Goal: Task Accomplishment & Management: Manage account settings

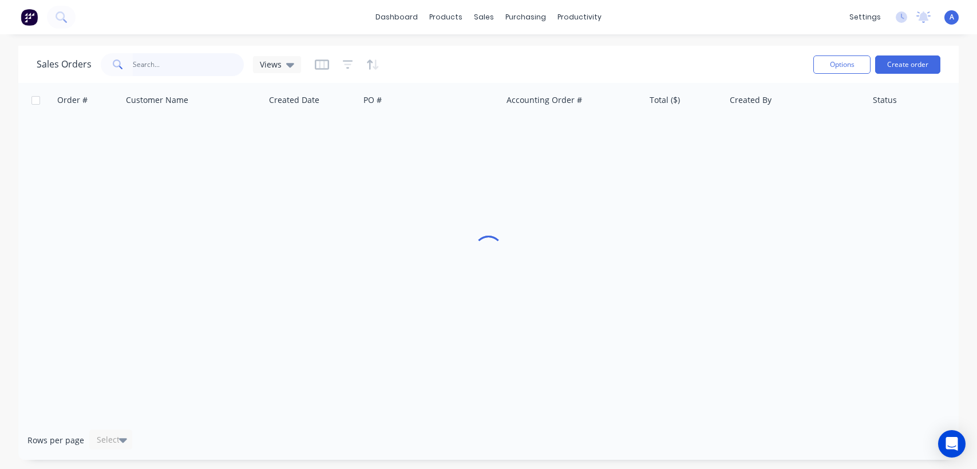
click at [192, 61] on input "text" at bounding box center [189, 64] width 112 height 23
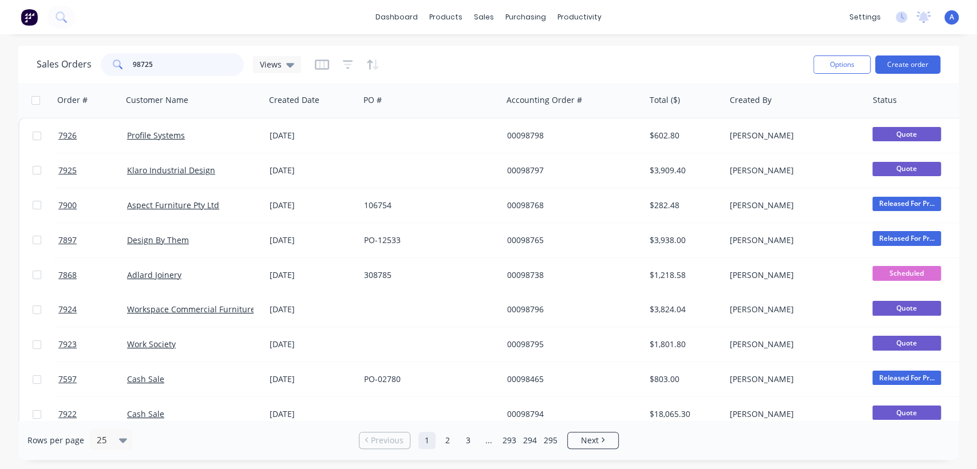
type input "98725"
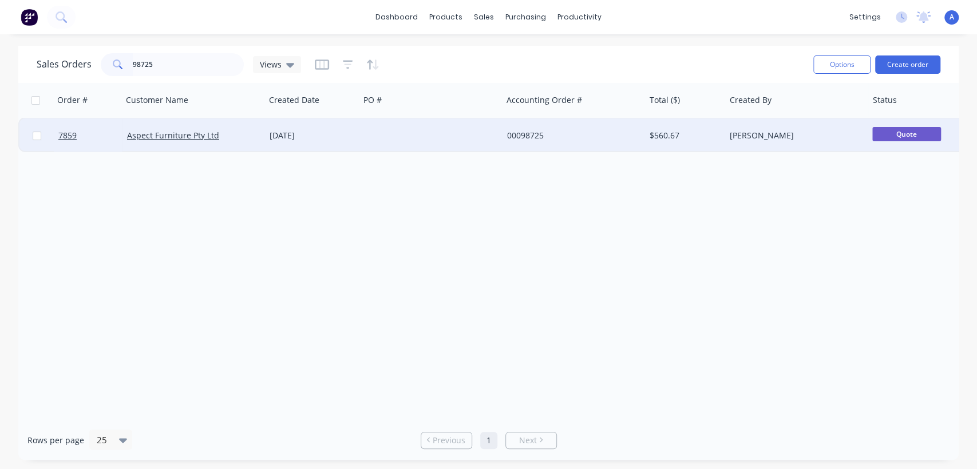
click at [435, 133] on div at bounding box center [431, 135] width 143 height 34
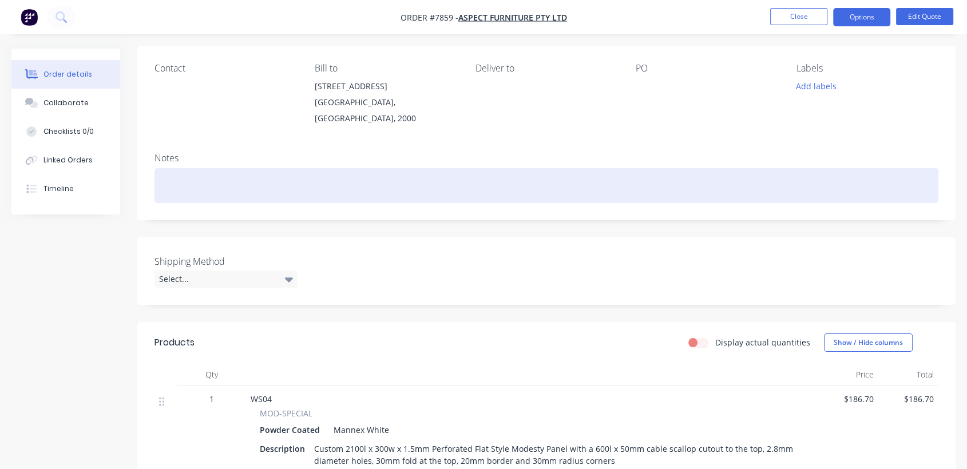
scroll to position [318, 0]
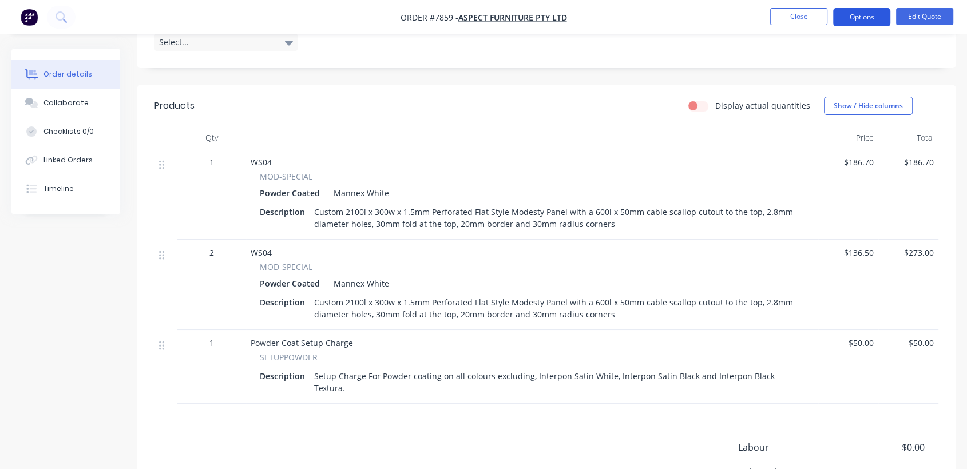
click at [862, 14] on button "Options" at bounding box center [861, 17] width 57 height 18
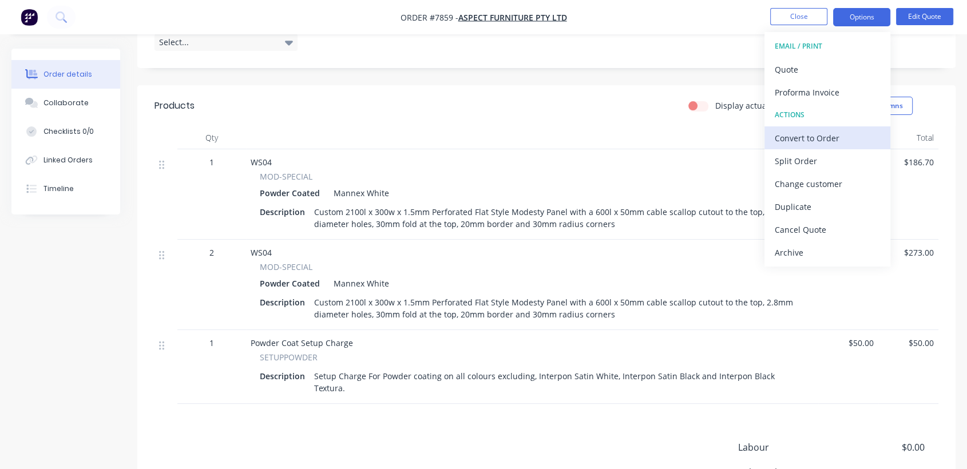
click at [837, 137] on div "Convert to Order" at bounding box center [827, 138] width 105 height 17
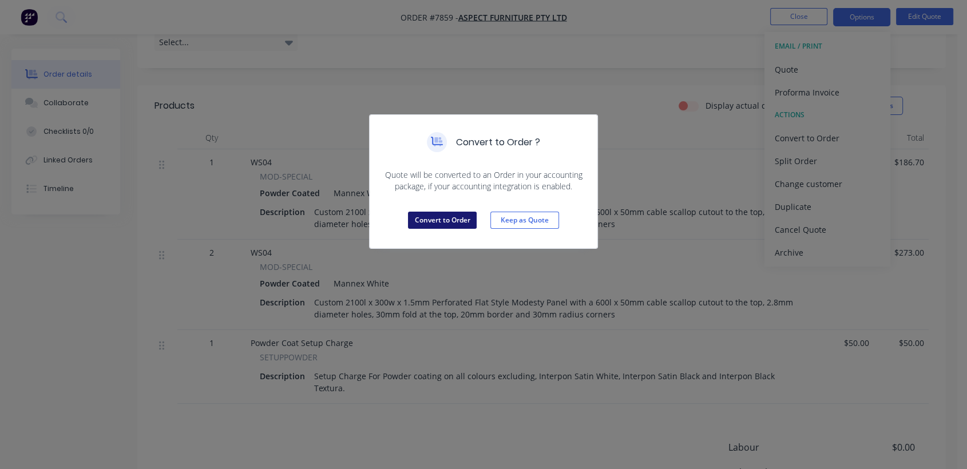
click at [443, 220] on button "Convert to Order" at bounding box center [442, 220] width 69 height 17
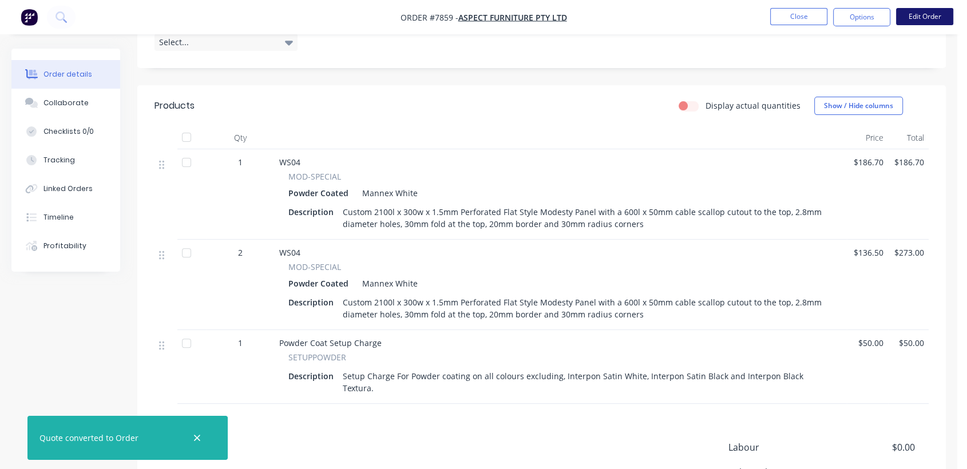
click at [916, 13] on button "Edit Order" at bounding box center [924, 16] width 57 height 17
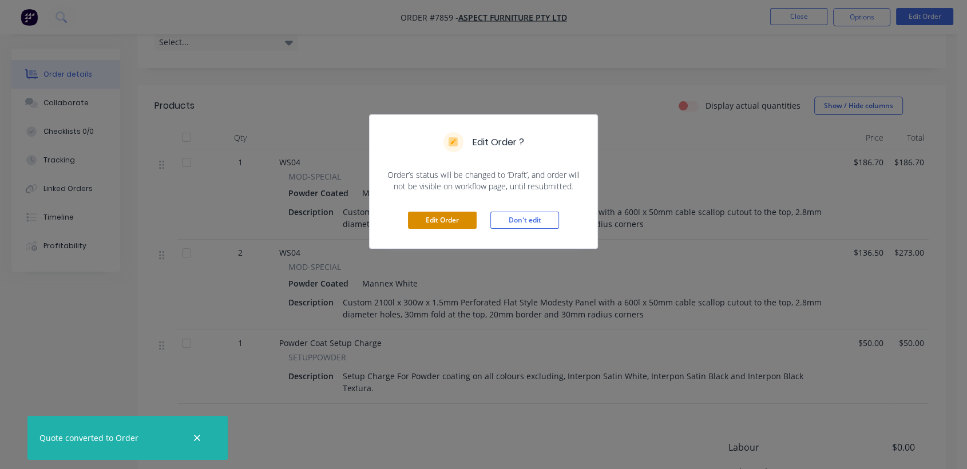
click at [430, 224] on button "Edit Order" at bounding box center [442, 220] width 69 height 17
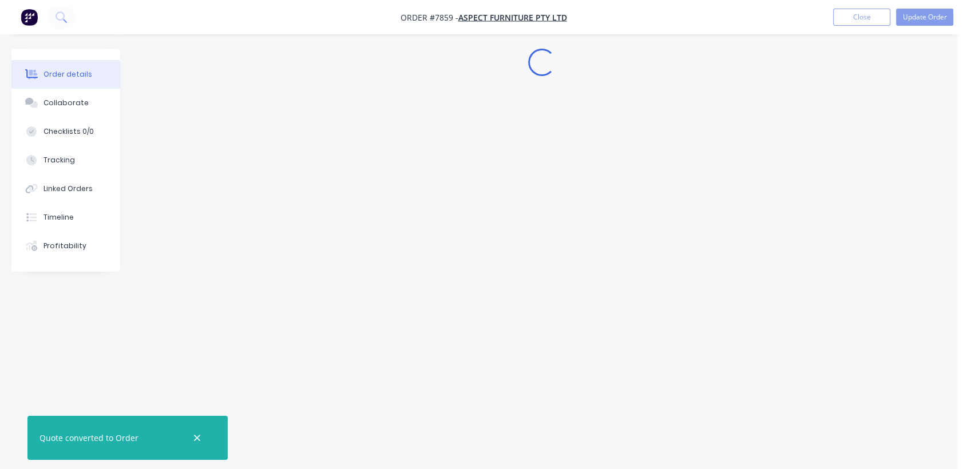
scroll to position [0, 0]
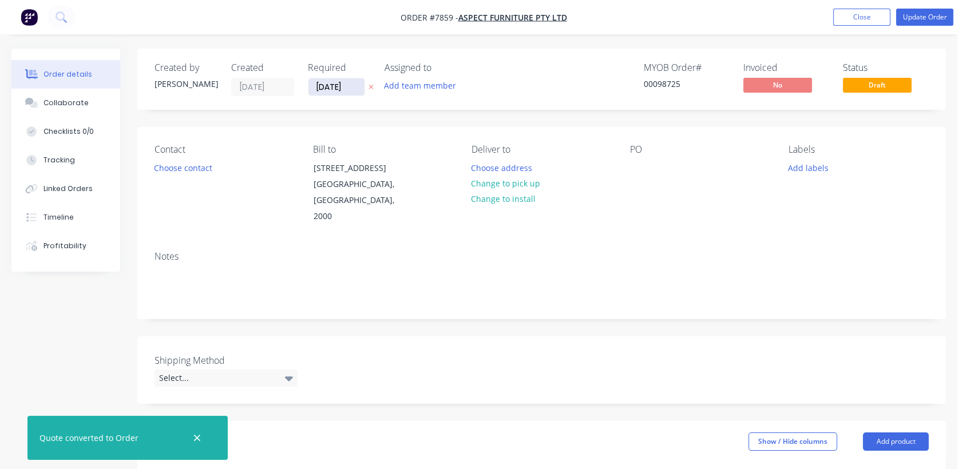
click at [358, 83] on input "27/08/25" at bounding box center [337, 86] width 56 height 17
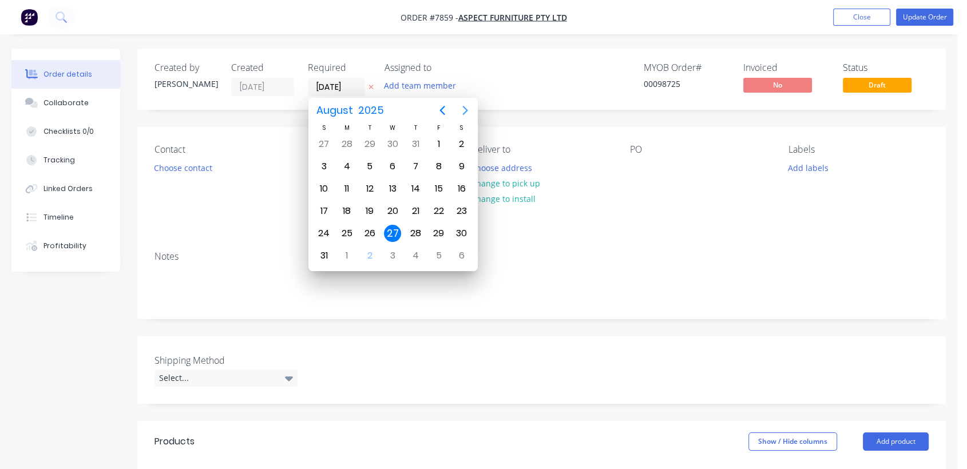
click at [463, 109] on icon "Next page" at bounding box center [466, 111] width 14 height 14
click at [389, 230] on div "31" at bounding box center [392, 233] width 17 height 17
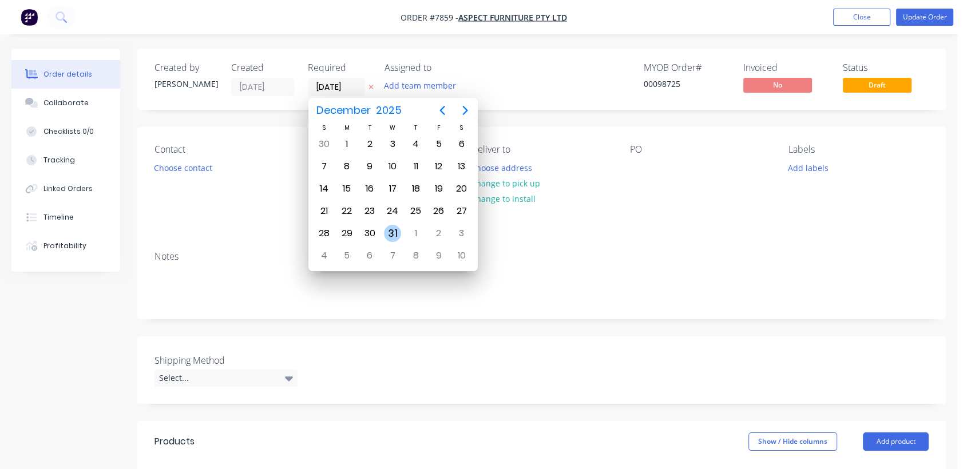
type input "[DATE]"
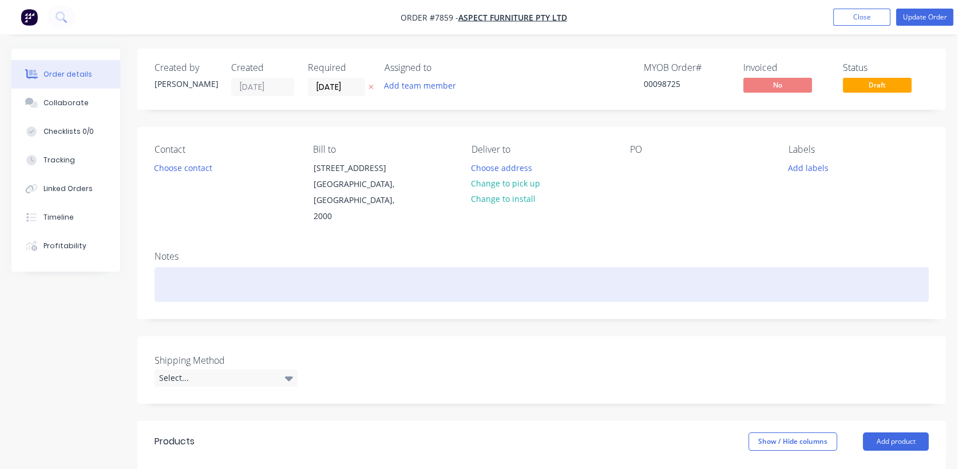
click at [183, 273] on div at bounding box center [542, 284] width 775 height 35
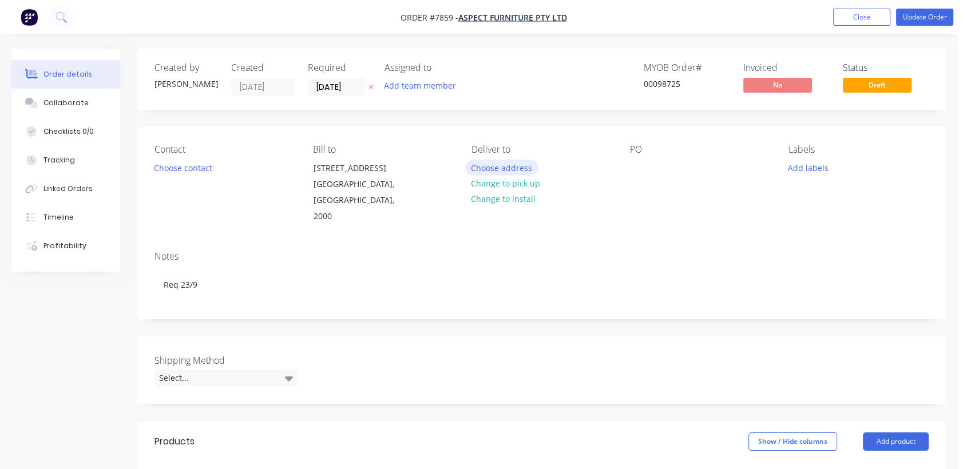
click at [525, 168] on button "Choose address" at bounding box center [501, 167] width 73 height 15
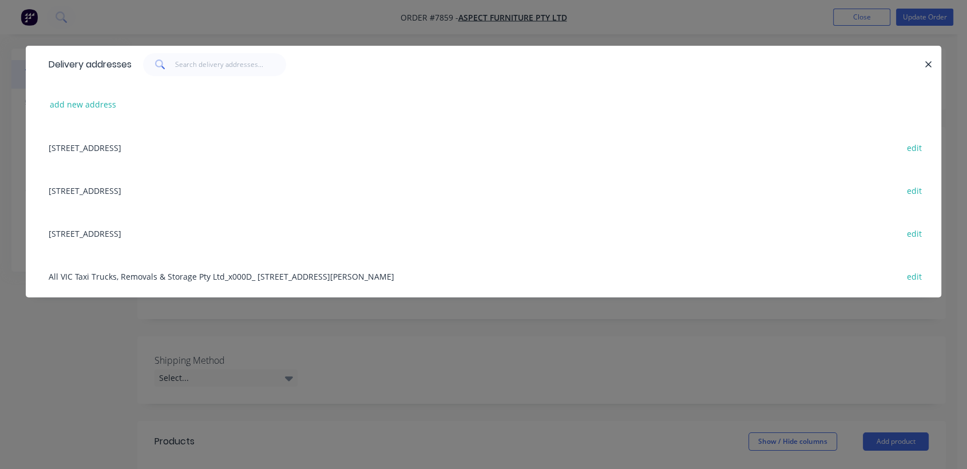
click at [98, 186] on div "7A Sepia Road, Kemps Creek, New South Wales, Australia, 2178 edit" at bounding box center [484, 190] width 882 height 43
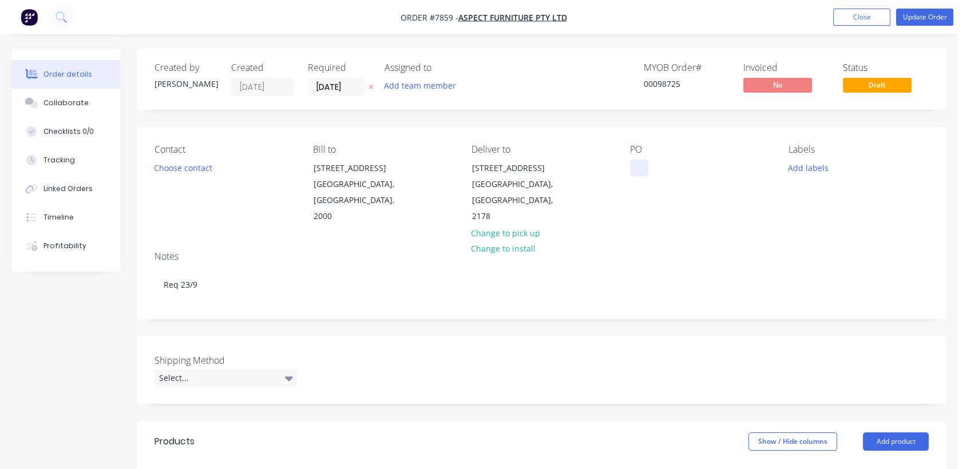
click at [637, 163] on div at bounding box center [639, 168] width 18 height 17
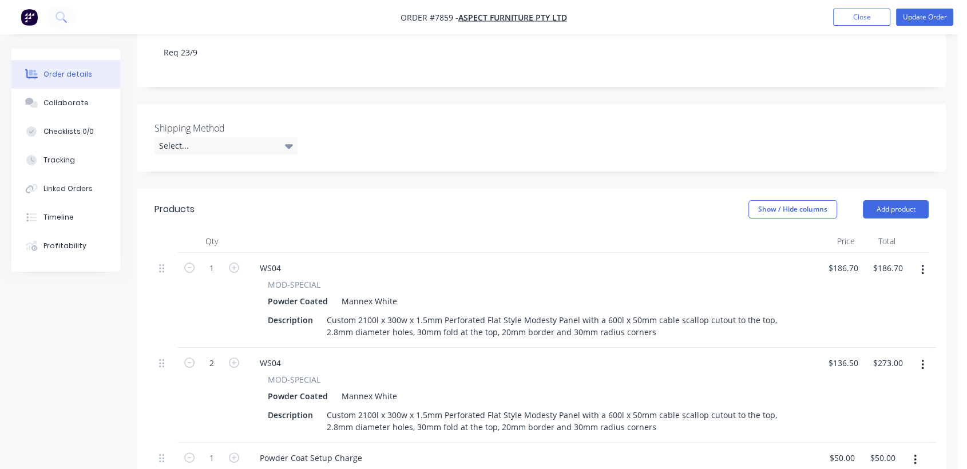
scroll to position [254, 0]
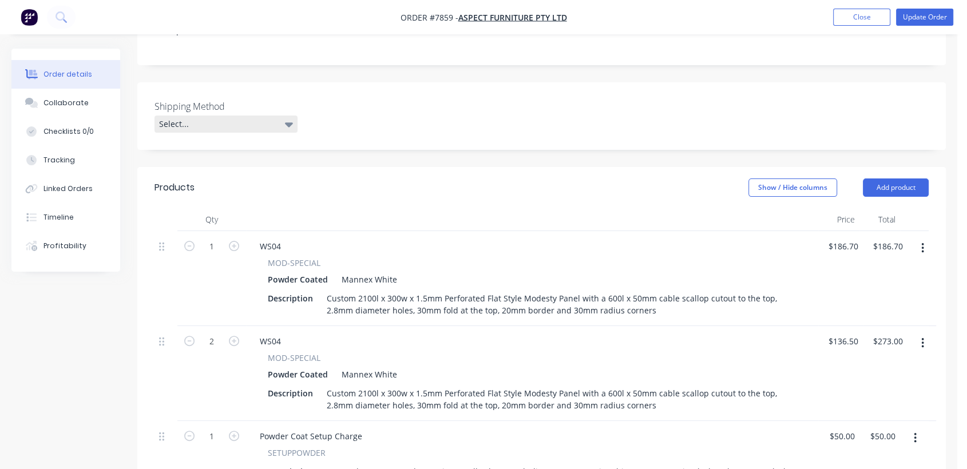
click at [180, 116] on div "Select..." at bounding box center [226, 124] width 143 height 17
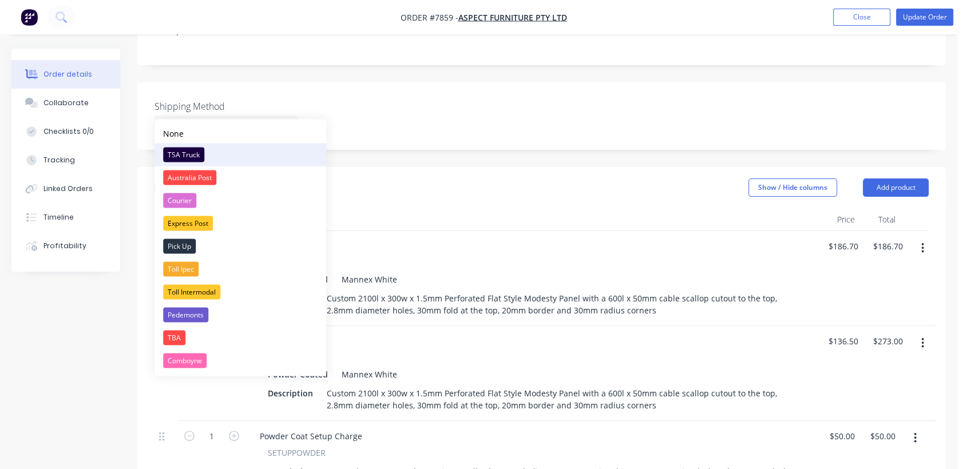
click at [188, 152] on div "TSA Truck" at bounding box center [183, 154] width 41 height 15
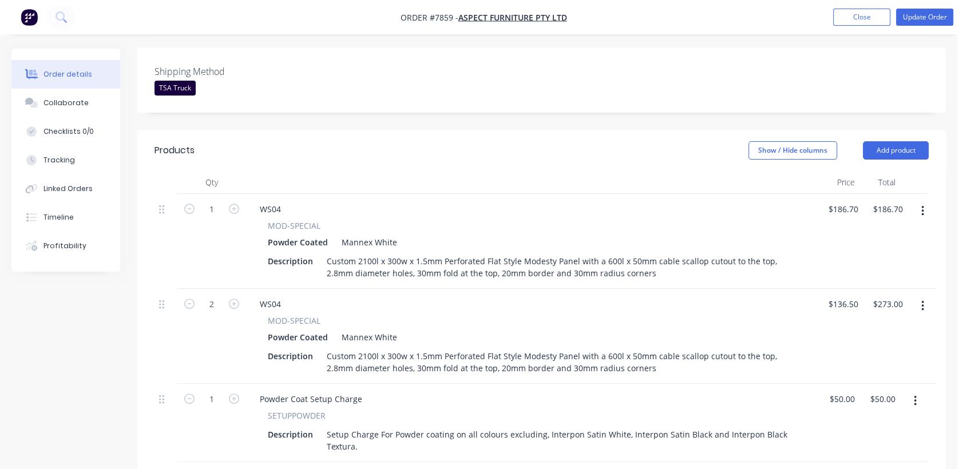
scroll to position [318, 0]
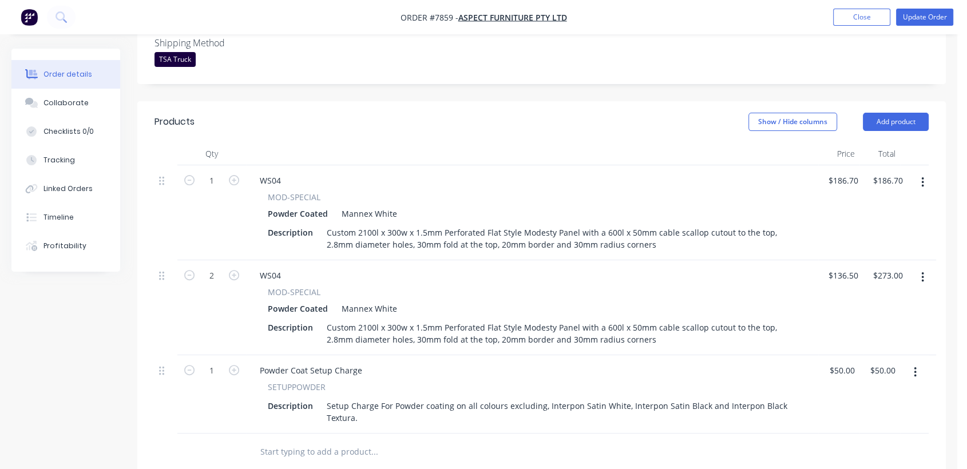
click at [921, 267] on button "button" at bounding box center [923, 277] width 27 height 21
click at [849, 368] on div "Delete" at bounding box center [882, 376] width 88 height 17
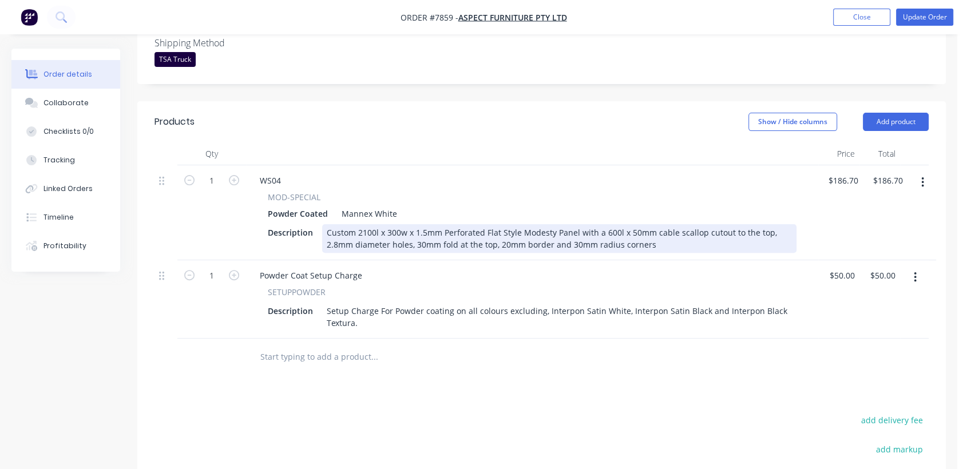
click at [366, 224] on div "Custom 2100l x 300w x 1.5mm Perforated Flat Style Modesty Panel with a 600l x 5…" at bounding box center [559, 238] width 475 height 29
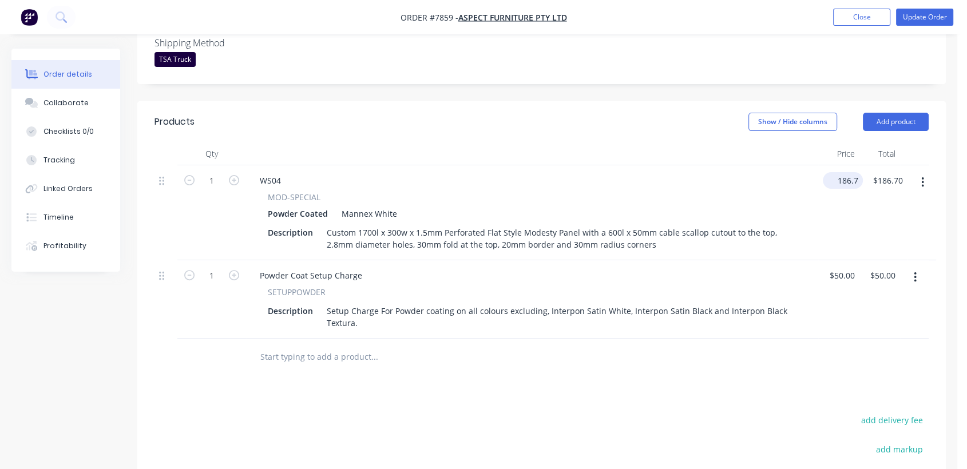
drag, startPoint x: 854, startPoint y: 162, endPoint x: 853, endPoint y: 171, distance: 8.6
click at [852, 172] on input "186.7" at bounding box center [845, 180] width 35 height 17
type input "$170.00"
click at [338, 346] on input "text" at bounding box center [374, 357] width 229 height 23
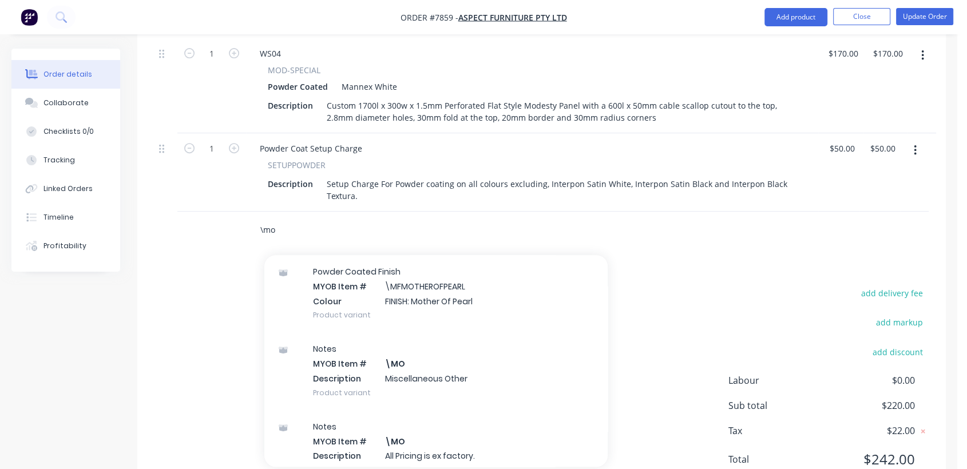
scroll to position [127, 0]
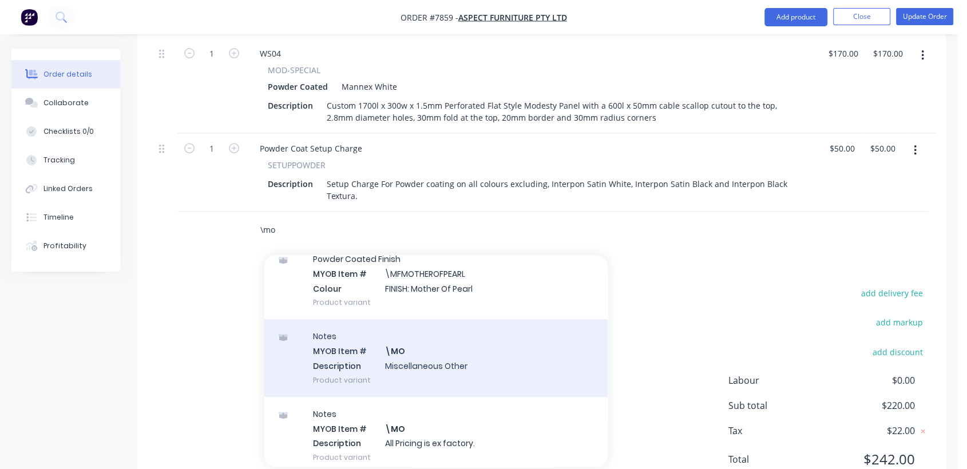
type input "\mo"
click at [438, 339] on div "Notes MYOB Item # \MO Description Miscellaneous Other Product variant" at bounding box center [435, 357] width 343 height 77
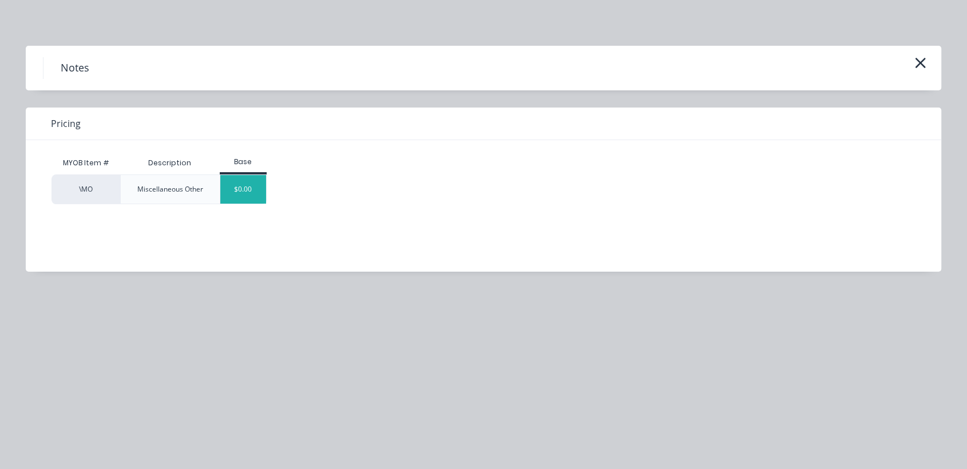
click at [254, 179] on div "$0.00" at bounding box center [243, 189] width 46 height 29
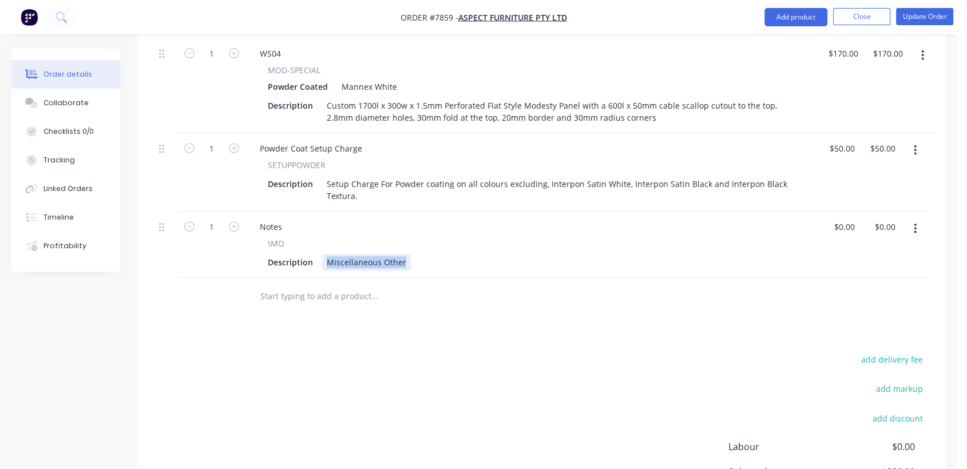
drag, startPoint x: 404, startPoint y: 243, endPoint x: 317, endPoint y: 224, distance: 88.5
click at [317, 238] on div "\MO Description Miscellaneous Other" at bounding box center [532, 254] width 563 height 33
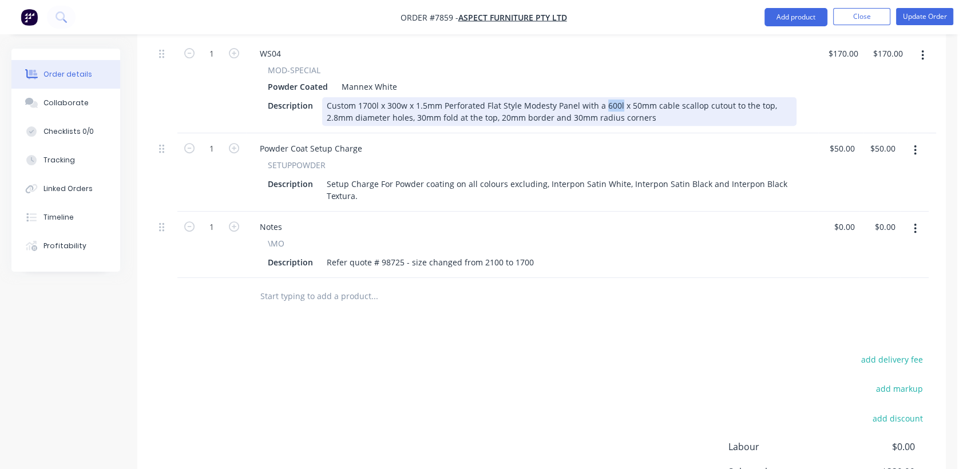
drag, startPoint x: 618, startPoint y: 87, endPoint x: 602, endPoint y: 86, distance: 16.6
click at [602, 97] on div "Custom 1700l x 300w x 1.5mm Perforated Flat Style Modesty Panel with a 600l x 5…" at bounding box center [559, 111] width 475 height 29
drag, startPoint x: 631, startPoint y: 90, endPoint x: 624, endPoint y: 88, distance: 7.1
click at [624, 97] on div "Custom 1700l x 300w x 1.5mm Perforated Flat Style Modesty Panel with a 550 x 50…" at bounding box center [559, 111] width 475 height 29
click at [660, 104] on div "Custom 1700l x 300w x 1.5mm Perforated Flat Style Modesty Panel with a 550 x 43…" at bounding box center [559, 111] width 475 height 29
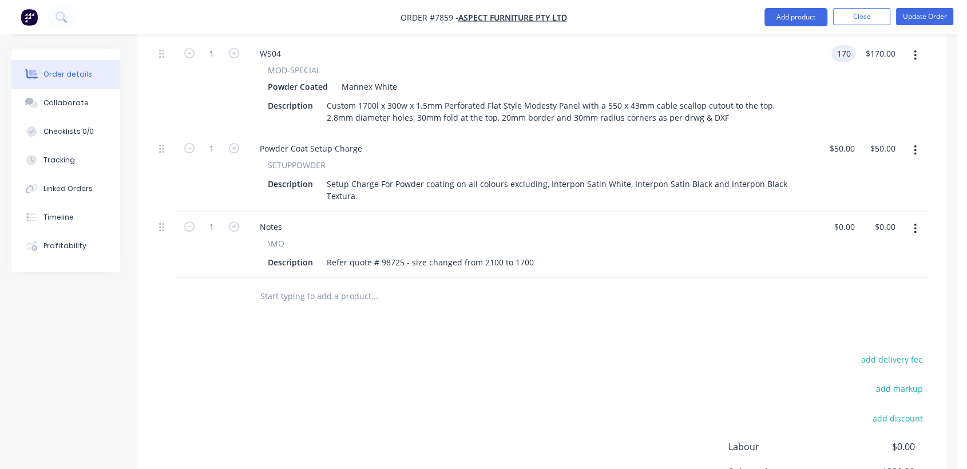
type input "$170.00"
click at [311, 285] on input "text" at bounding box center [374, 296] width 229 height 23
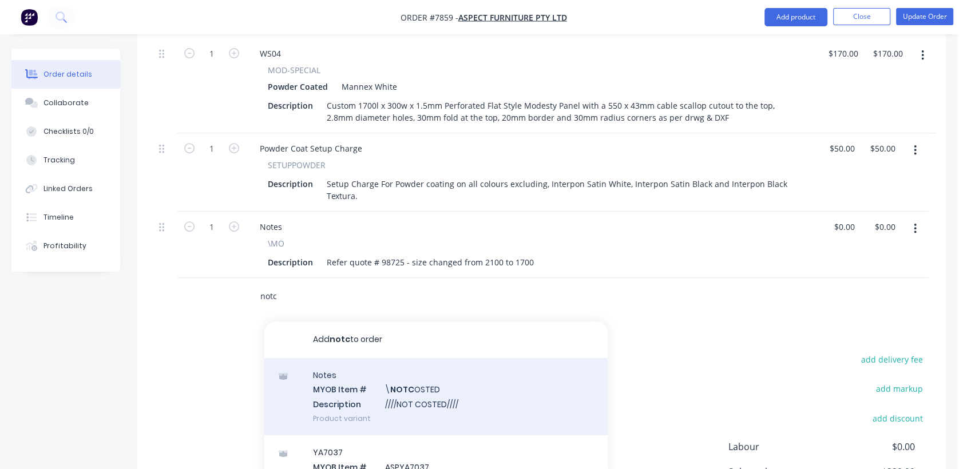
type input "notc"
click at [434, 381] on div "Notes MYOB Item # \ NOTC OSTED Description ////NOT COSTED//// Product variant" at bounding box center [435, 396] width 343 height 77
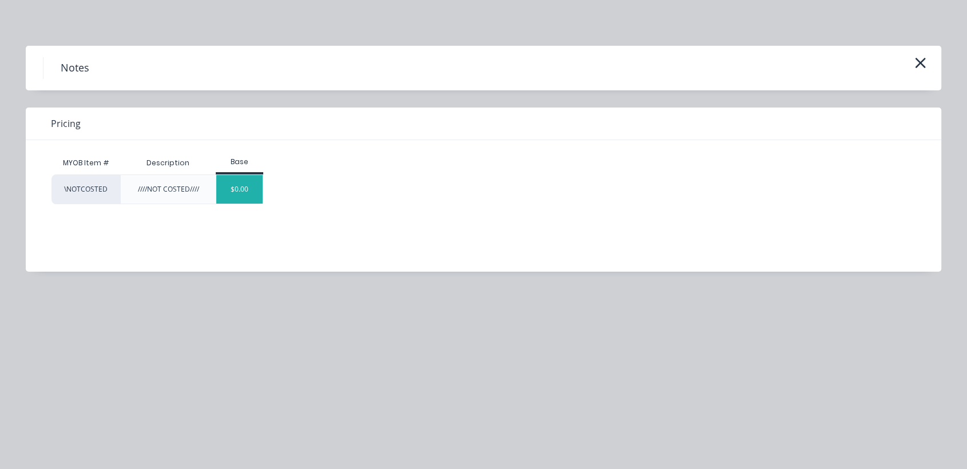
click at [258, 194] on div "$0.00" at bounding box center [239, 189] width 46 height 29
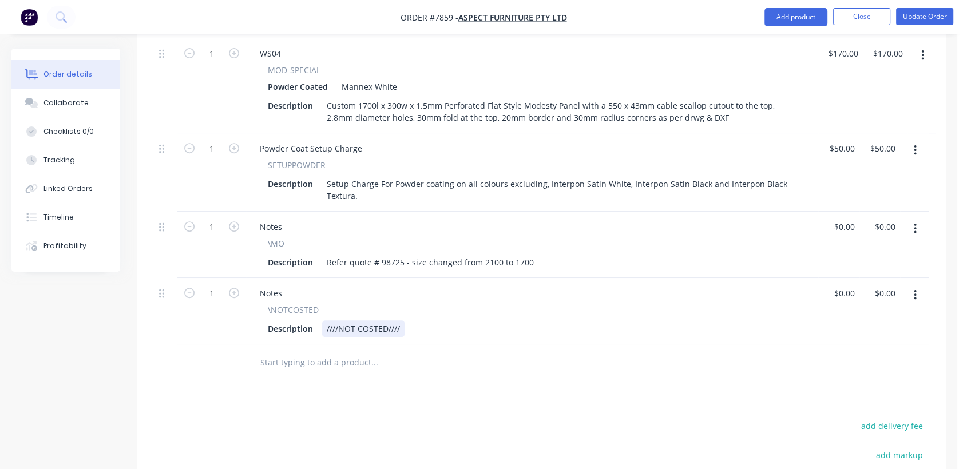
drag, startPoint x: 403, startPoint y: 307, endPoint x: 438, endPoint y: 287, distance: 40.8
click at [403, 321] on div "Description ////NOT COSTED////" at bounding box center [530, 329] width 534 height 17
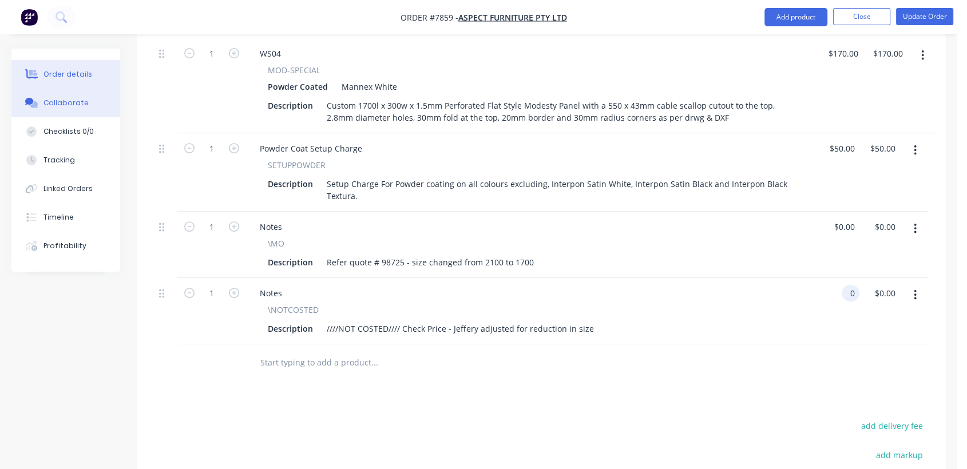
type input "$0.00"
click at [82, 101] on div "Collaborate" at bounding box center [66, 103] width 45 height 10
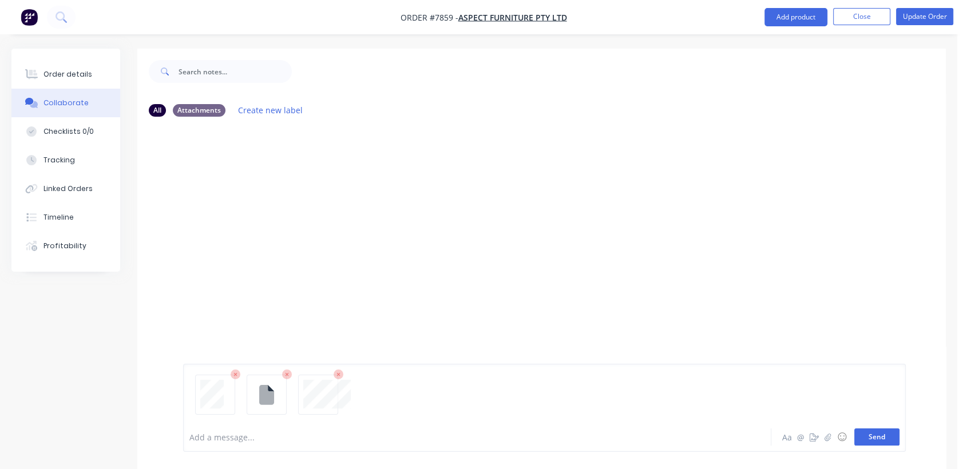
click at [879, 432] on button "Send" at bounding box center [877, 437] width 45 height 17
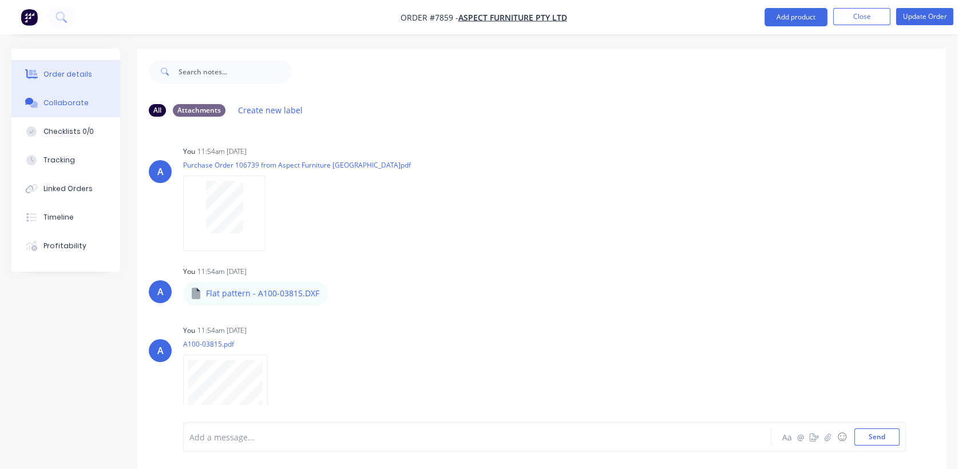
click at [66, 68] on button "Order details" at bounding box center [65, 74] width 109 height 29
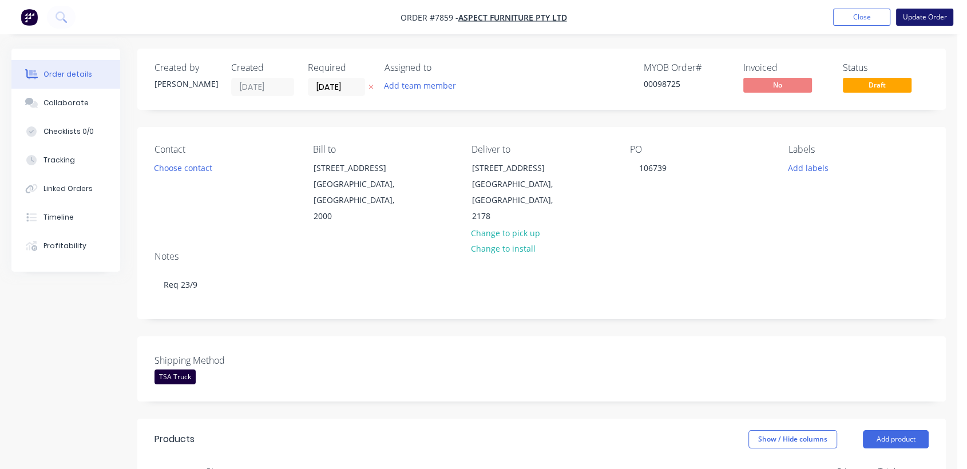
click at [925, 13] on button "Update Order" at bounding box center [924, 17] width 57 height 17
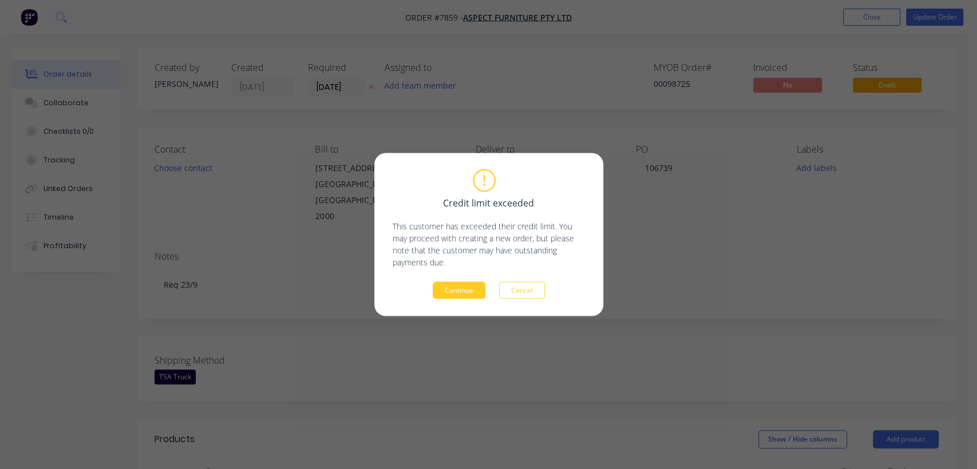
click at [460, 285] on button "Continue" at bounding box center [459, 290] width 53 height 17
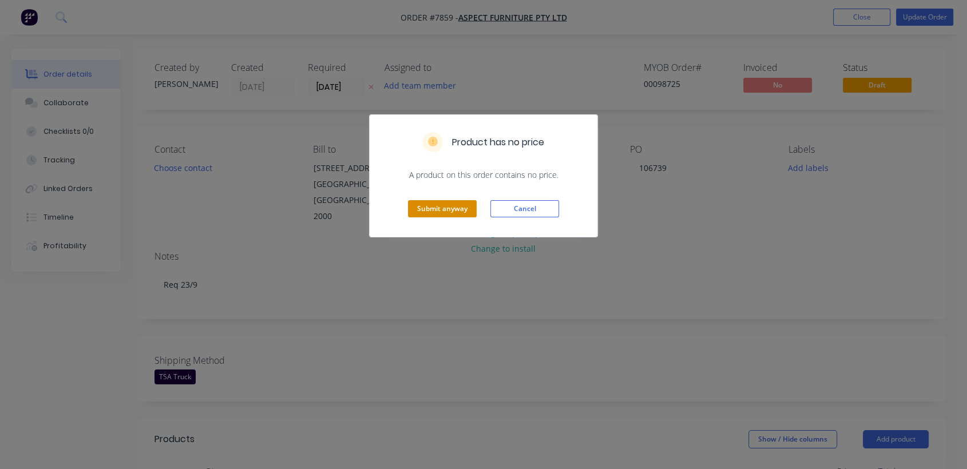
click at [445, 214] on button "Submit anyway" at bounding box center [442, 208] width 69 height 17
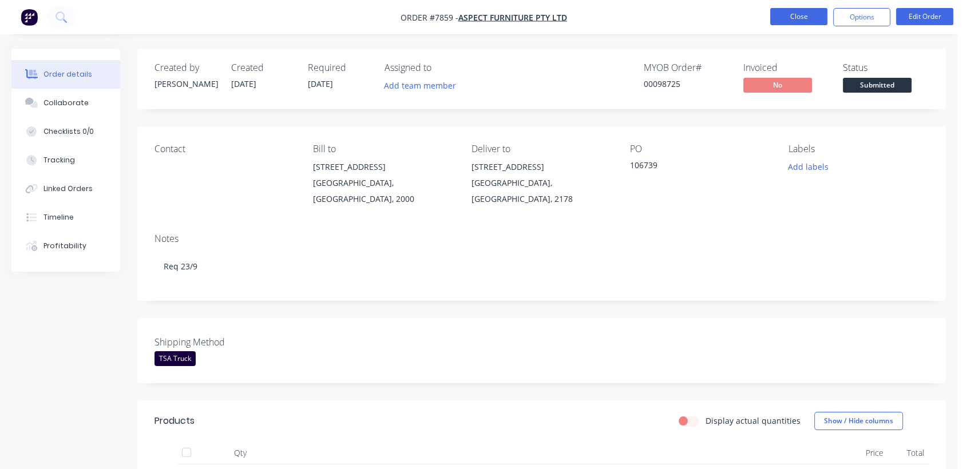
click at [804, 17] on button "Close" at bounding box center [799, 16] width 57 height 17
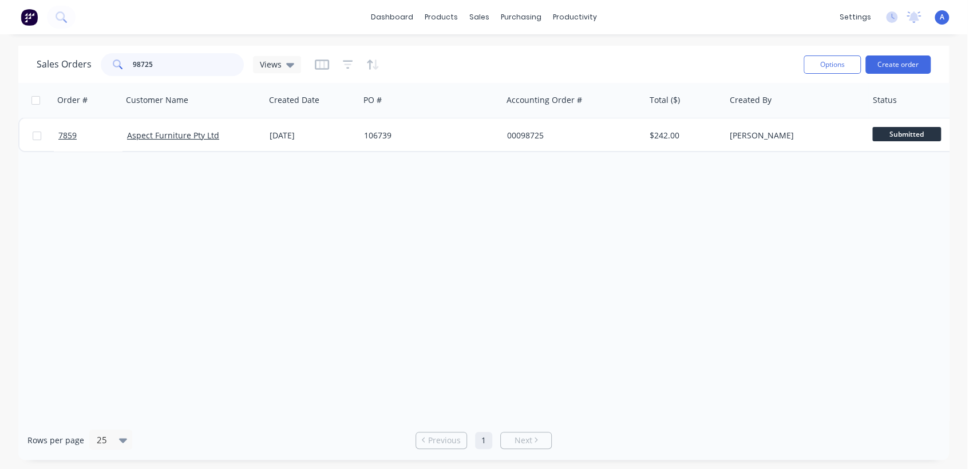
drag, startPoint x: 174, startPoint y: 65, endPoint x: 101, endPoint y: 60, distance: 73.5
click at [104, 57] on div "98725" at bounding box center [172, 64] width 143 height 23
type input "7894"
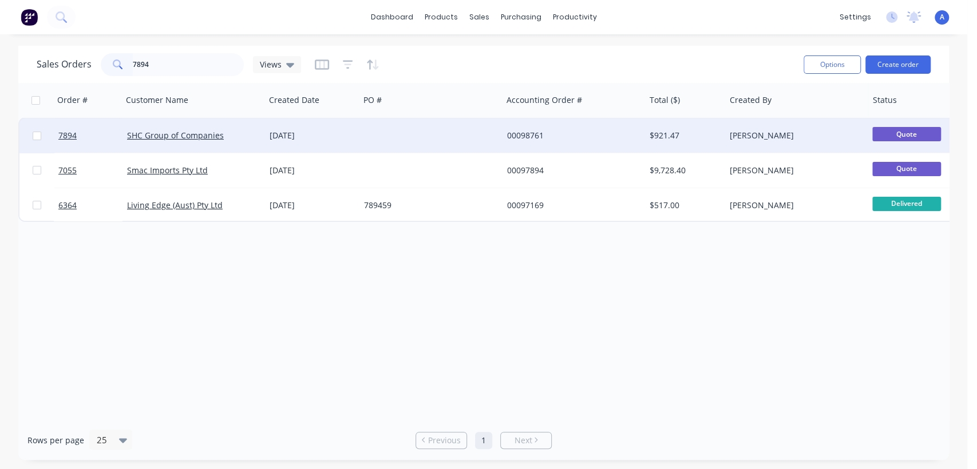
click at [370, 132] on div at bounding box center [431, 135] width 143 height 34
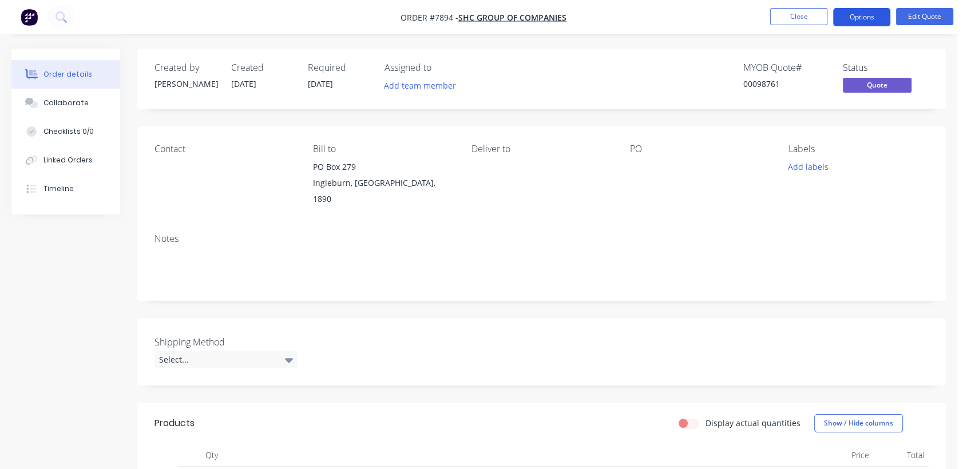
click at [864, 18] on button "Options" at bounding box center [861, 17] width 57 height 18
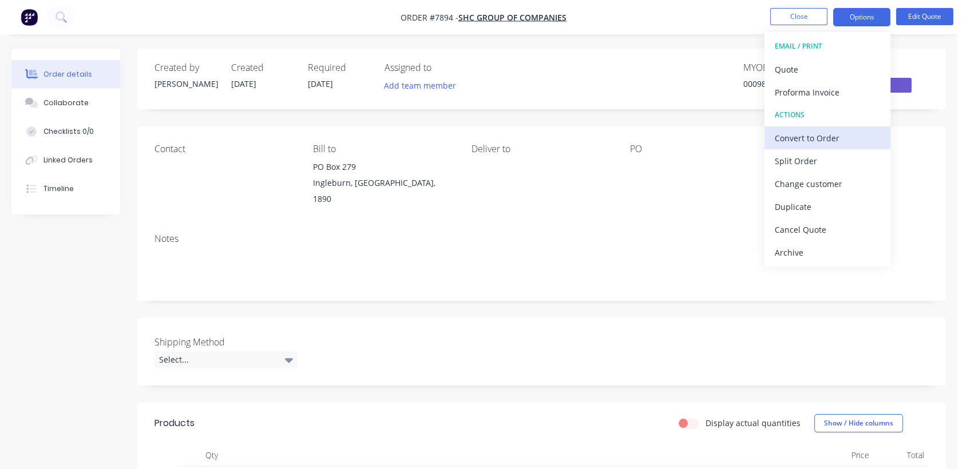
click at [810, 133] on div "Convert to Order" at bounding box center [827, 138] width 105 height 17
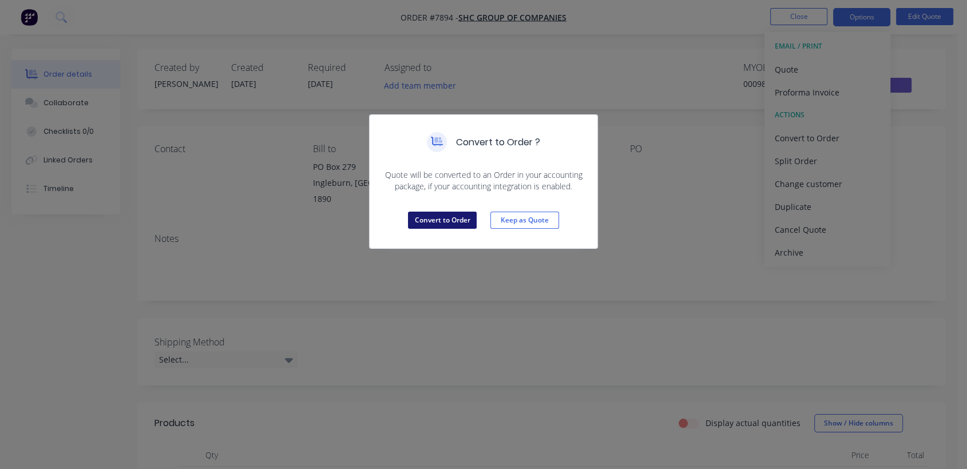
click at [435, 220] on button "Convert to Order" at bounding box center [442, 220] width 69 height 17
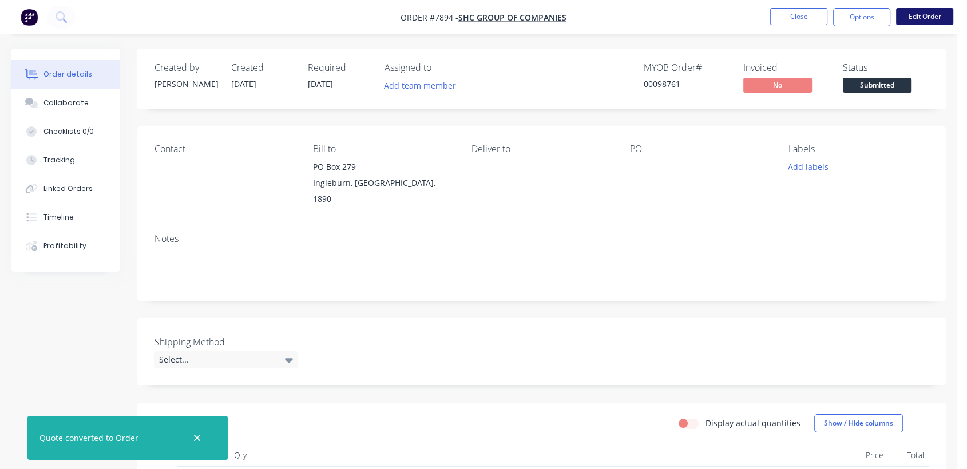
click at [931, 21] on button "Edit Order" at bounding box center [924, 16] width 57 height 17
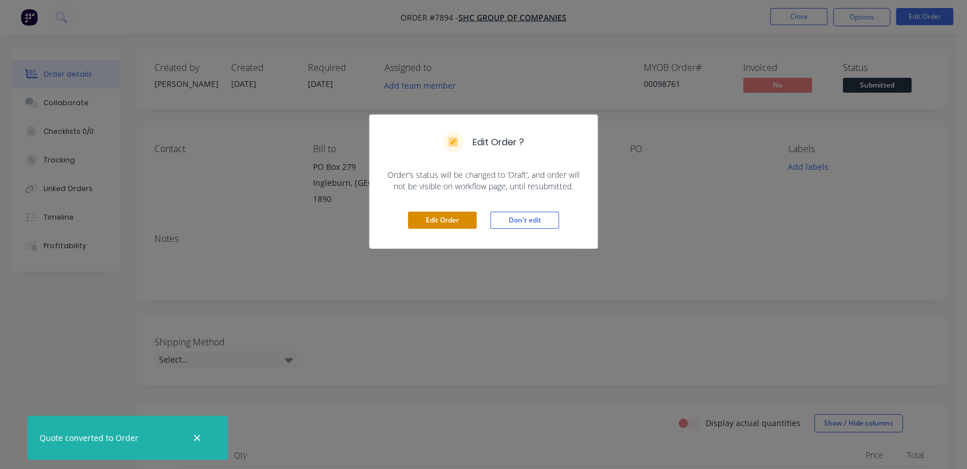
click at [447, 218] on button "Edit Order" at bounding box center [442, 220] width 69 height 17
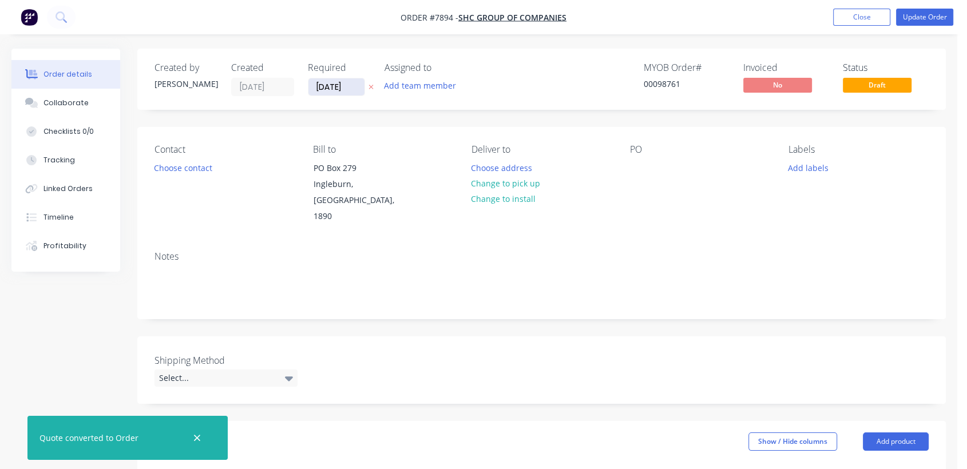
click at [361, 87] on input "29/08/25" at bounding box center [337, 86] width 56 height 17
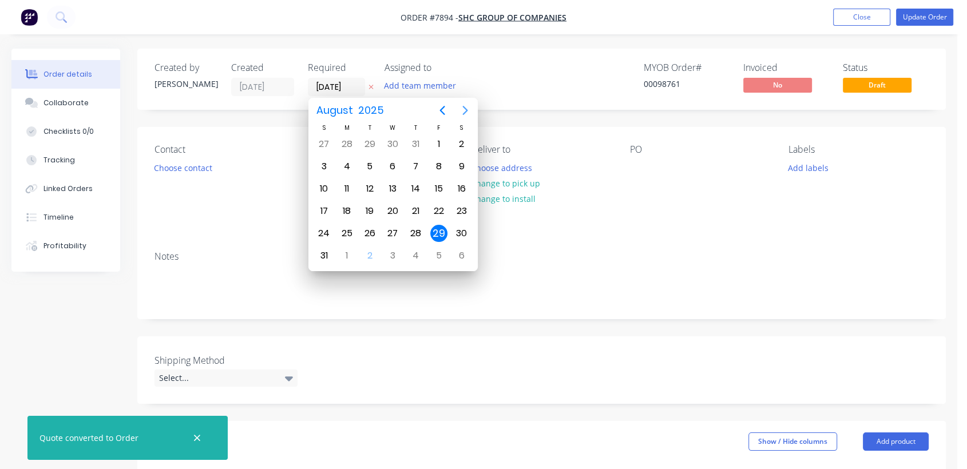
click at [468, 107] on icon "Next page" at bounding box center [466, 111] width 14 height 14
click at [467, 106] on icon "Next page" at bounding box center [466, 111] width 14 height 14
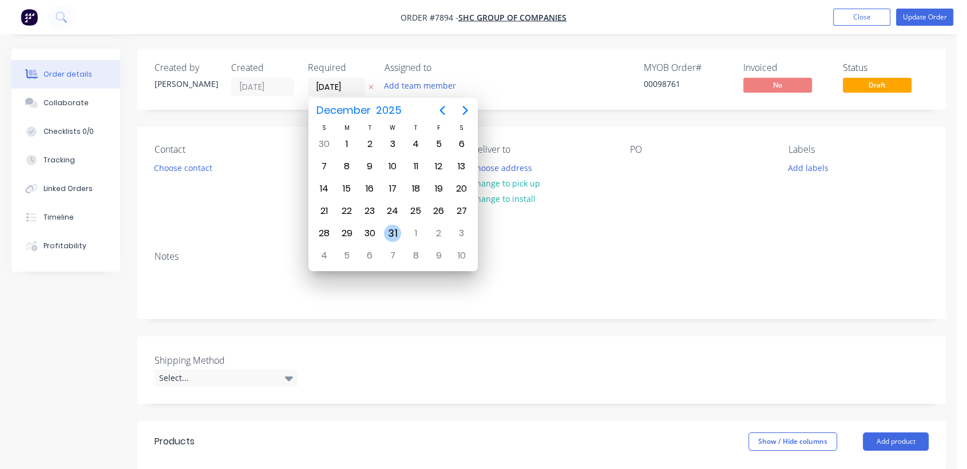
click at [389, 230] on div "31" at bounding box center [392, 233] width 17 height 17
type input "[DATE]"
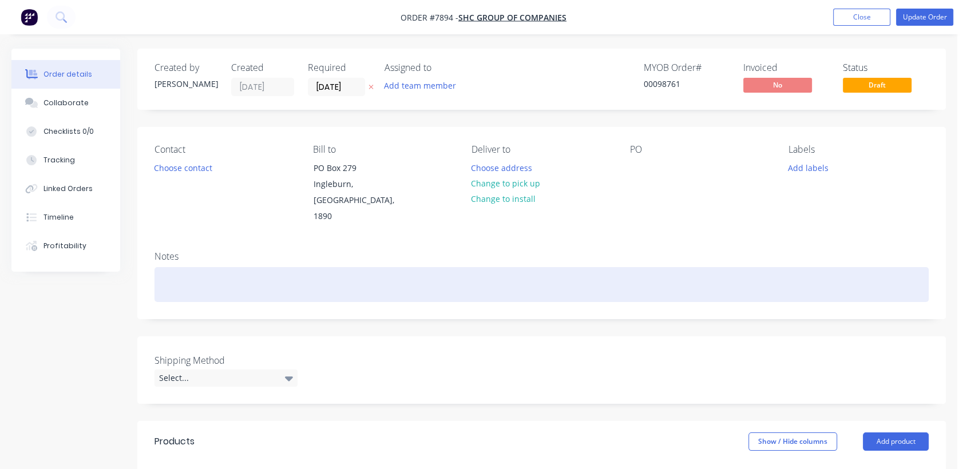
click at [189, 267] on div at bounding box center [542, 284] width 775 height 35
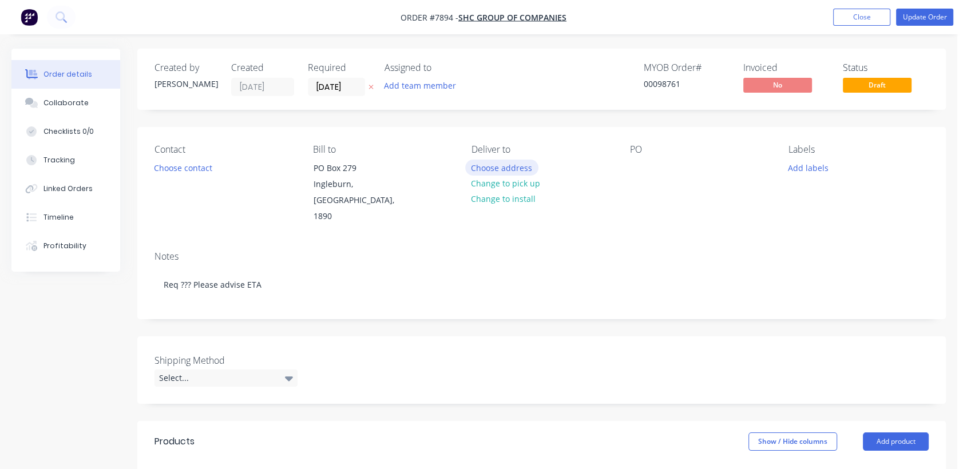
click at [509, 174] on button "Choose address" at bounding box center [501, 167] width 73 height 15
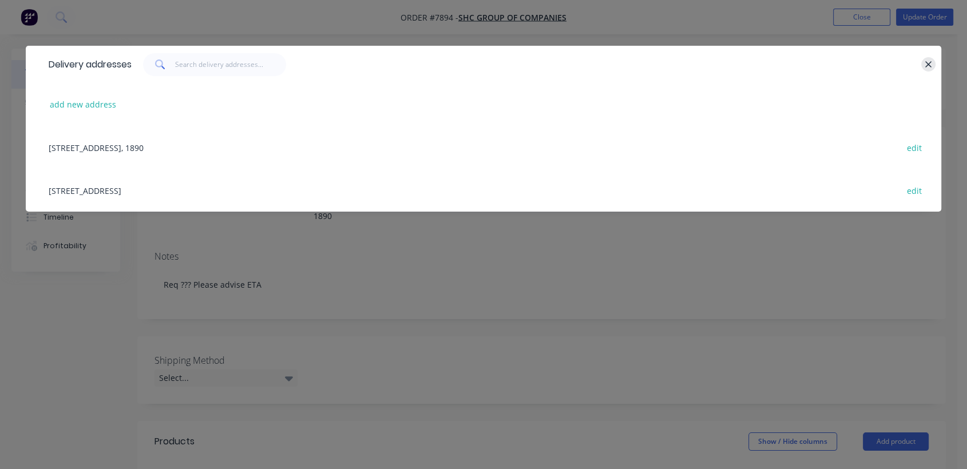
click at [931, 65] on icon "button" at bounding box center [928, 65] width 7 height 10
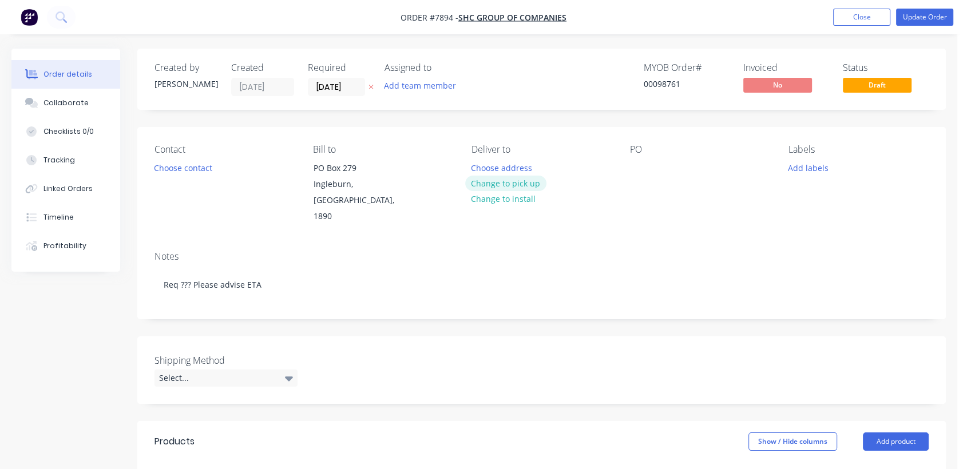
click at [523, 180] on button "Change to pick up" at bounding box center [505, 183] width 81 height 15
click at [641, 166] on div at bounding box center [639, 168] width 18 height 17
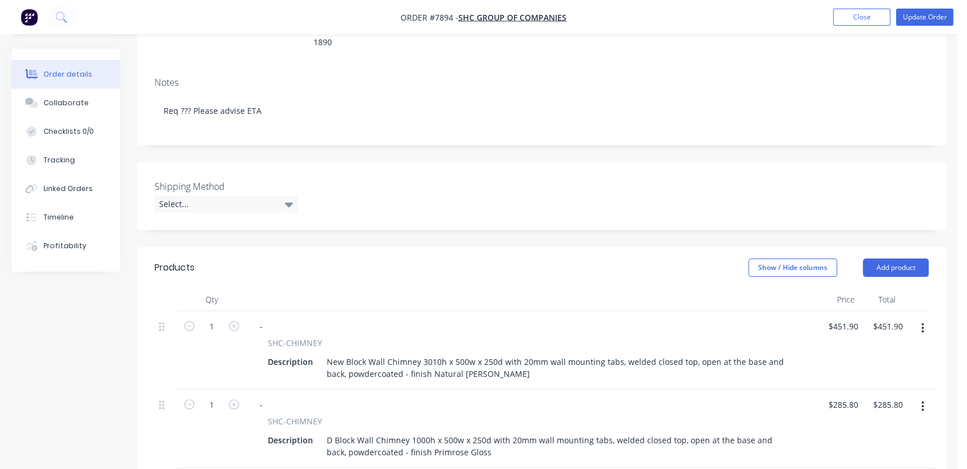
scroll to position [191, 0]
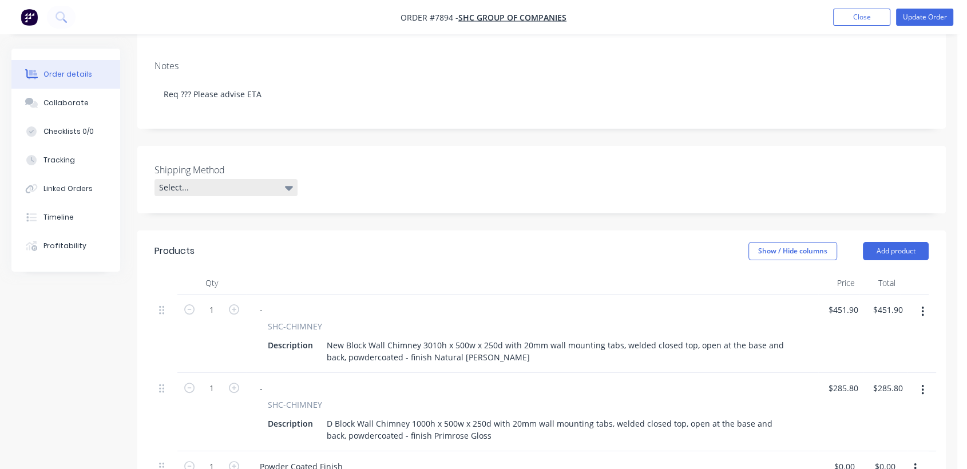
click at [212, 179] on div "Select..." at bounding box center [226, 187] width 143 height 17
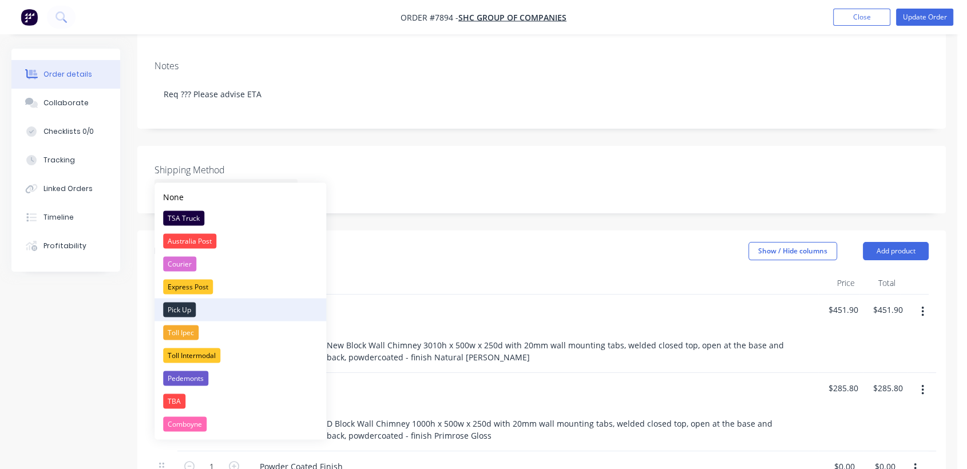
click at [184, 304] on div "Pick Up" at bounding box center [179, 309] width 33 height 15
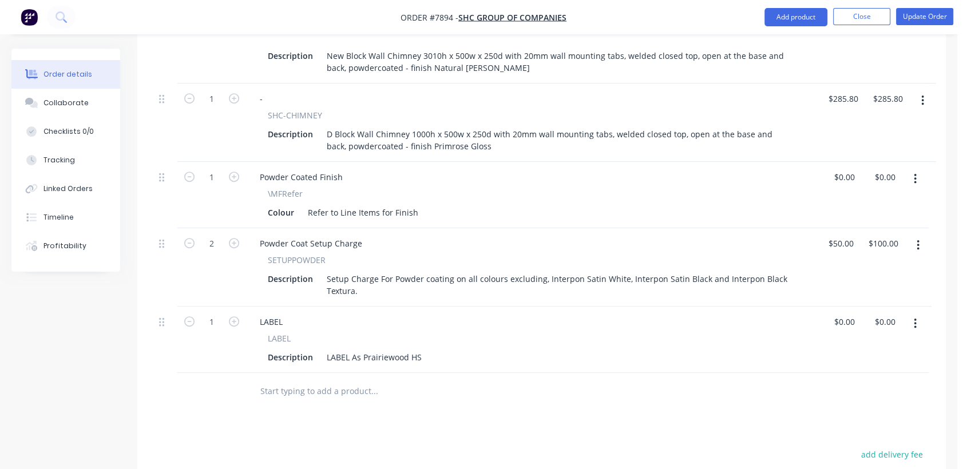
scroll to position [508, 0]
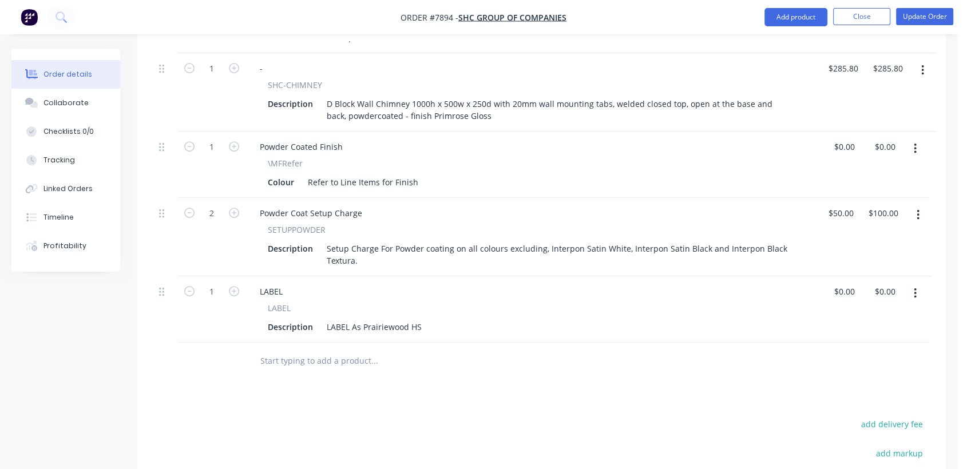
click at [305, 350] on input "text" at bounding box center [374, 361] width 229 height 23
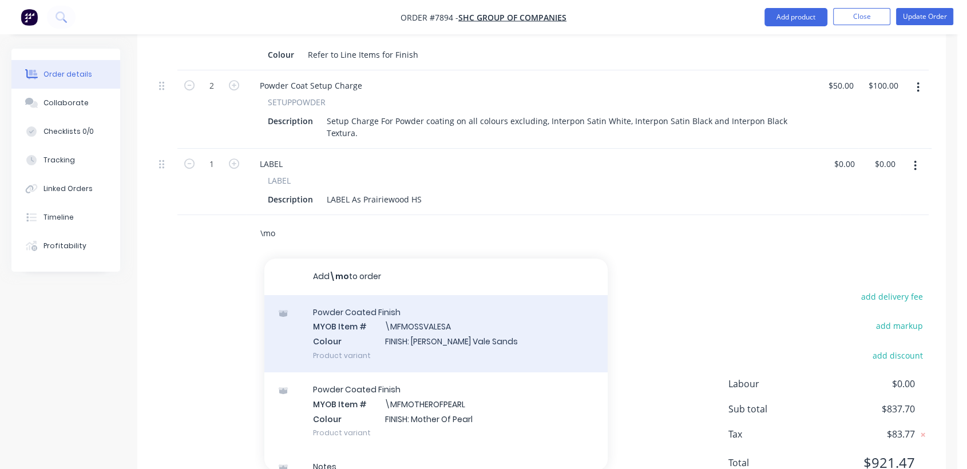
scroll to position [127, 0]
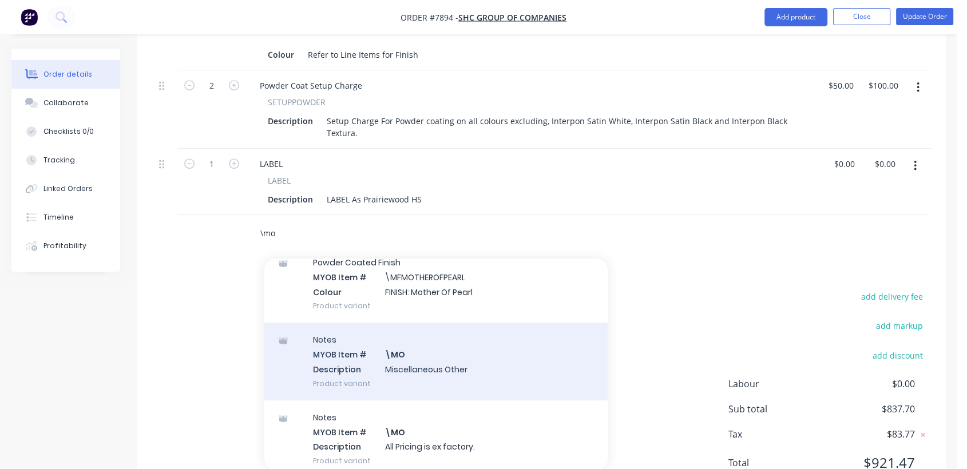
type input "\mo"
click at [427, 345] on div "Notes MYOB Item # \MO Description Miscellaneous Other Product variant" at bounding box center [435, 361] width 343 height 77
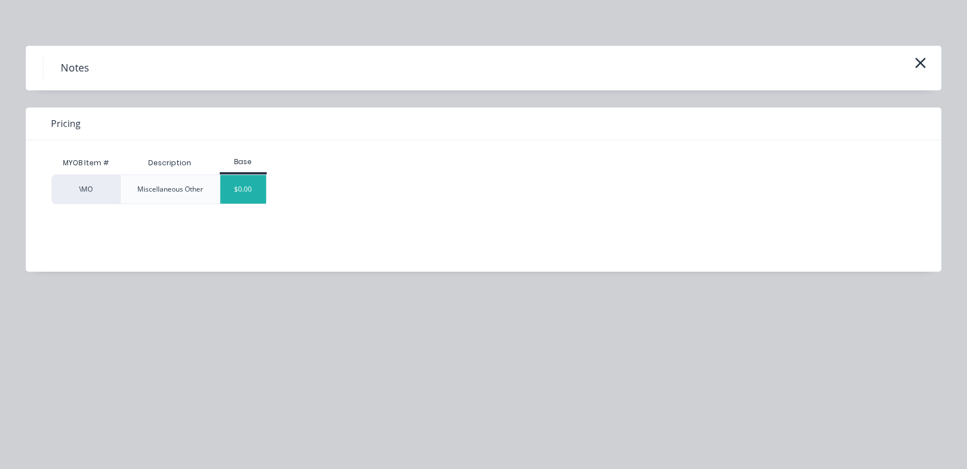
click at [256, 187] on div "$0.00" at bounding box center [243, 189] width 46 height 29
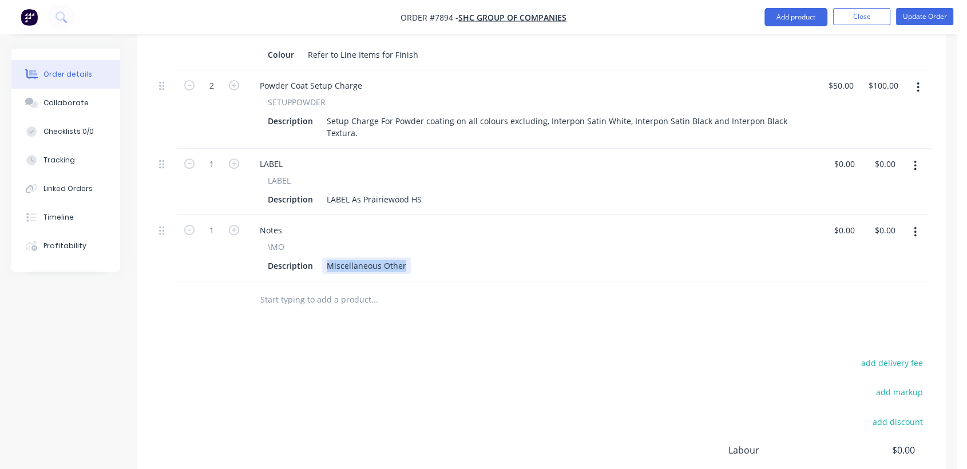
drag, startPoint x: 324, startPoint y: 247, endPoint x: 435, endPoint y: 252, distance: 111.2
click at [435, 258] on div "Description Miscellaneous Other" at bounding box center [530, 266] width 534 height 17
type input "$0.00"
click at [64, 99] on div "Collaborate" at bounding box center [66, 103] width 45 height 10
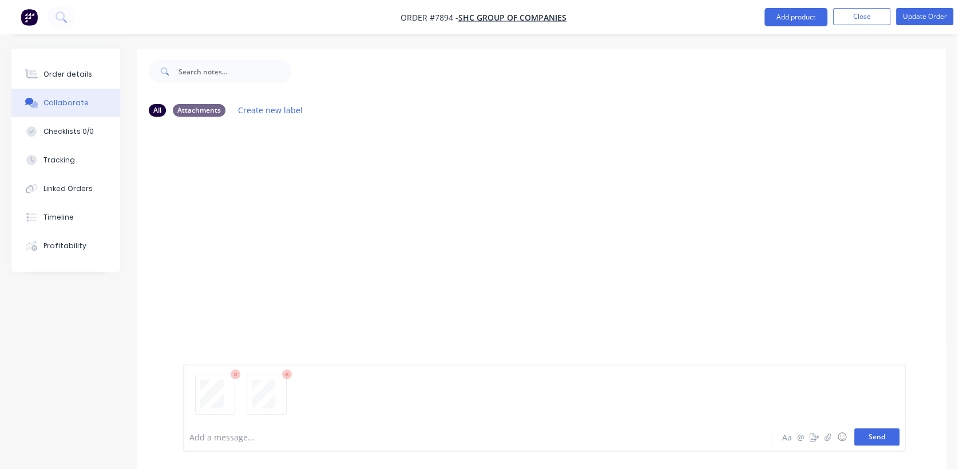
click at [885, 435] on button "Send" at bounding box center [877, 437] width 45 height 17
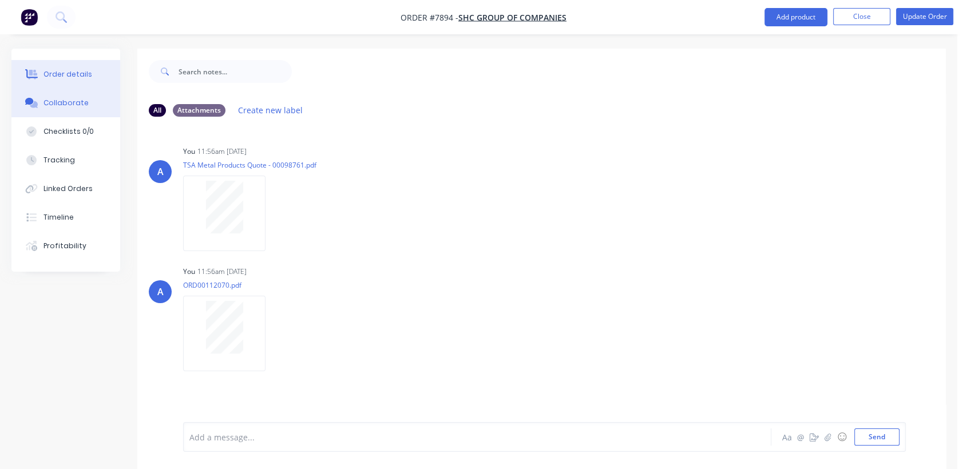
click at [65, 68] on button "Order details" at bounding box center [65, 74] width 109 height 29
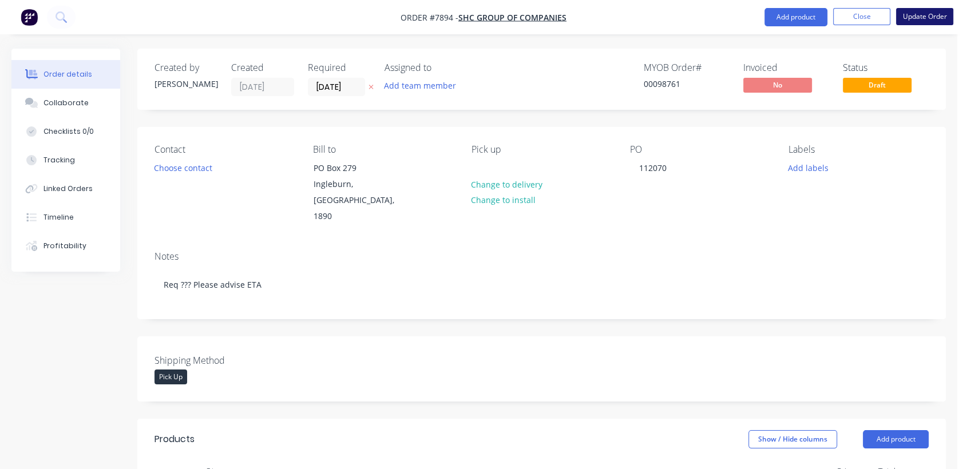
click at [922, 19] on button "Update Order" at bounding box center [924, 16] width 57 height 17
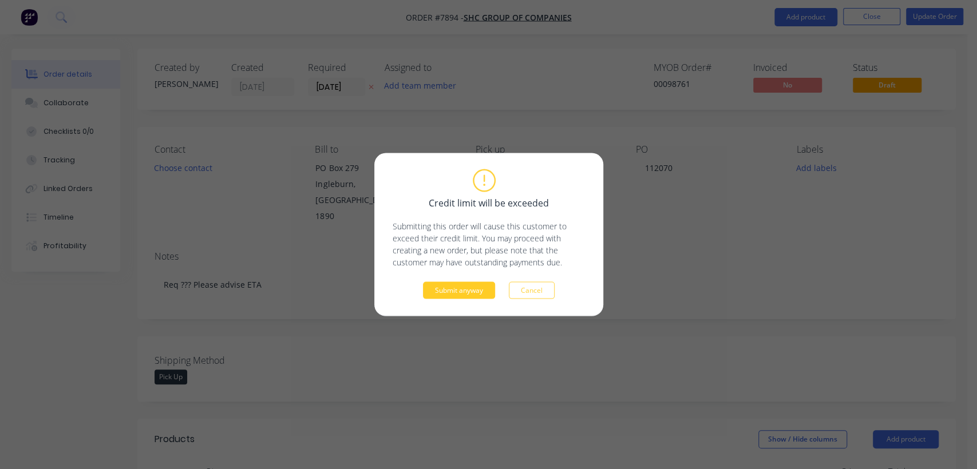
click at [454, 290] on button "Submit anyway" at bounding box center [459, 290] width 72 height 17
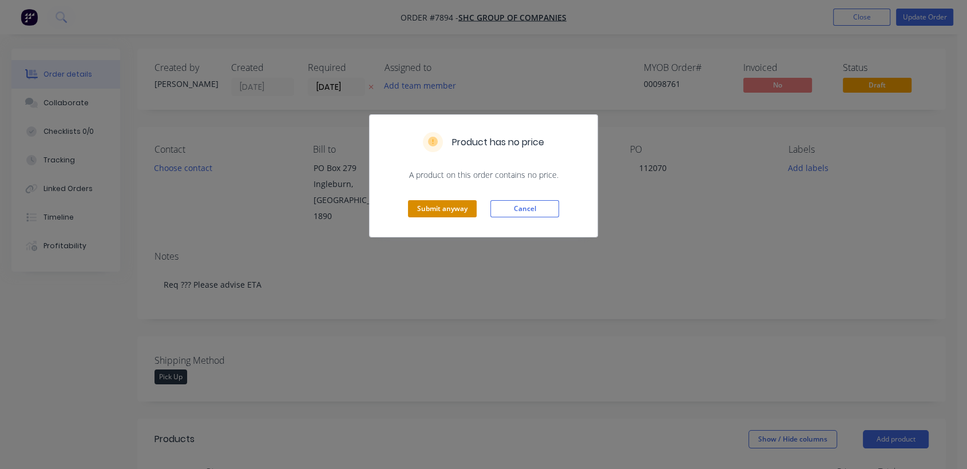
click at [424, 201] on button "Submit anyway" at bounding box center [442, 208] width 69 height 17
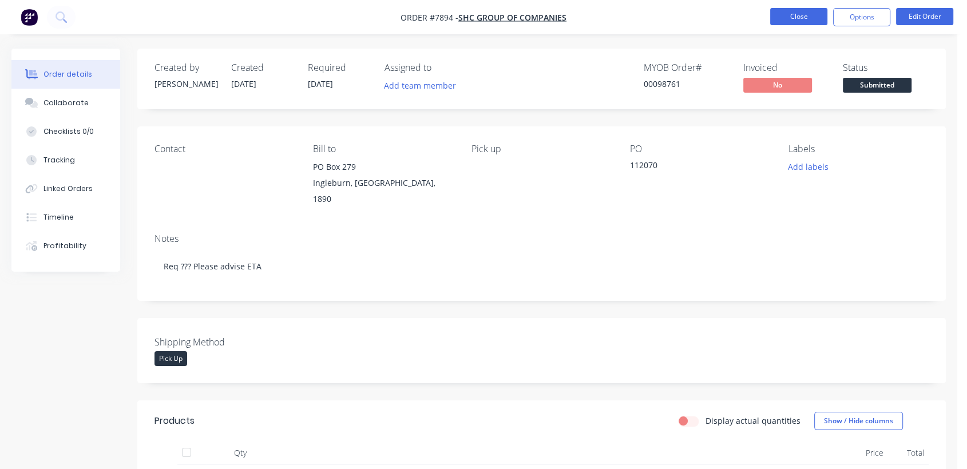
click at [791, 12] on button "Close" at bounding box center [799, 16] width 57 height 17
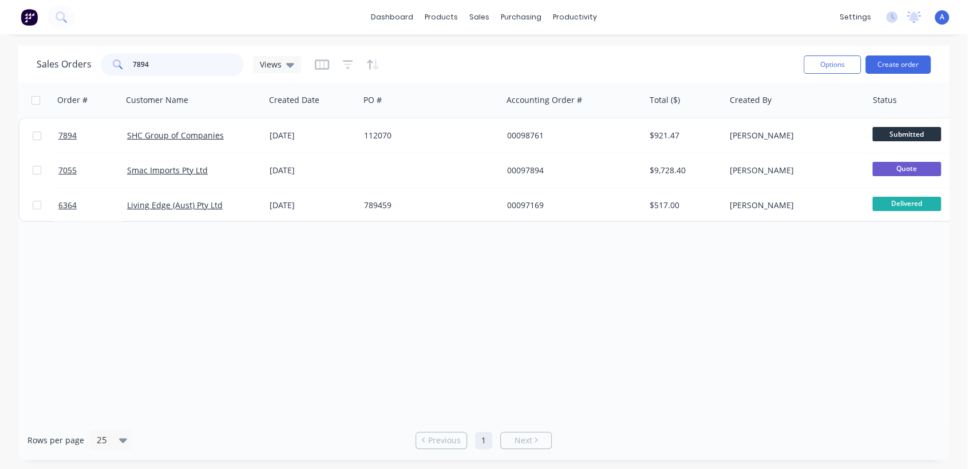
drag, startPoint x: 161, startPoint y: 65, endPoint x: 95, endPoint y: 56, distance: 67.0
click at [101, 56] on div "7894" at bounding box center [172, 64] width 143 height 23
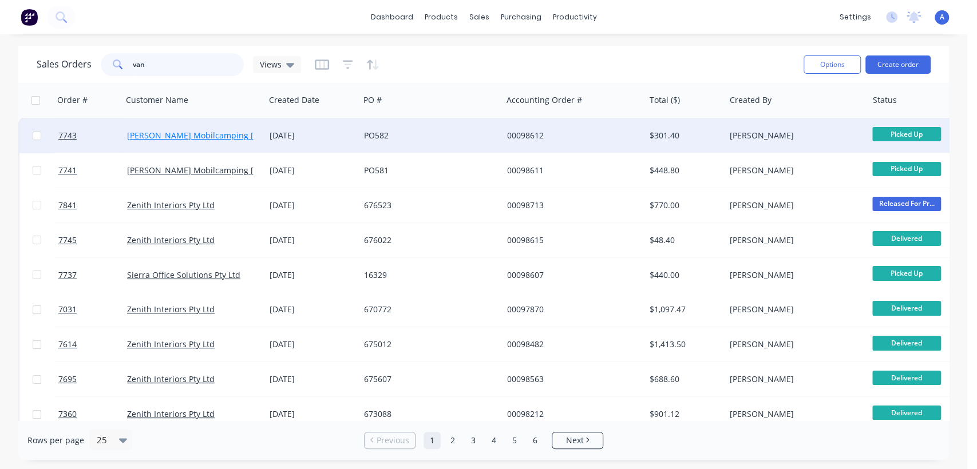
type input "van"
click at [200, 137] on link "[PERSON_NAME] Mobilcamping [GEOGRAPHIC_DATA]" at bounding box center [228, 135] width 203 height 11
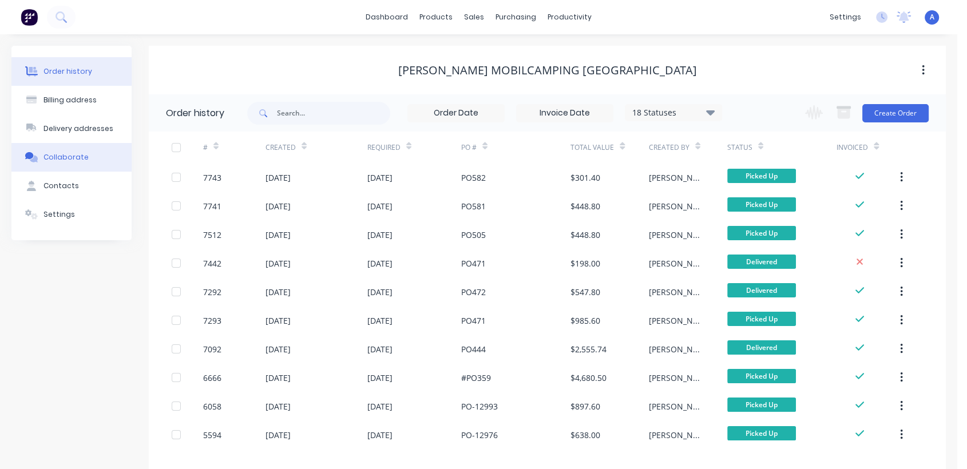
click at [77, 153] on div "Collaborate" at bounding box center [66, 157] width 45 height 10
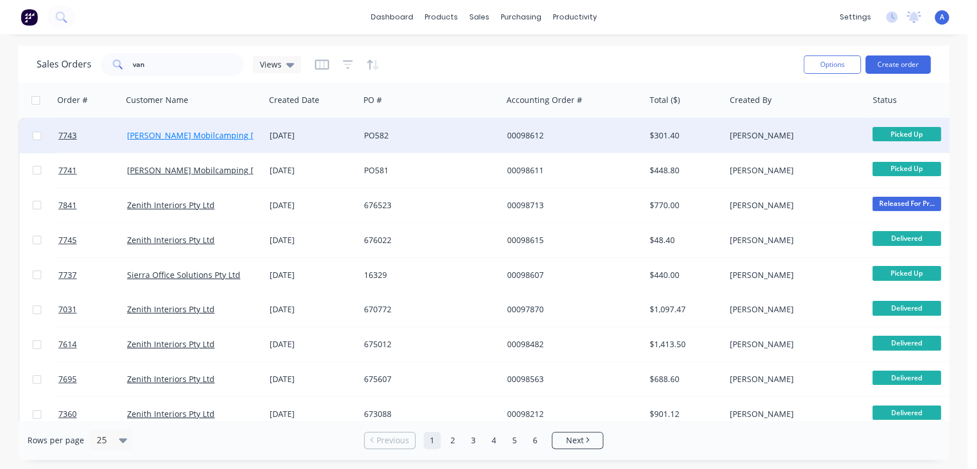
click at [234, 132] on link "[PERSON_NAME] Mobilcamping [GEOGRAPHIC_DATA]" at bounding box center [228, 135] width 203 height 11
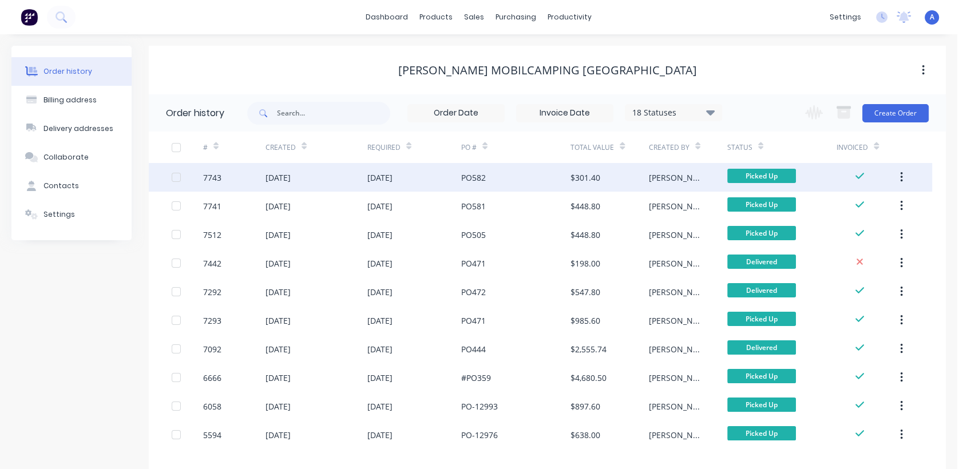
click at [440, 180] on div "28 Aug 2025" at bounding box center [415, 177] width 94 height 29
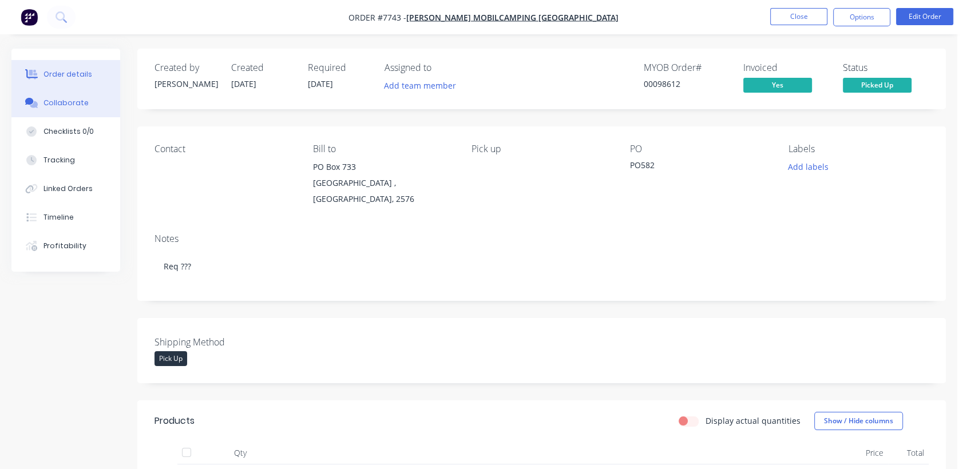
click at [76, 98] on div "Collaborate" at bounding box center [66, 103] width 45 height 10
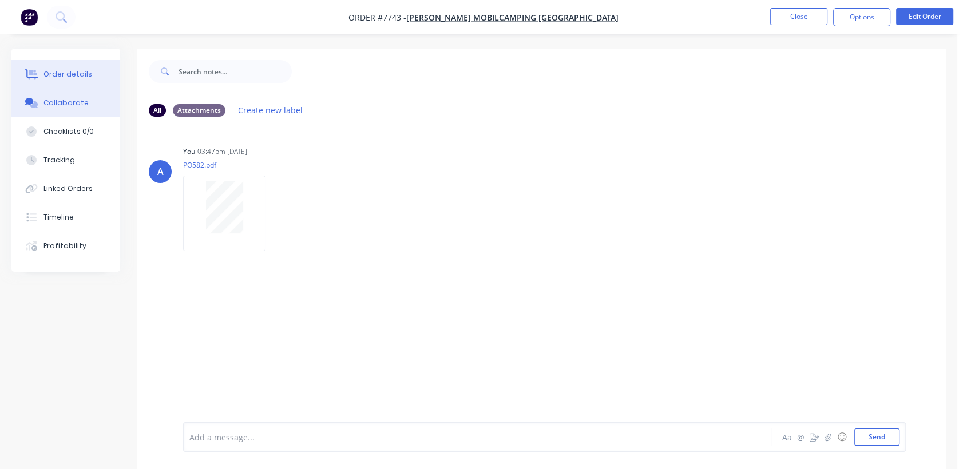
click at [92, 67] on button "Order details" at bounding box center [65, 74] width 109 height 29
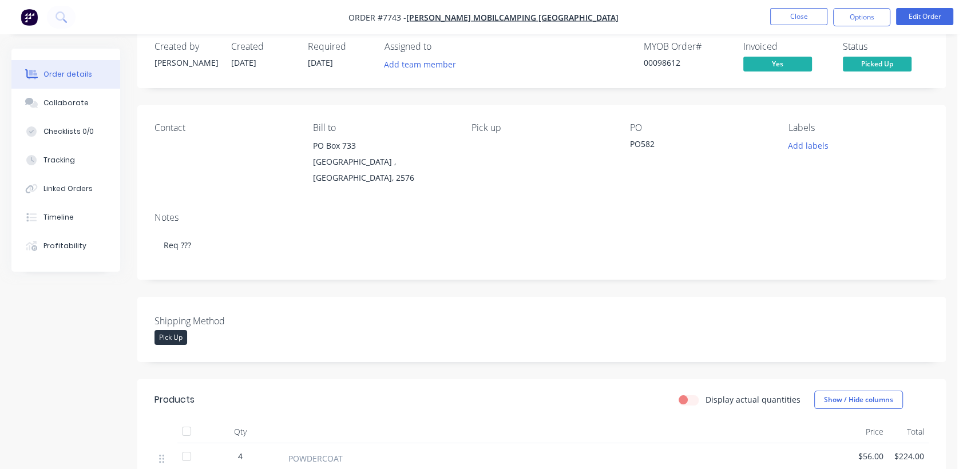
scroll to position [18, 0]
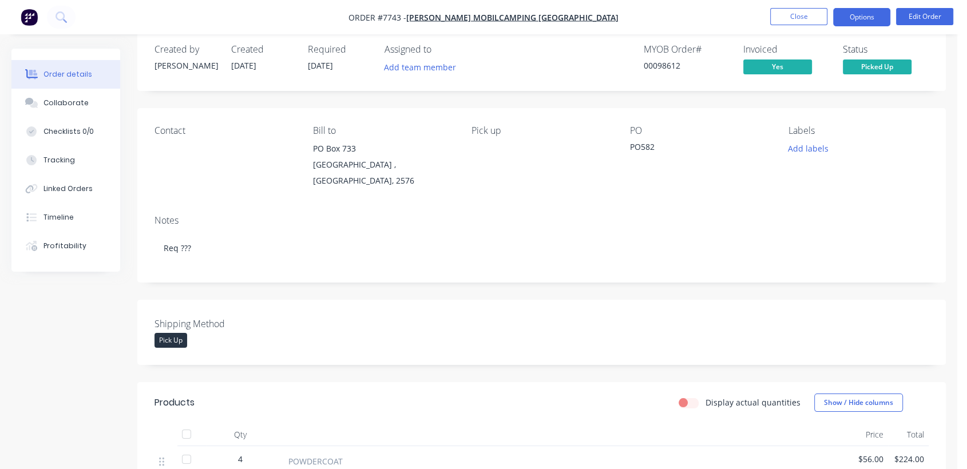
click at [844, 14] on button "Options" at bounding box center [861, 17] width 57 height 18
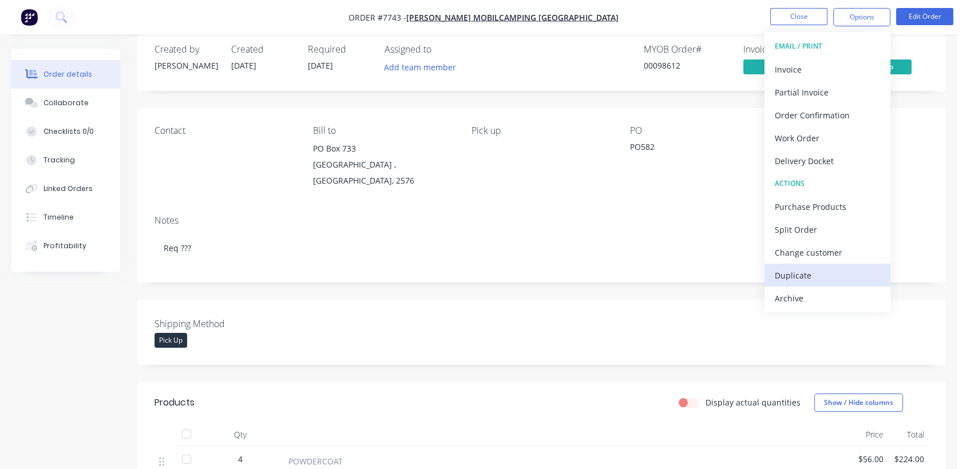
click at [824, 271] on div "Duplicate" at bounding box center [827, 275] width 105 height 17
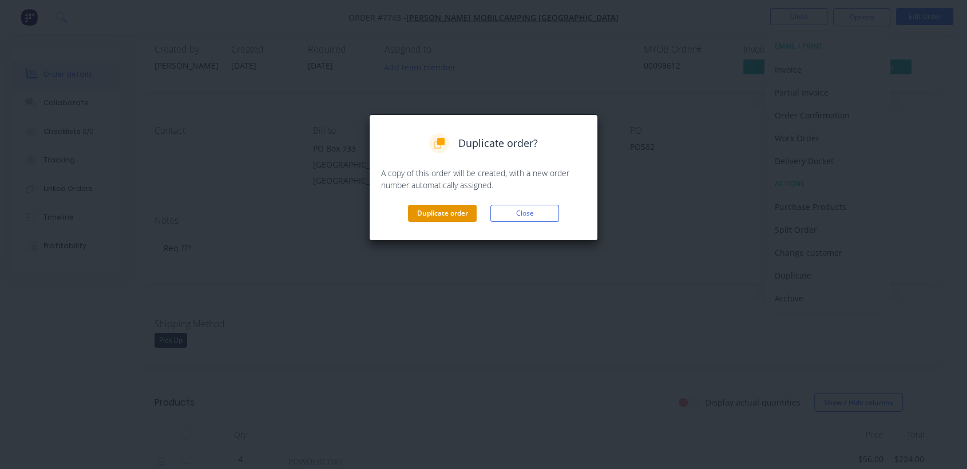
click at [449, 211] on button "Duplicate order" at bounding box center [442, 213] width 69 height 17
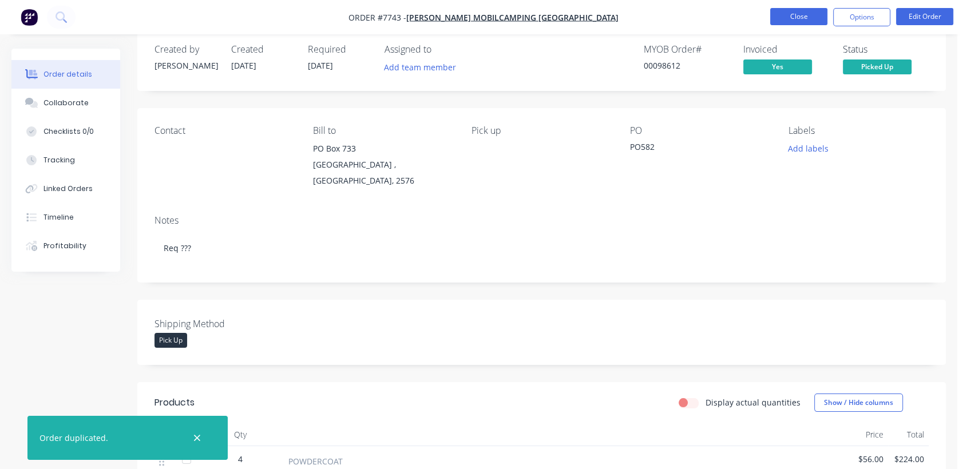
click at [802, 13] on button "Close" at bounding box center [799, 16] width 57 height 17
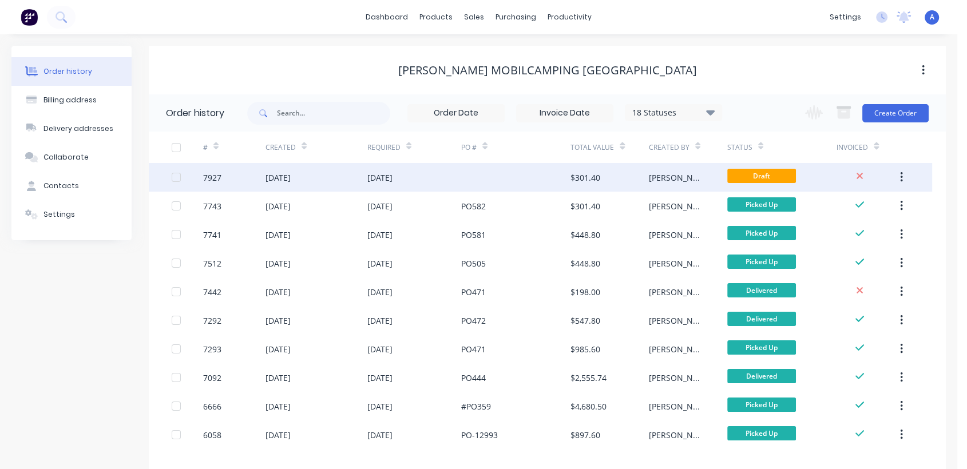
click at [519, 175] on div at bounding box center [515, 177] width 109 height 29
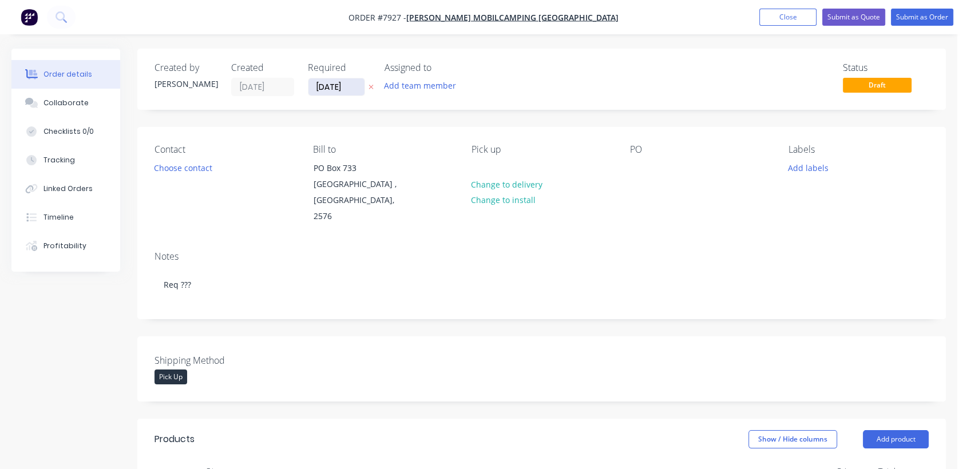
click at [355, 79] on input "[DATE]" at bounding box center [337, 86] width 56 height 17
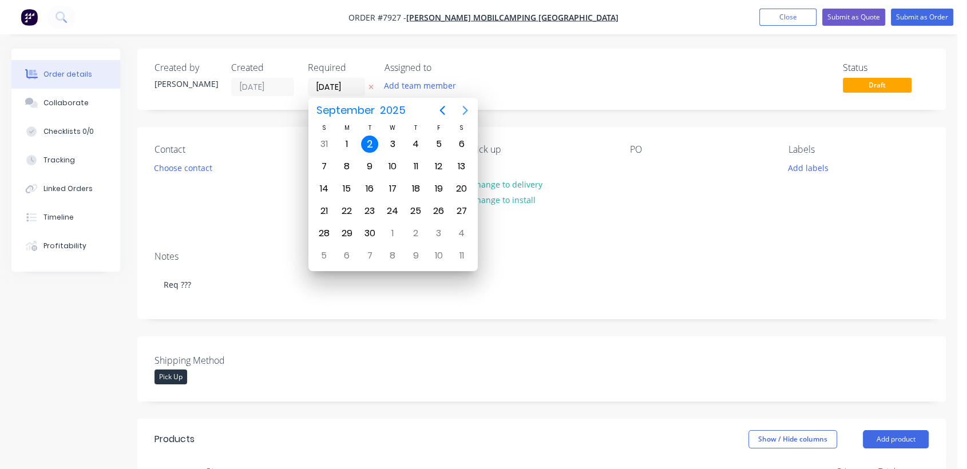
click at [465, 111] on icon "Next page" at bounding box center [465, 110] width 5 height 9
click at [392, 229] on div "31" at bounding box center [392, 233] width 17 height 17
type input "[DATE]"
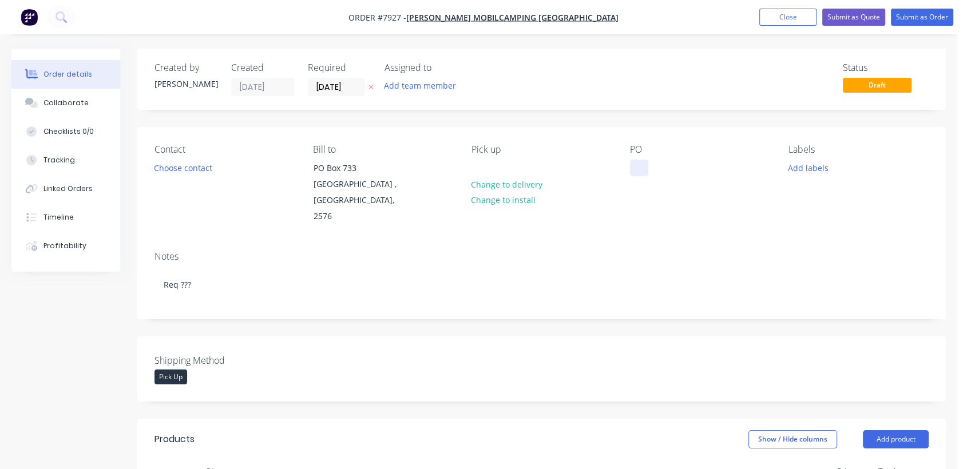
click at [641, 166] on div at bounding box center [639, 168] width 18 height 17
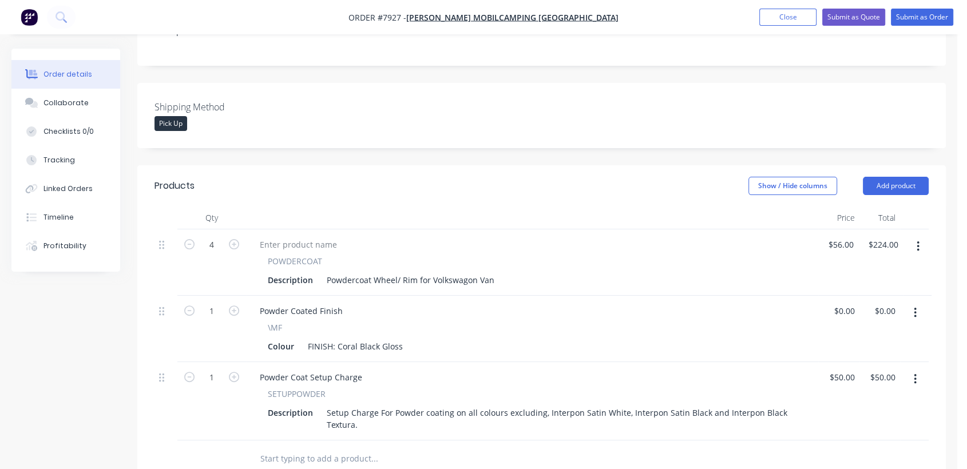
scroll to position [254, 0]
click at [236, 239] on icon "button" at bounding box center [234, 244] width 10 height 10
type input "5"
type input "$280.00"
click at [236, 239] on icon "button" at bounding box center [234, 244] width 10 height 10
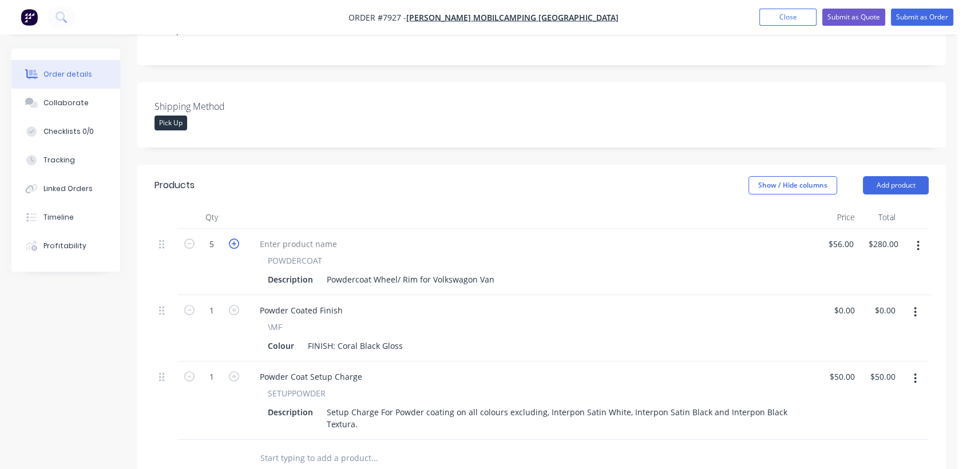
type input "6"
type input "$336.00"
click at [236, 239] on icon "button" at bounding box center [234, 244] width 10 height 10
type input "7"
type input "$392.00"
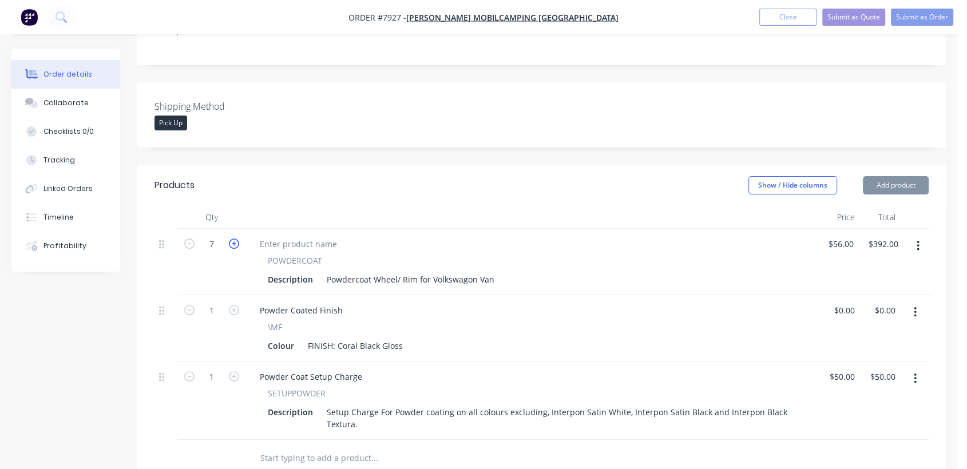
click at [236, 239] on icon "button" at bounding box center [234, 244] width 10 height 10
type input "8"
type input "$448.00"
click at [914, 306] on icon "button" at bounding box center [915, 312] width 3 height 13
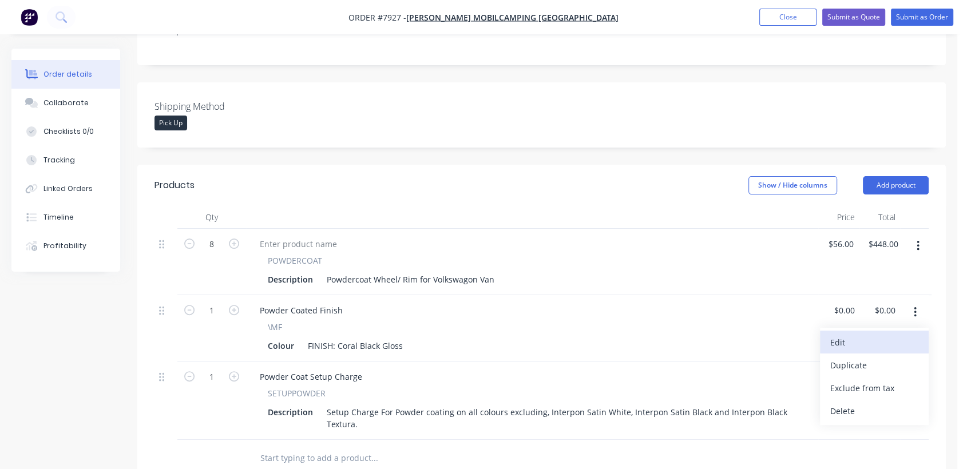
click at [856, 334] on div "Edit" at bounding box center [875, 342] width 88 height 17
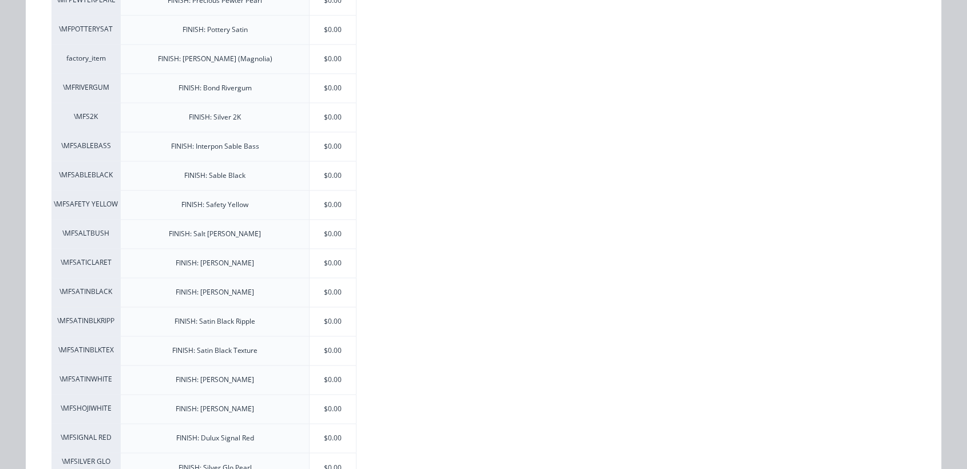
scroll to position [1717, 0]
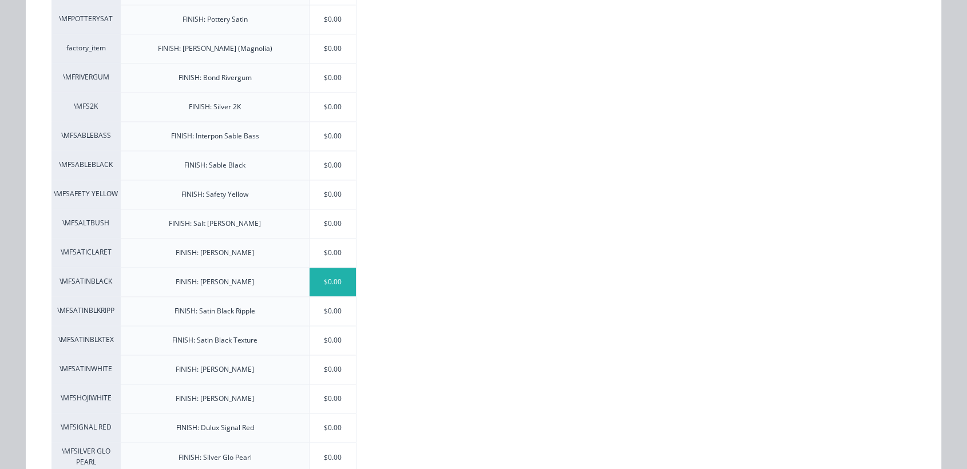
click at [330, 276] on div "$0.00" at bounding box center [333, 282] width 46 height 29
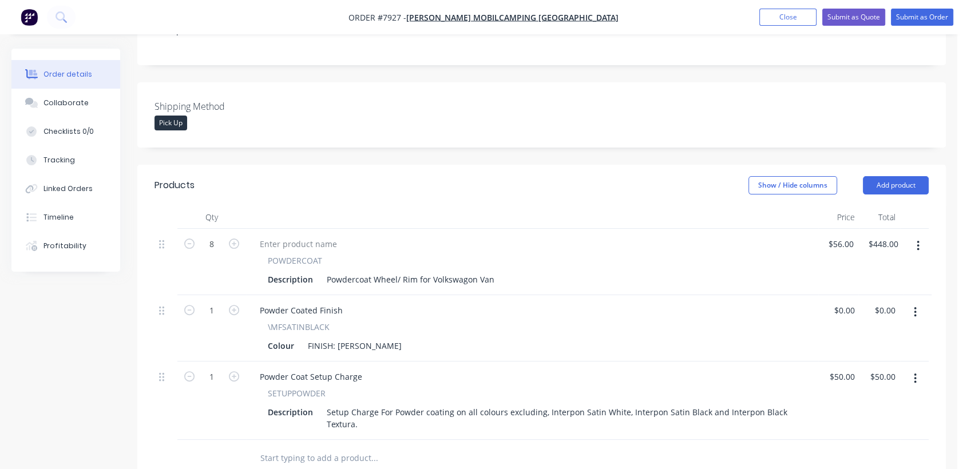
click at [912, 369] on button "button" at bounding box center [915, 379] width 27 height 21
click at [854, 469] on div "Delete" at bounding box center [875, 477] width 88 height 17
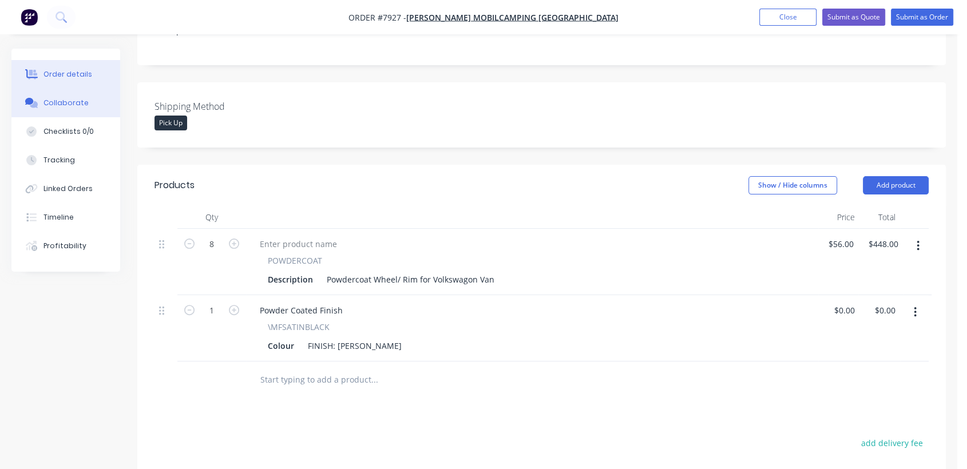
click at [89, 104] on button "Collaborate" at bounding box center [65, 103] width 109 height 29
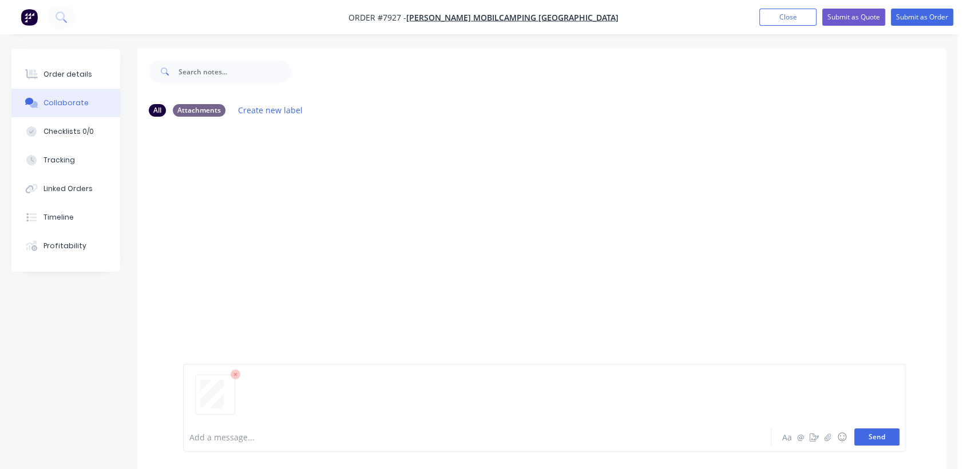
click at [880, 436] on button "Send" at bounding box center [877, 437] width 45 height 17
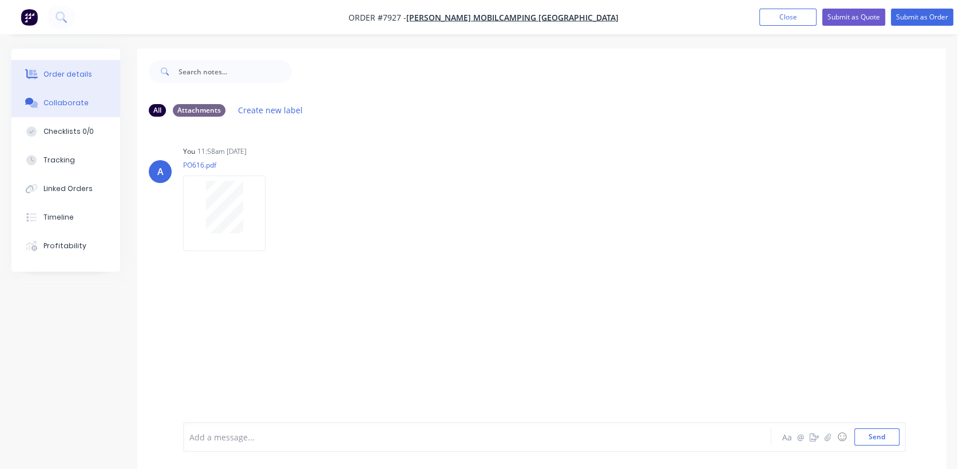
click at [77, 69] on div "Order details" at bounding box center [68, 74] width 49 height 10
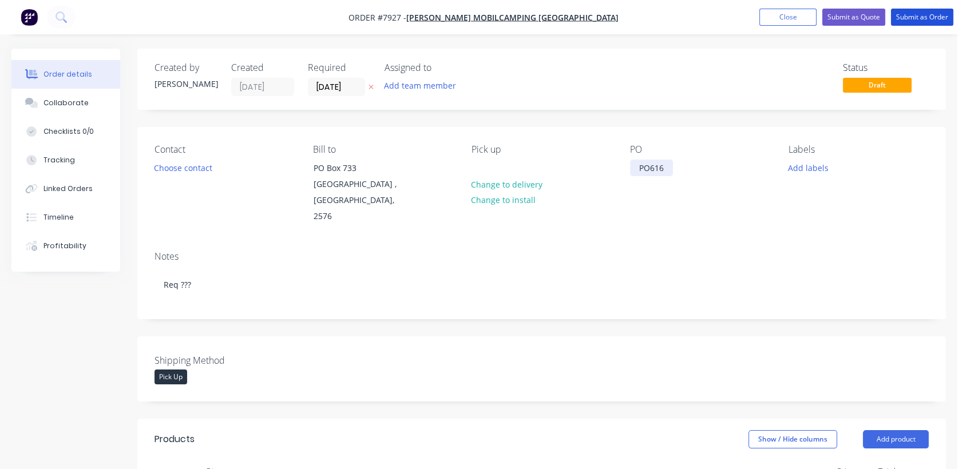
drag, startPoint x: 920, startPoint y: 17, endPoint x: 638, endPoint y: 175, distance: 323.7
click at [919, 17] on button "Submit as Order" at bounding box center [922, 17] width 62 height 17
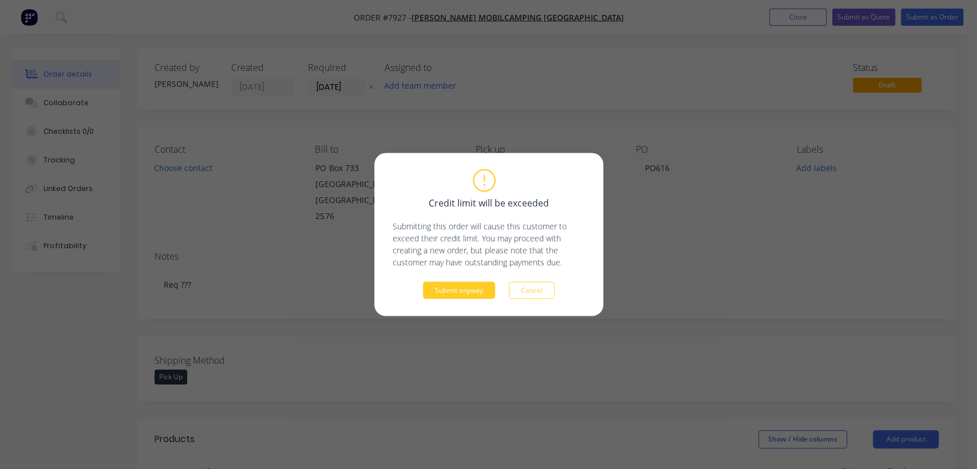
click at [466, 289] on button "Submit anyway" at bounding box center [459, 290] width 72 height 17
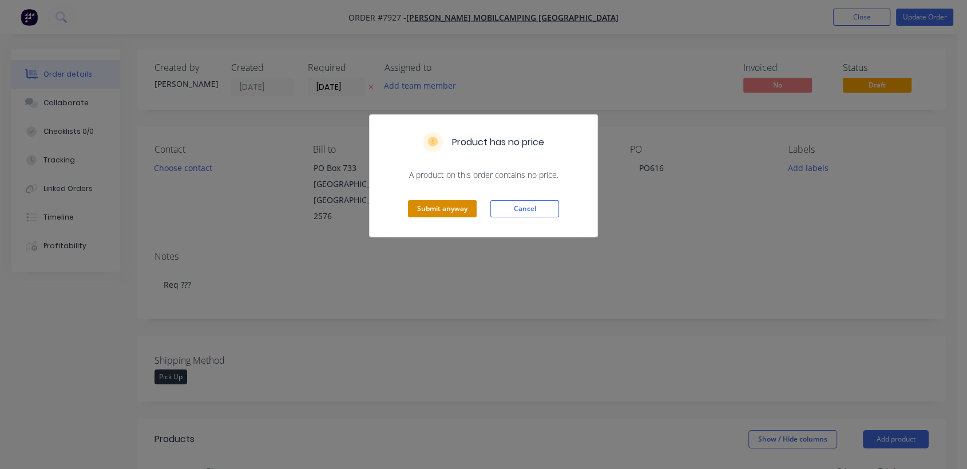
click at [421, 212] on button "Submit anyway" at bounding box center [442, 208] width 69 height 17
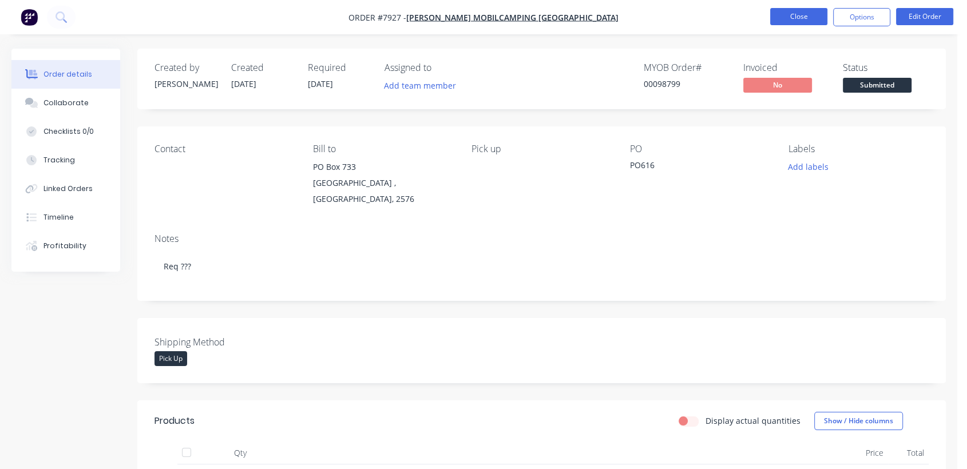
click at [800, 12] on button "Close" at bounding box center [799, 16] width 57 height 17
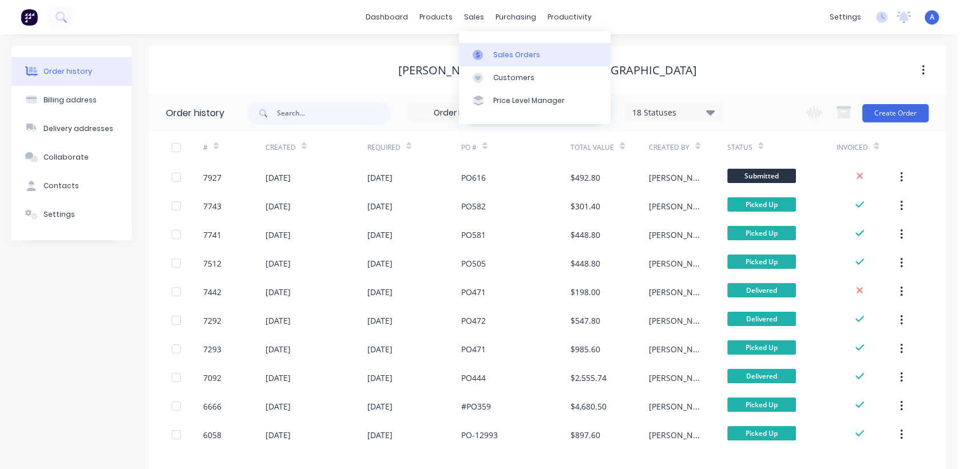
click at [499, 51] on div "Sales Orders" at bounding box center [516, 55] width 47 height 10
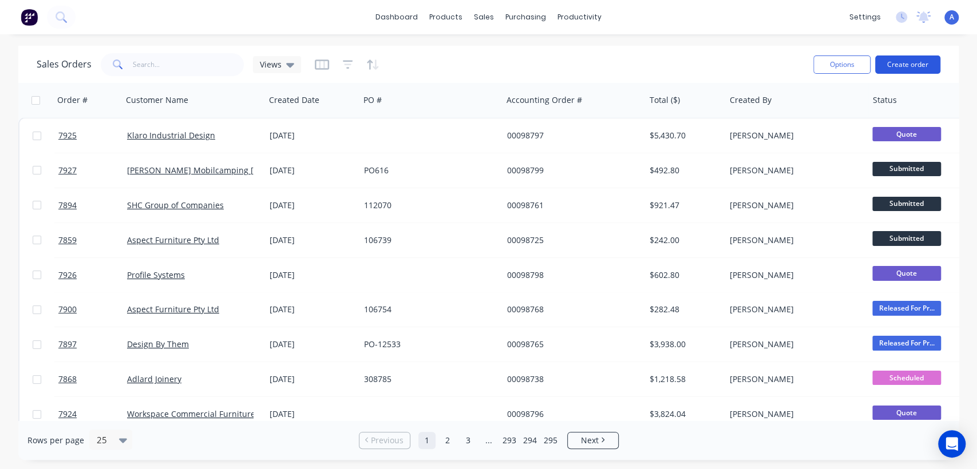
click at [923, 60] on button "Create order" at bounding box center [907, 65] width 65 height 18
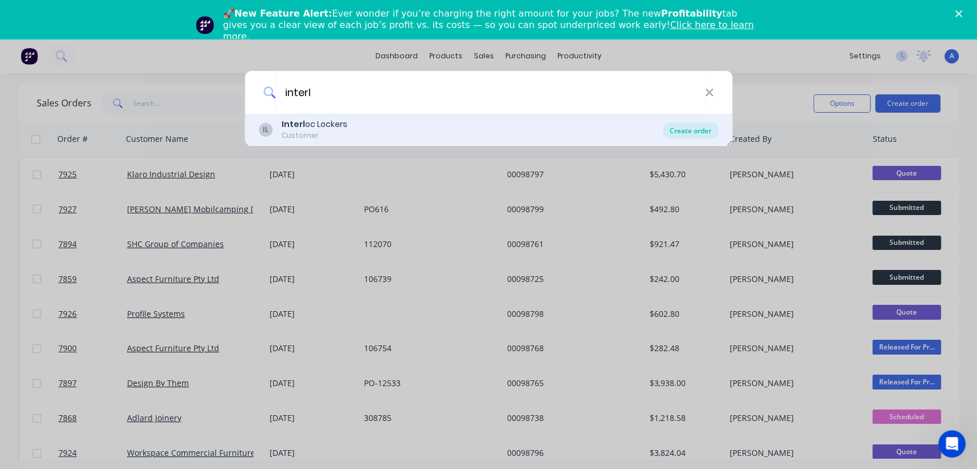
type input "interl"
click at [687, 129] on div "Create order" at bounding box center [691, 131] width 56 height 16
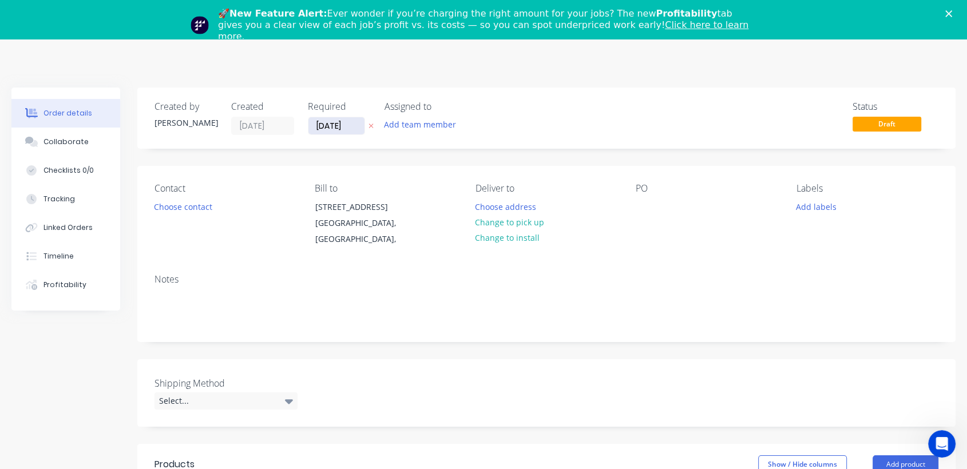
click at [358, 123] on input "[DATE]" at bounding box center [337, 125] width 56 height 17
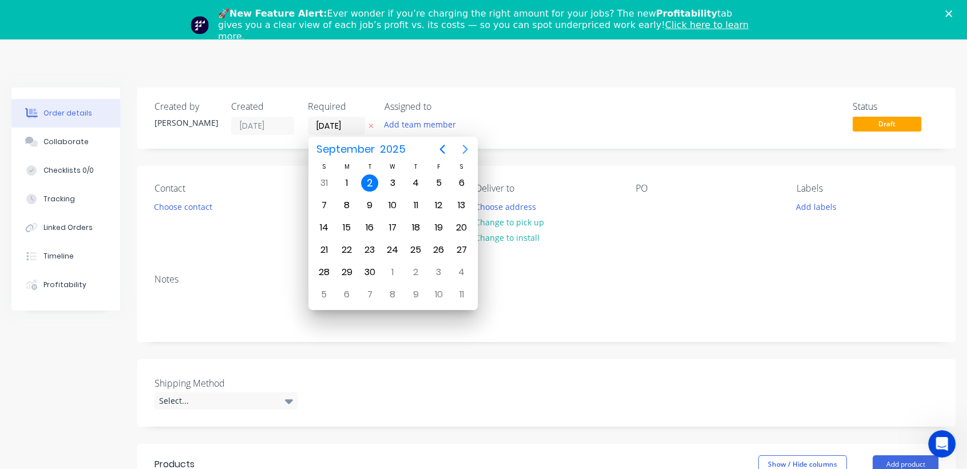
click at [466, 148] on icon "Next page" at bounding box center [465, 149] width 5 height 9
click at [390, 267] on div "31" at bounding box center [392, 272] width 17 height 17
type input "[DATE]"
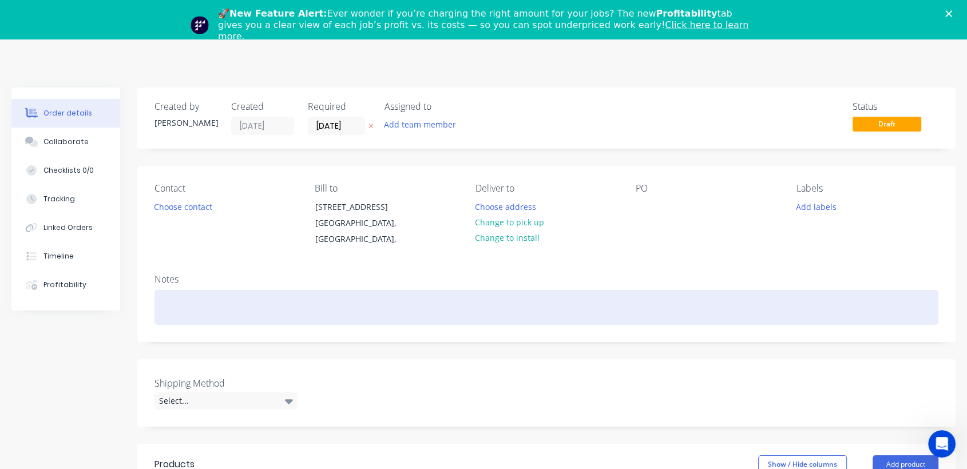
click at [180, 310] on div at bounding box center [547, 307] width 784 height 35
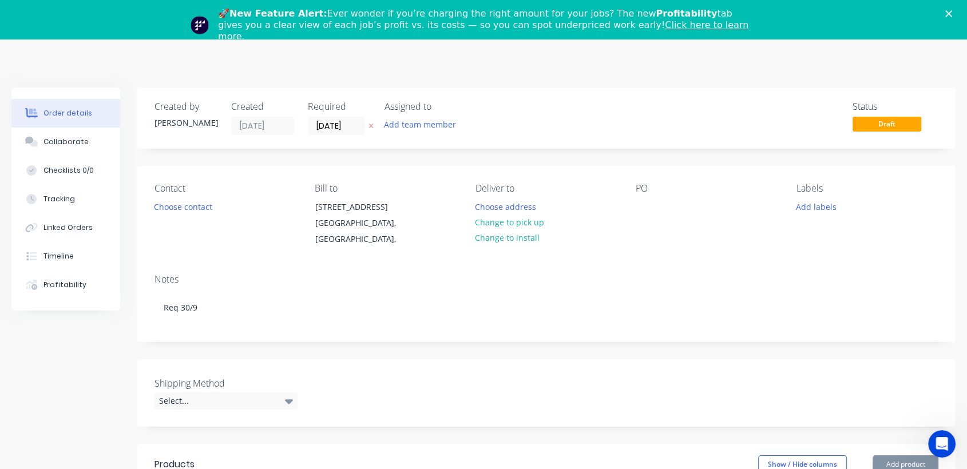
scroll to position [5, 0]
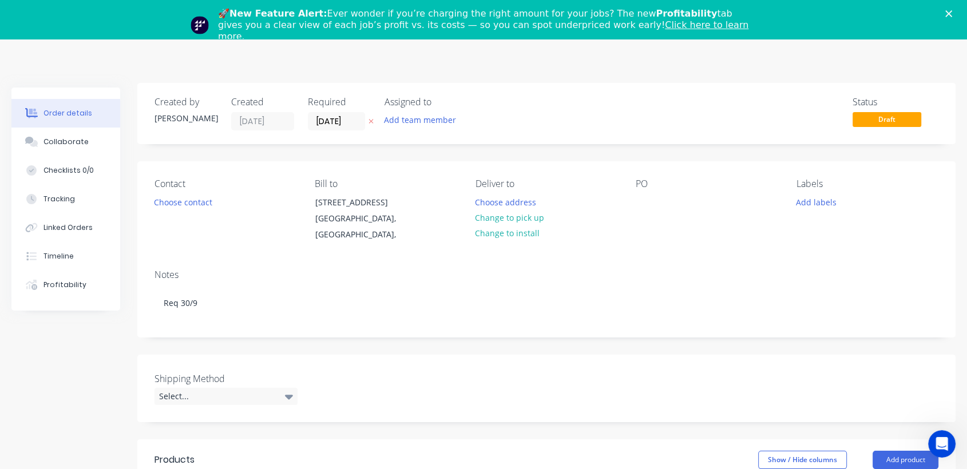
click at [955, 9] on div "🚀 New Feature Alert: Ever wonder if you’re charging the right amount for your j…" at bounding box center [483, 25] width 967 height 41
click at [953, 14] on icon "Close" at bounding box center [949, 13] width 7 height 7
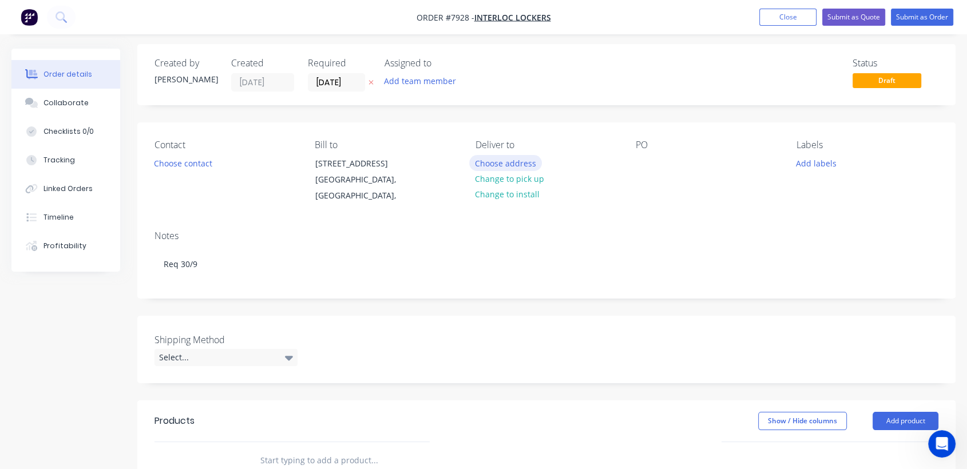
click at [490, 161] on button "Choose address" at bounding box center [505, 162] width 73 height 15
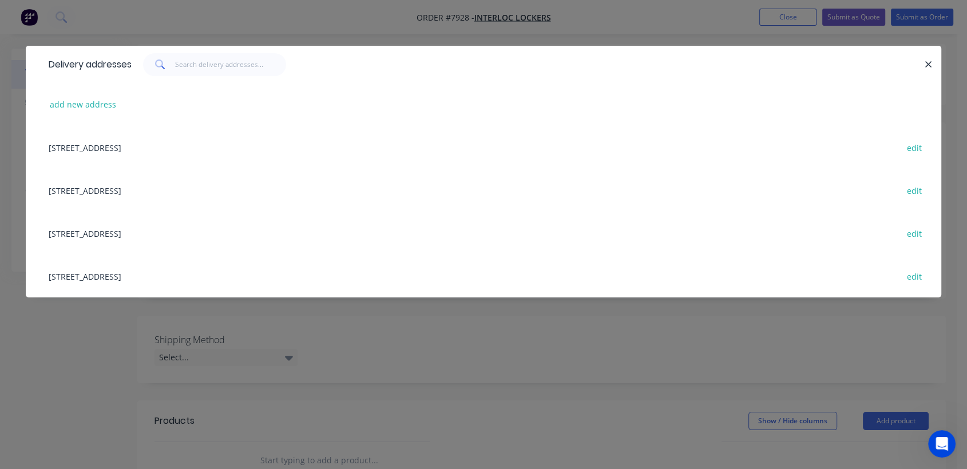
click at [193, 230] on div "[STREET_ADDRESS] edit" at bounding box center [484, 233] width 882 height 43
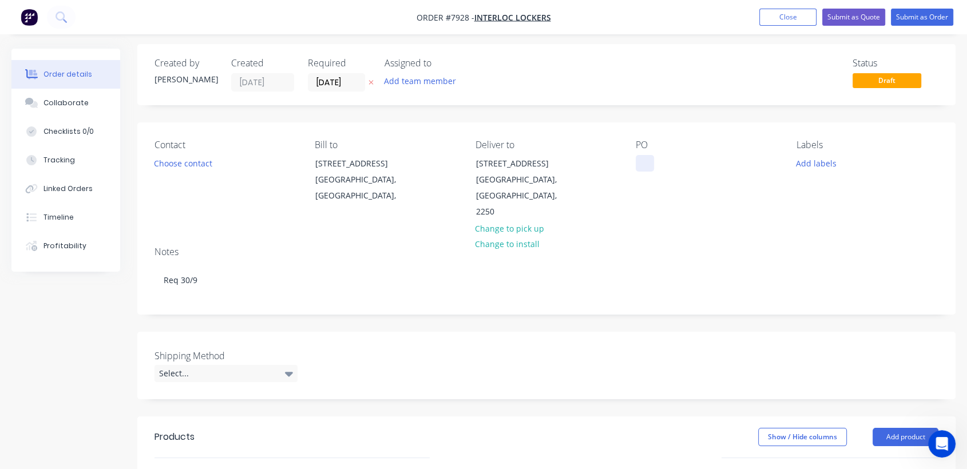
click at [644, 162] on div at bounding box center [645, 163] width 18 height 17
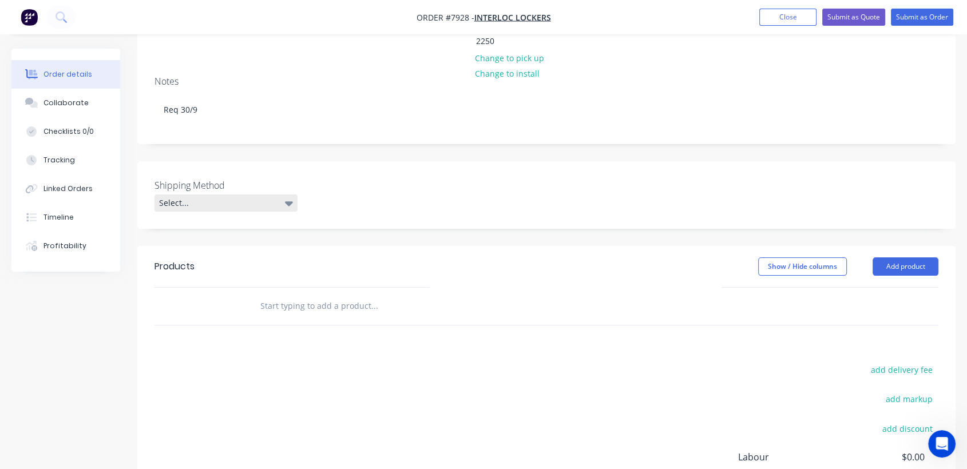
scroll to position [195, 0]
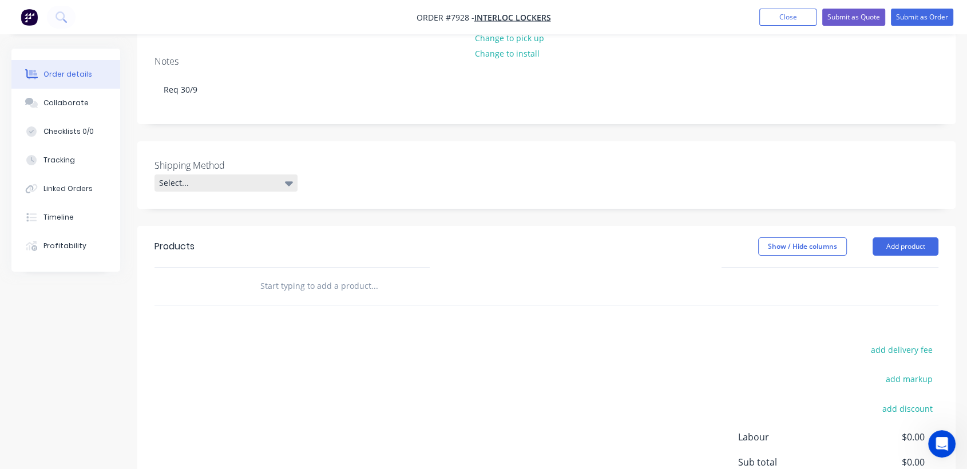
click at [196, 175] on div "Select..." at bounding box center [226, 183] width 143 height 17
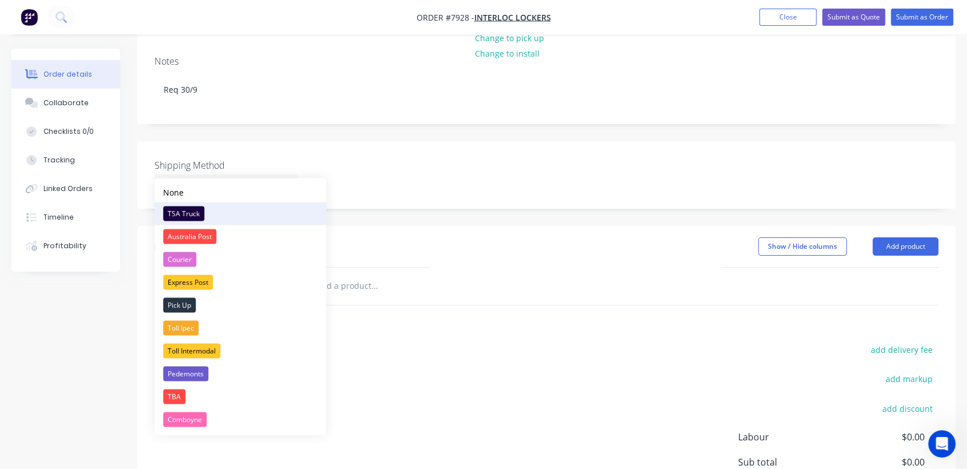
click at [196, 212] on div "TSA Truck" at bounding box center [183, 213] width 41 height 15
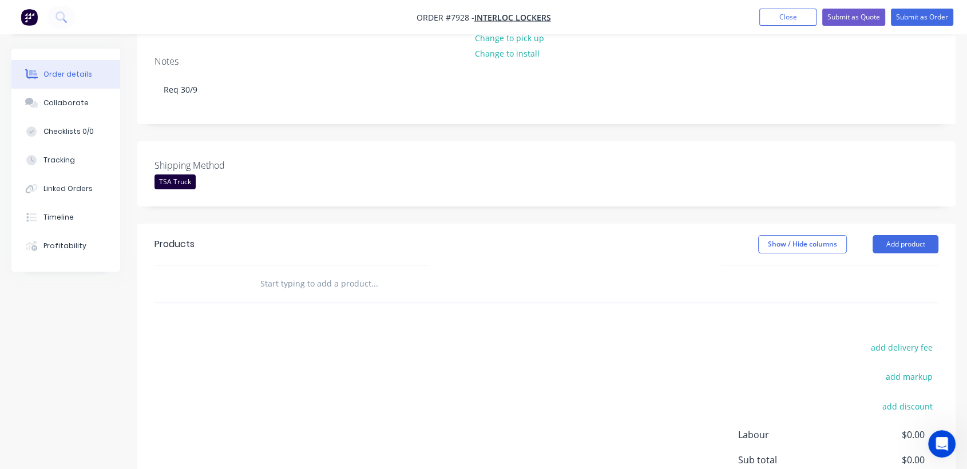
click at [348, 272] on input "text" at bounding box center [374, 283] width 229 height 23
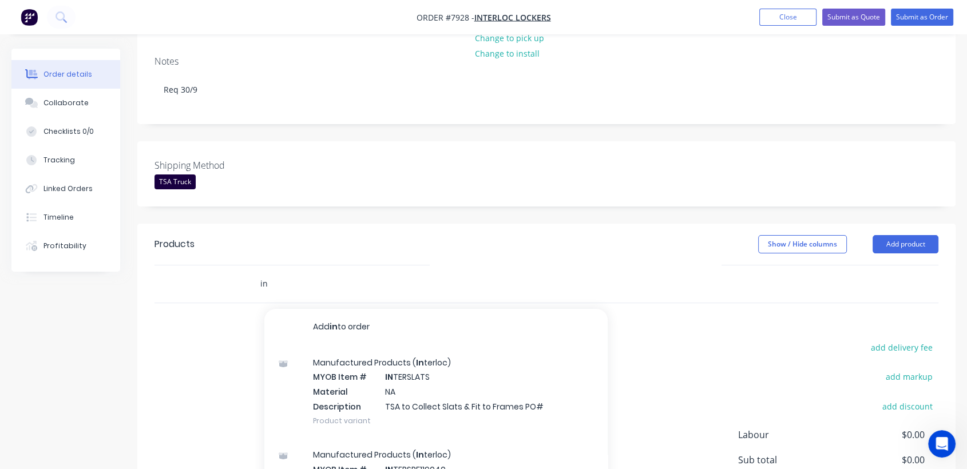
type input "i"
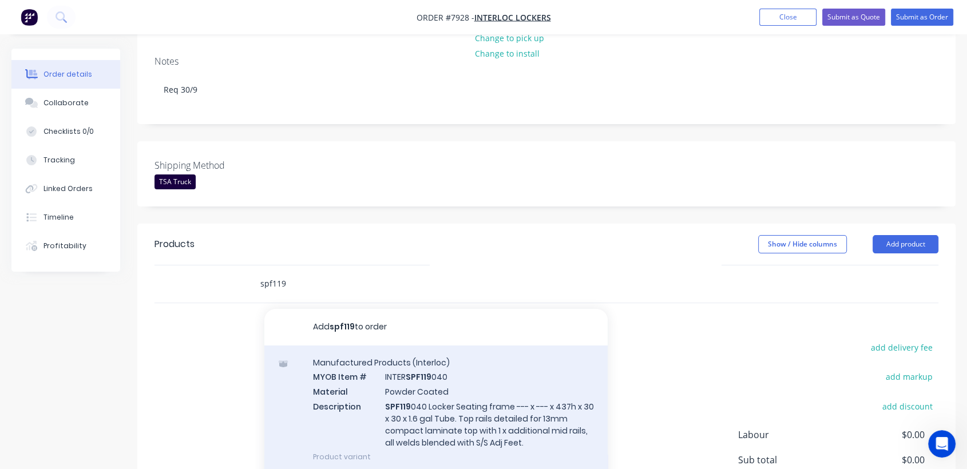
type input "spf119"
click at [447, 380] on div "Manufactured Products (Interloc) MYOB Item # INTER SPF119 040 Material Powder C…" at bounding box center [435, 410] width 343 height 128
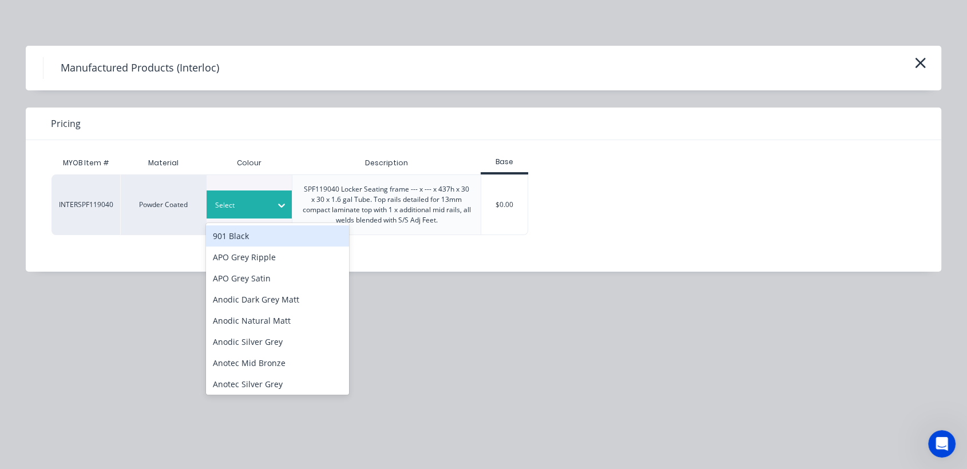
click at [281, 209] on icon at bounding box center [281, 205] width 11 height 11
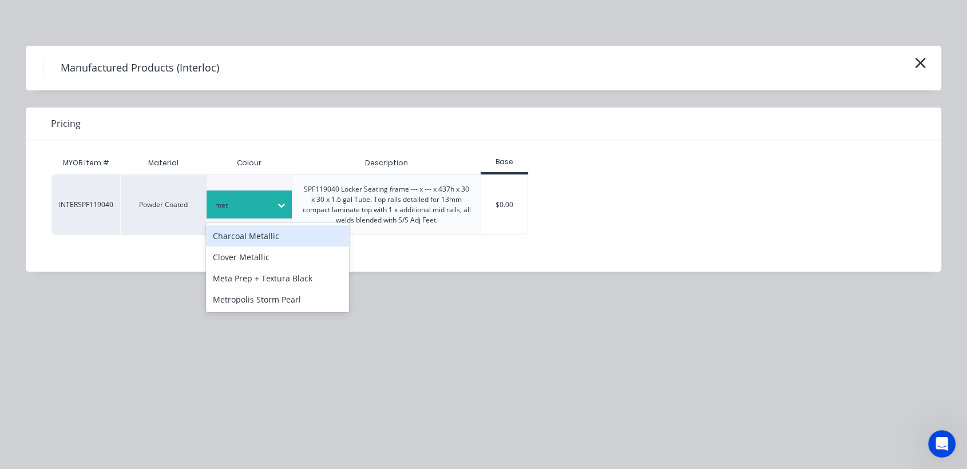
type input "meta"
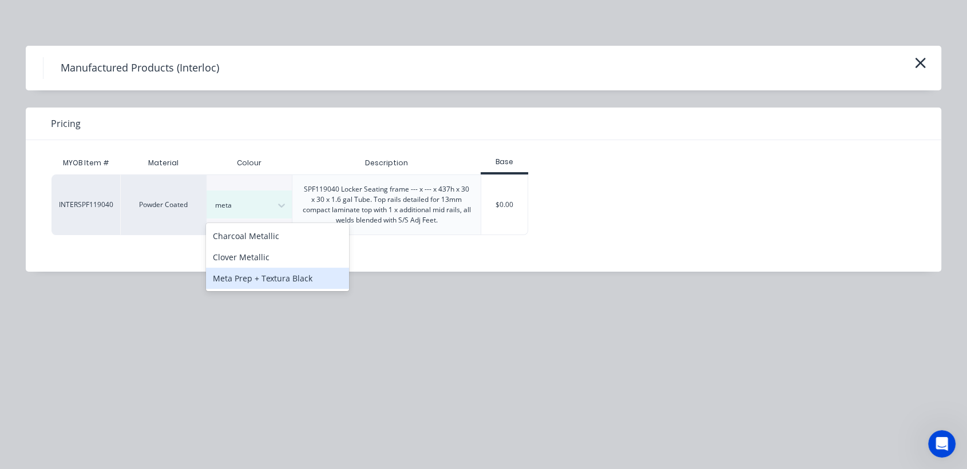
click at [316, 278] on div "Meta Prep + Textura Black" at bounding box center [277, 278] width 143 height 21
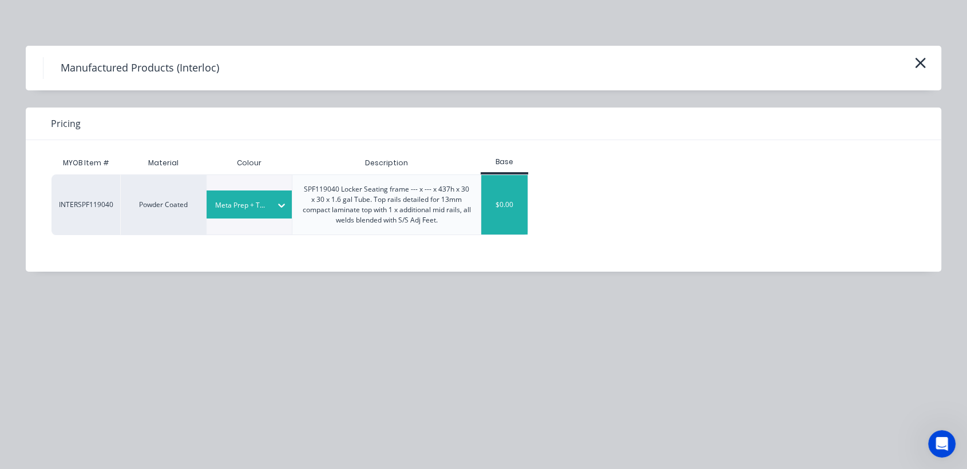
click at [500, 210] on div "$0.00" at bounding box center [504, 205] width 46 height 60
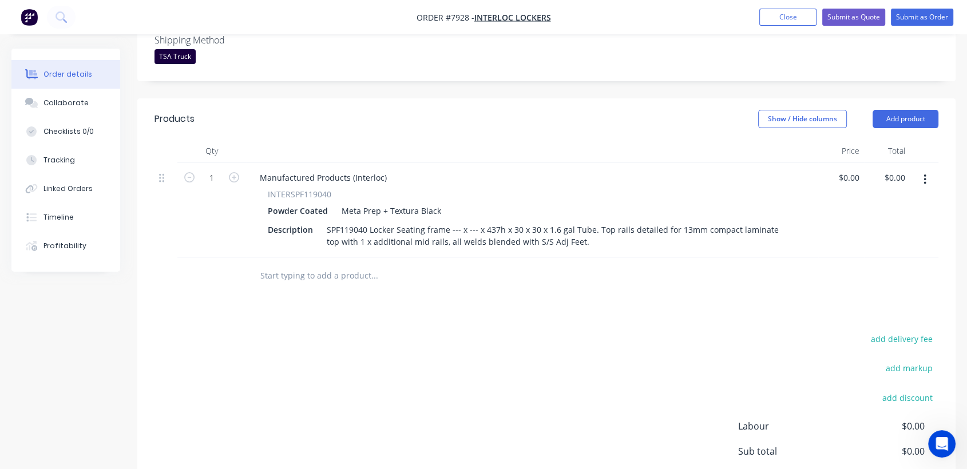
scroll to position [322, 0]
click at [853, 168] on input "0" at bounding box center [857, 176] width 13 height 17
type input "319"
type input "0.00"
type input "$319.00"
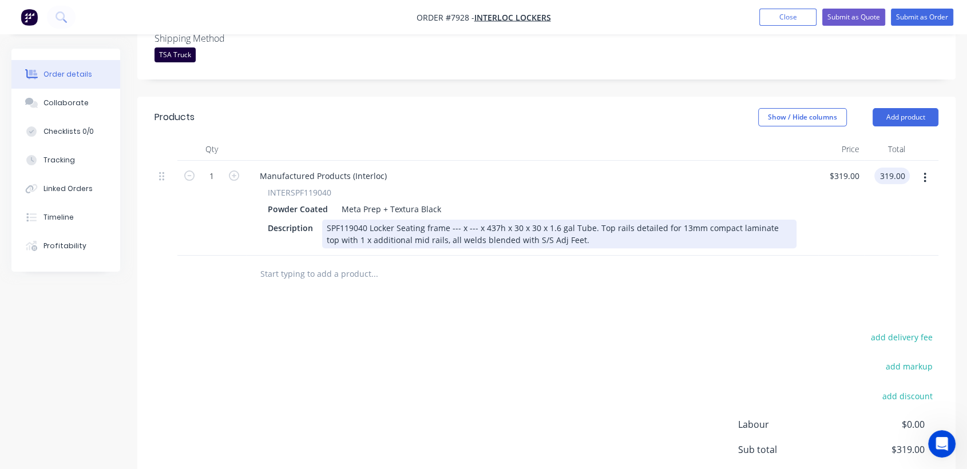
type input "$319.00"
click at [452, 220] on div "SPF119040 Locker Seating frame --- x --- x 437h x 30 x 30 x 1.6 gal Tube. Top r…" at bounding box center [559, 234] width 475 height 29
click at [456, 220] on div "SPF119040 Locker Seating frame --- x --- x 437h x 30 x 30 x 1.6 gal Tube. Top r…" at bounding box center [559, 234] width 475 height 29
drag, startPoint x: 457, startPoint y: 209, endPoint x: 450, endPoint y: 210, distance: 6.9
click at [450, 220] on div "SPF119040 Locker Seating frame --- x --- x 437h x 30 x 30 x 1.6 gal Tube. Top r…" at bounding box center [559, 234] width 475 height 29
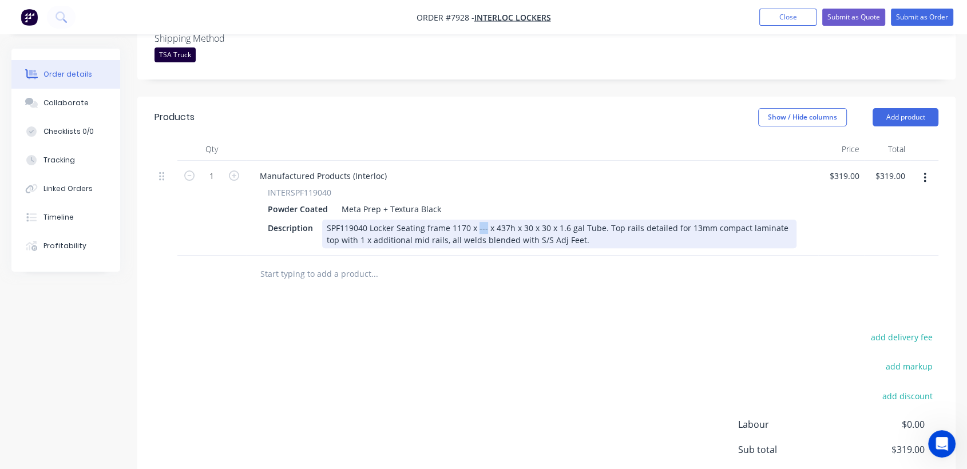
drag, startPoint x: 483, startPoint y: 211, endPoint x: 477, endPoint y: 210, distance: 6.3
click at [477, 220] on div "SPF119040 Locker Seating frame 1170 x --- x 437h x 30 x 30 x 1.6 gal Tube. Top …" at bounding box center [559, 234] width 475 height 29
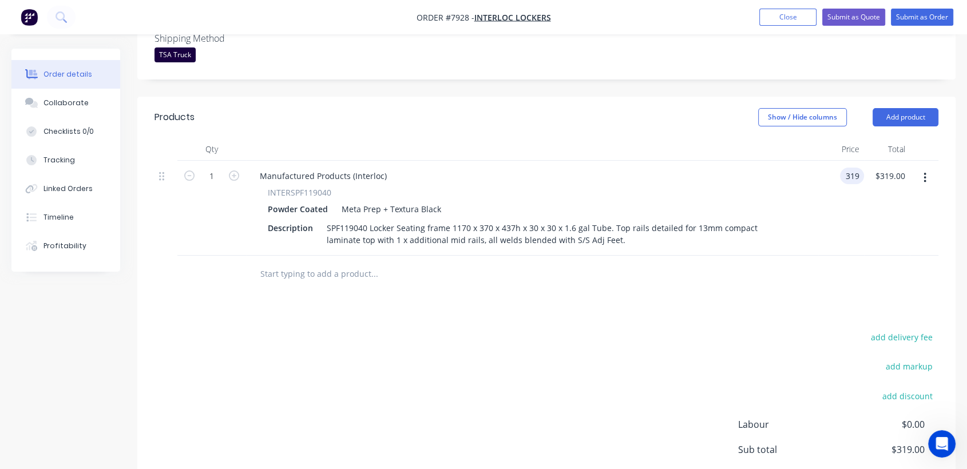
type input "$319.00"
click at [278, 263] on input "text" at bounding box center [374, 274] width 229 height 23
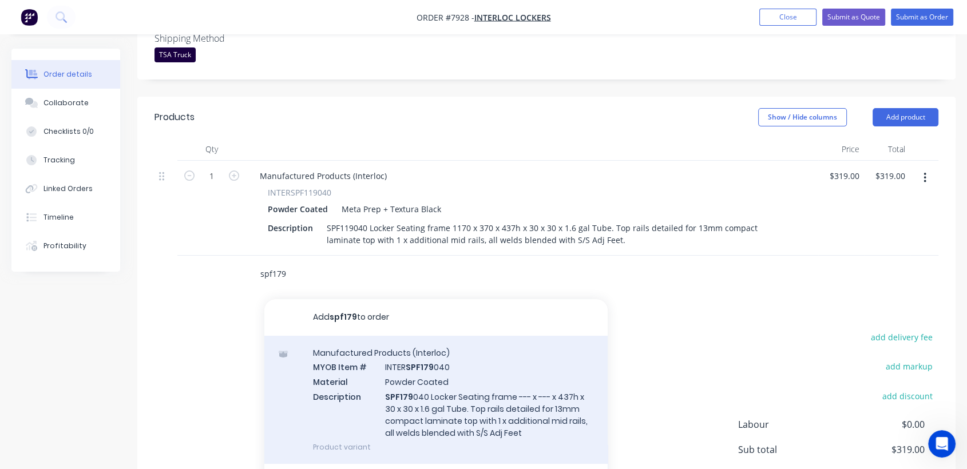
type input "spf179"
click at [436, 386] on div "Manufactured Products (Interloc) MYOB Item # INTER SPF179 040 Material Powder C…" at bounding box center [435, 400] width 343 height 128
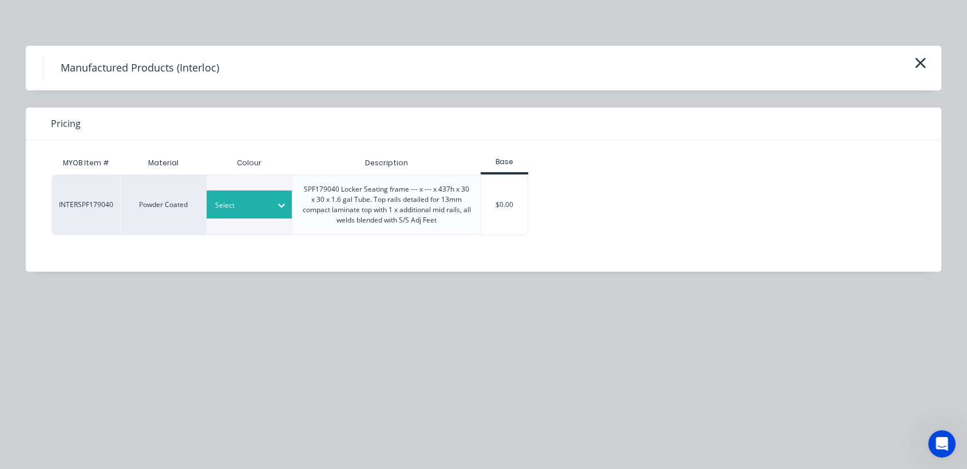
click at [281, 205] on icon at bounding box center [281, 205] width 11 height 11
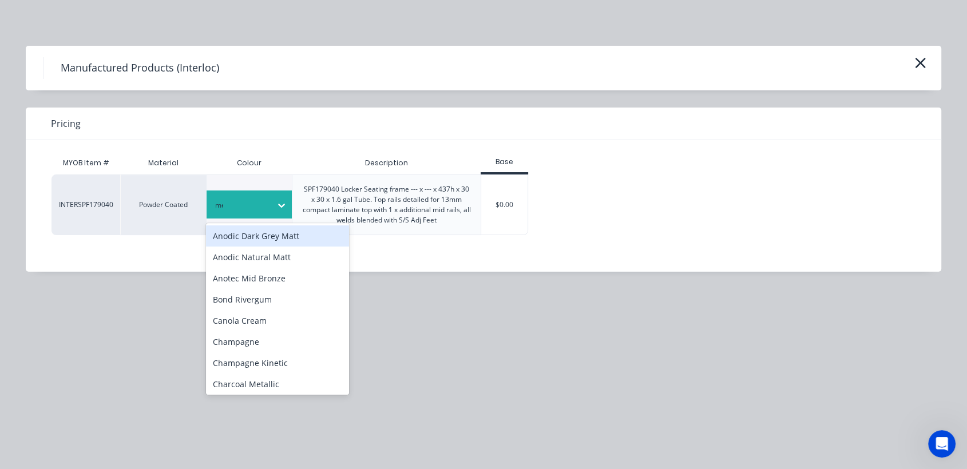
type input "met"
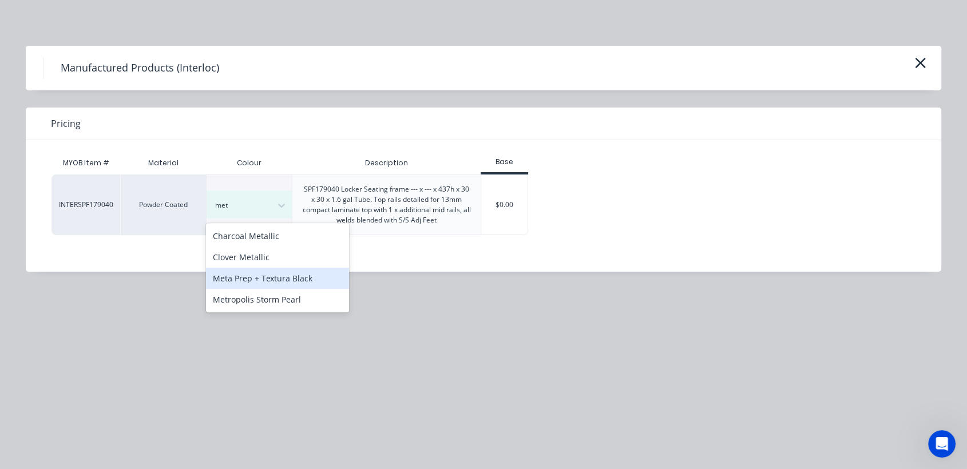
click at [298, 276] on div "Meta Prep + Textura Black" at bounding box center [277, 278] width 143 height 21
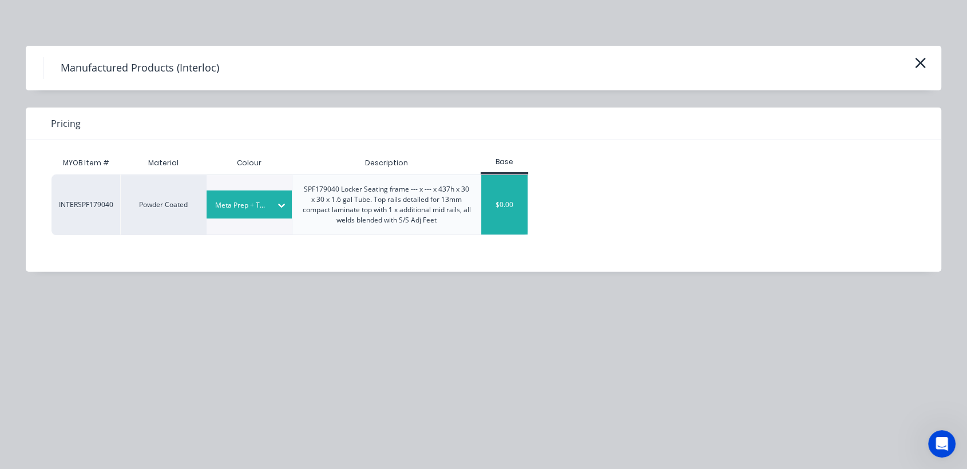
click at [500, 218] on div "$0.00" at bounding box center [504, 205] width 46 height 60
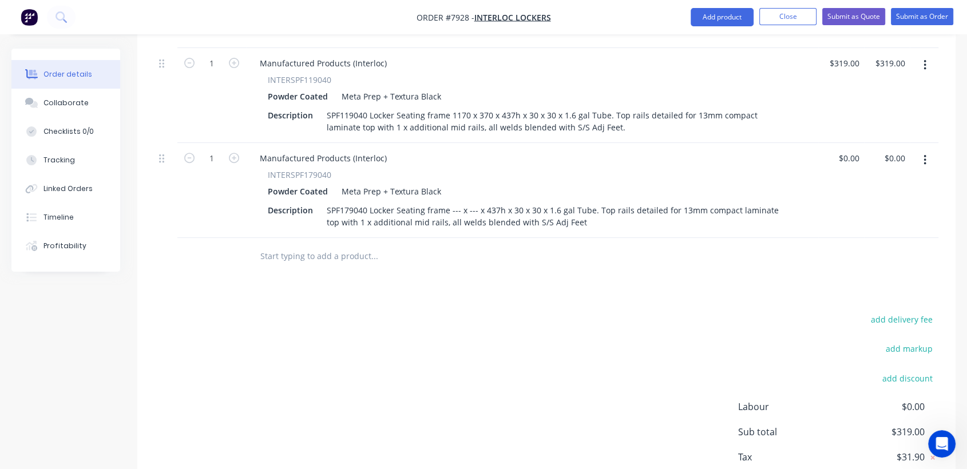
scroll to position [449, 0]
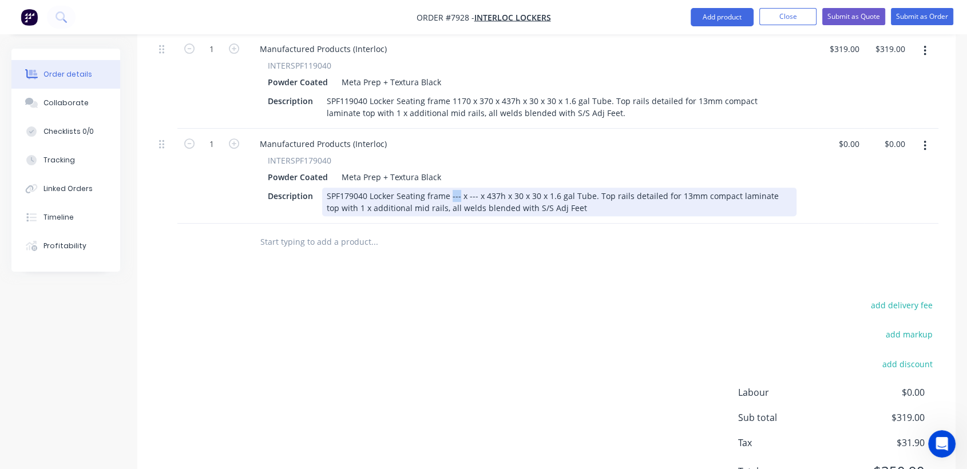
drag, startPoint x: 457, startPoint y: 180, endPoint x: 449, endPoint y: 180, distance: 8.0
click at [449, 188] on div "SPF179040 Locker Seating frame --- x --- x 437h x 30 x 30 x 1.6 gal Tube. Top r…" at bounding box center [559, 202] width 475 height 29
drag, startPoint x: 484, startPoint y: 180, endPoint x: 476, endPoint y: 177, distance: 7.8
click at [476, 188] on div "SPF179040 Locker Seating frame 1740 x --- x 437h x 30 x 30 x 1.6 gal Tube. Top …" at bounding box center [559, 202] width 475 height 29
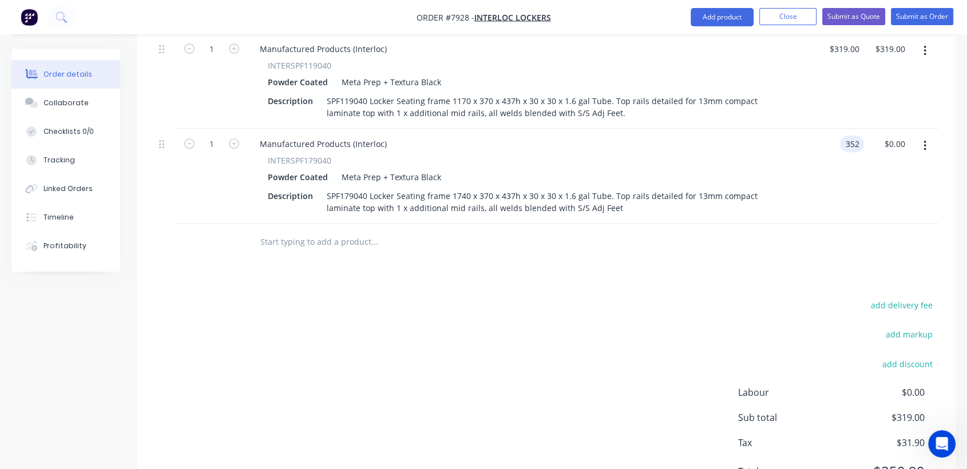
type input "$352.00"
click at [925, 141] on icon "button" at bounding box center [925, 146] width 2 height 10
click at [862, 191] on div "Duplicate" at bounding box center [884, 199] width 88 height 17
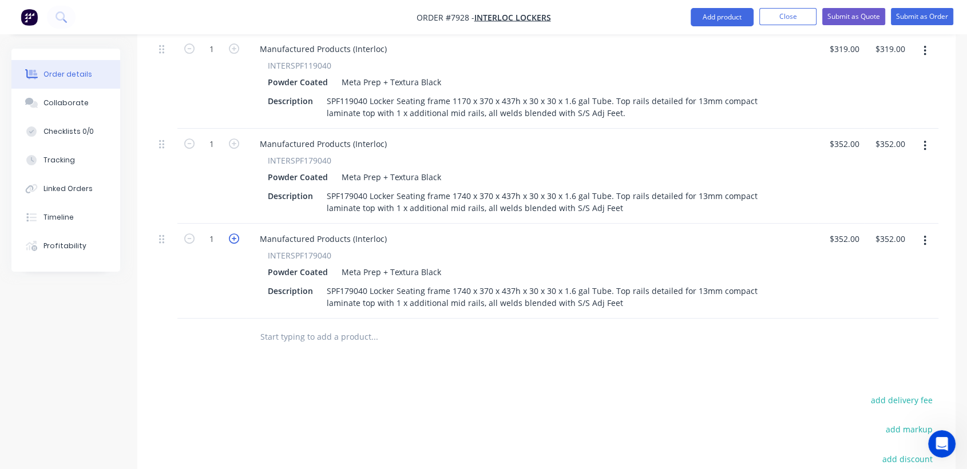
click at [234, 234] on icon "button" at bounding box center [234, 239] width 10 height 10
type input "2"
type input "$704.00"
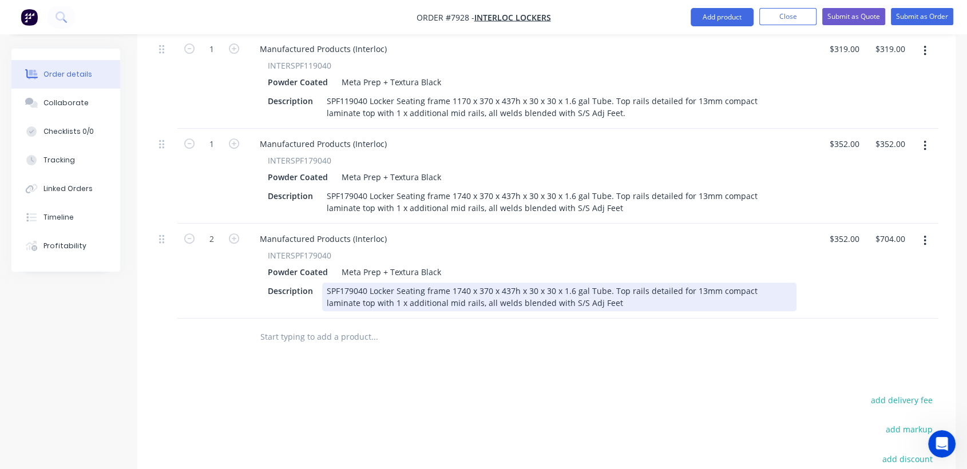
click at [464, 283] on div "SPF179040 Locker Seating frame 1740 x 370 x 437h x 30 x 30 x 1.6 gal Tube. Top …" at bounding box center [559, 297] width 475 height 29
click at [485, 283] on div "SPF179040 Locker Seating frame 1790 x 370 x 437h x 30 x 30 x 1.6 gal Tube. Top …" at bounding box center [559, 297] width 475 height 29
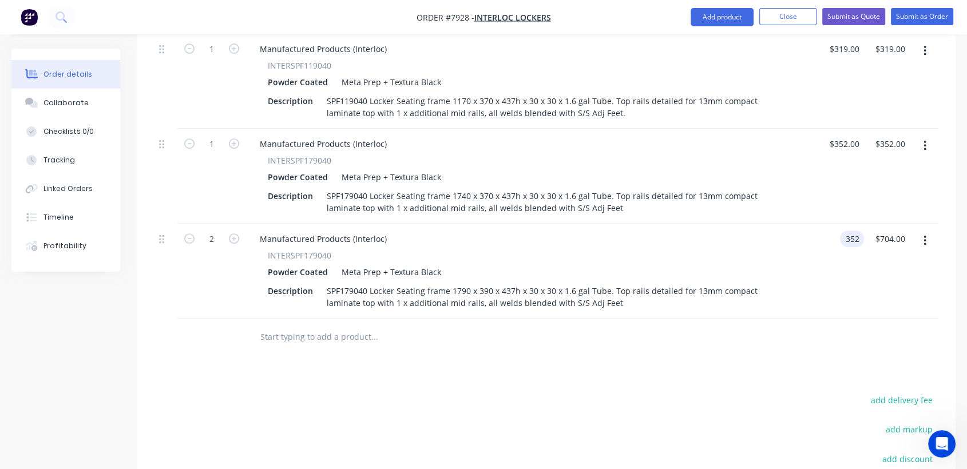
type input "$352.00"
click at [926, 235] on icon "button" at bounding box center [925, 241] width 3 height 13
click at [869, 286] on div "Duplicate" at bounding box center [884, 294] width 88 height 17
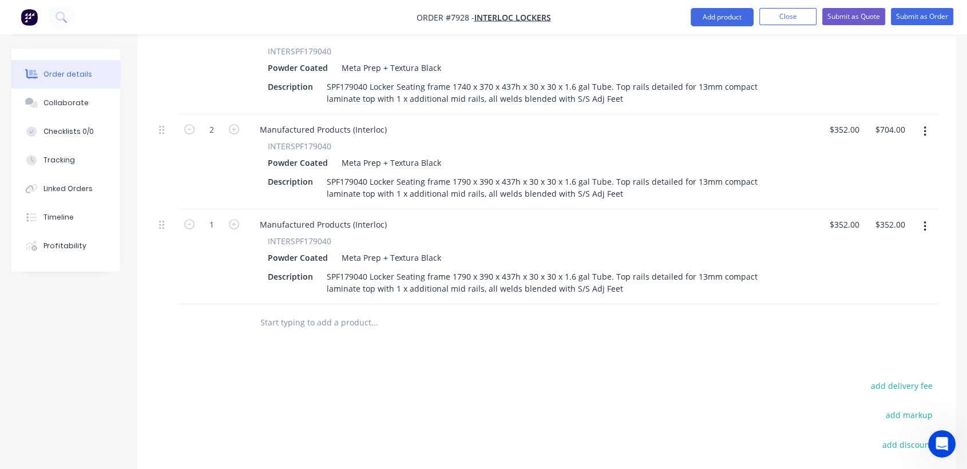
scroll to position [577, 0]
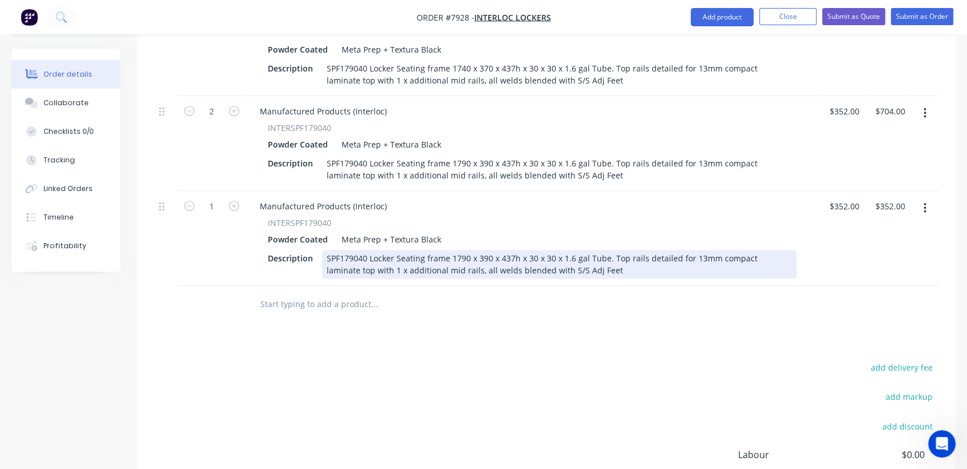
click at [484, 250] on div "SPF179040 Locker Seating frame 1790 x 390 x 437h x 30 x 30 x 1.6 gal Tube. Top …" at bounding box center [559, 264] width 475 height 29
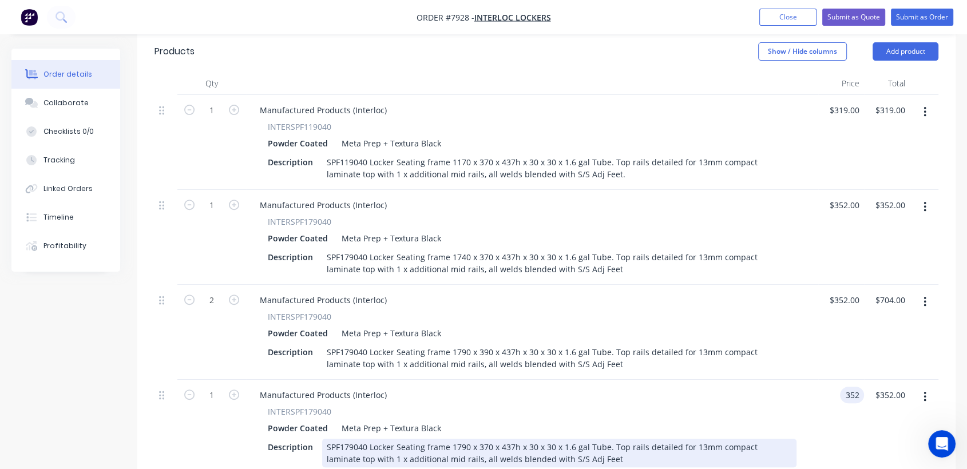
scroll to position [386, 0]
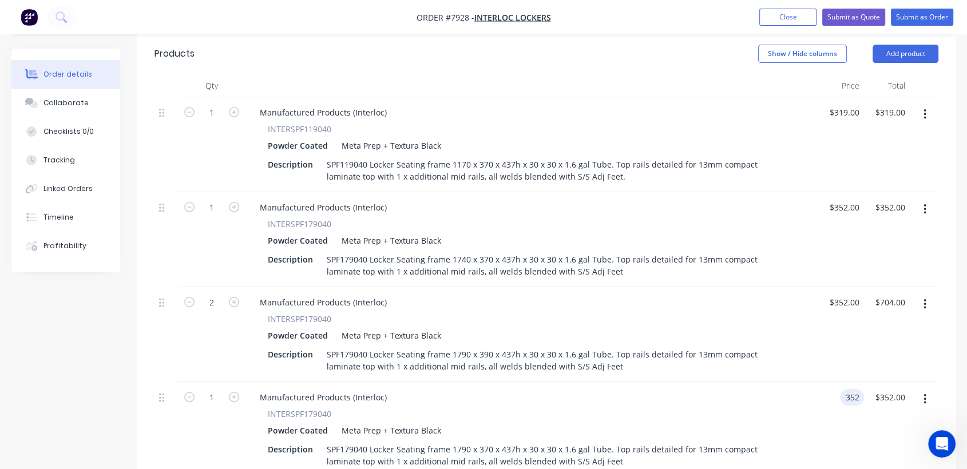
type input "$352.00"
click at [924, 108] on icon "button" at bounding box center [925, 114] width 3 height 13
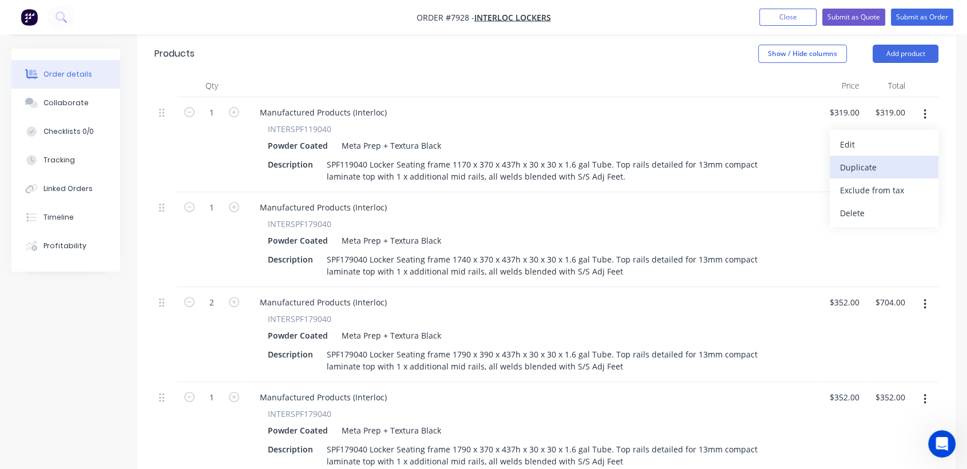
click at [860, 159] on div "Duplicate" at bounding box center [884, 167] width 88 height 17
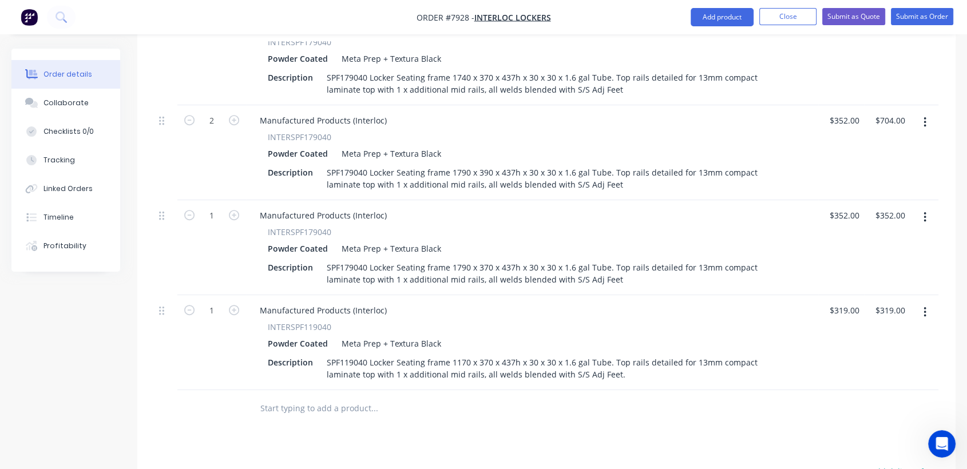
scroll to position [768, 0]
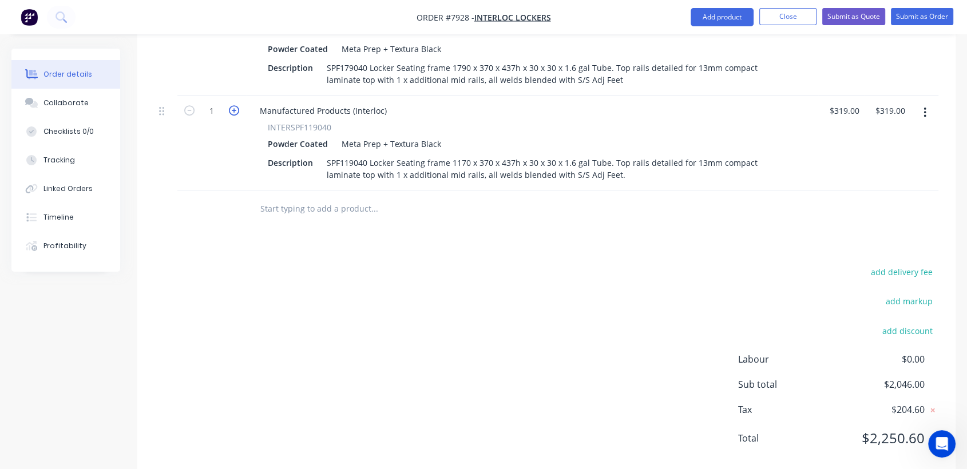
click at [234, 105] on icon "button" at bounding box center [234, 110] width 10 height 10
type input "2"
type input "$638.00"
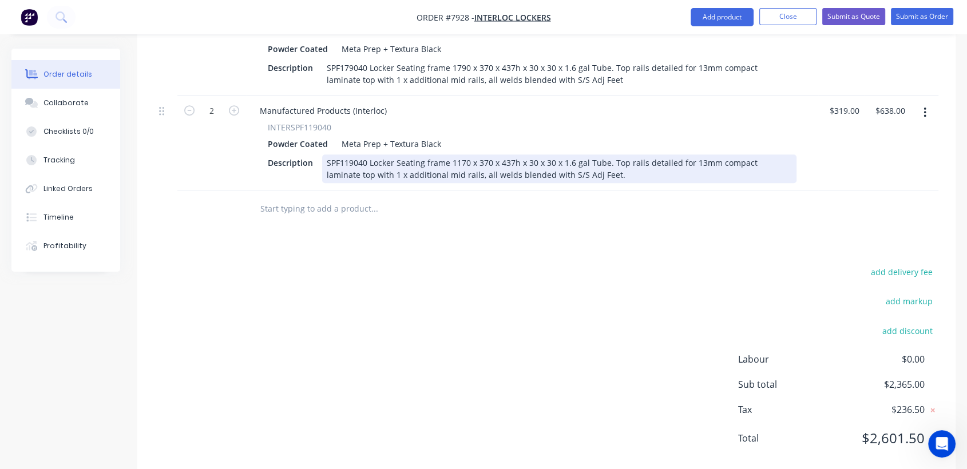
click at [461, 155] on div "SPF119040 Locker Seating frame 1170 x 370 x 437h x 30 x 30 x 1.6 gal Tube. Top …" at bounding box center [559, 169] width 475 height 29
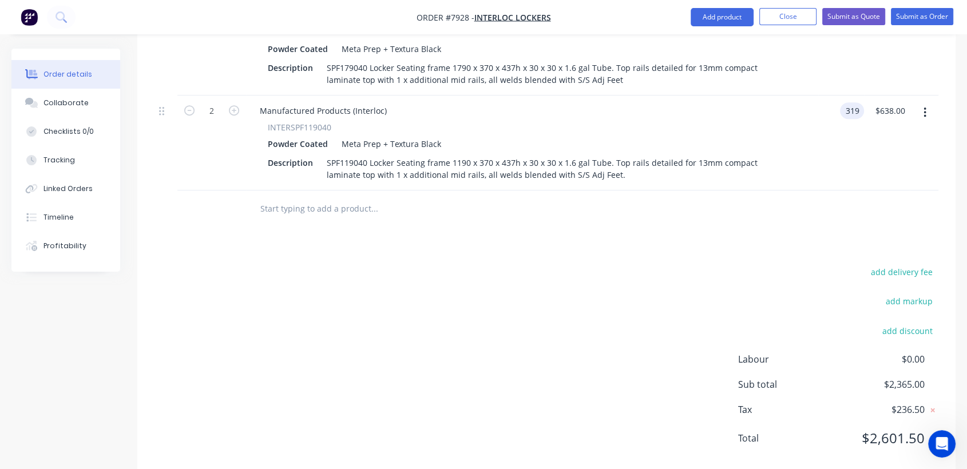
type input "$319.00"
type input "$638.00"
click at [318, 197] on input "text" at bounding box center [374, 208] width 229 height 23
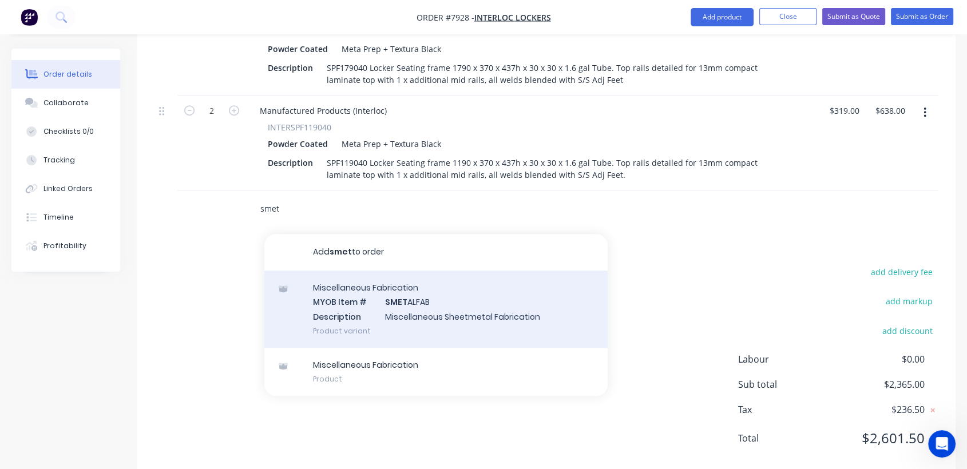
type input "smet"
click at [398, 297] on div "Miscellaneous Fabrication MYOB Item # SMET ALFAB Description Miscellaneous Shee…" at bounding box center [435, 309] width 343 height 77
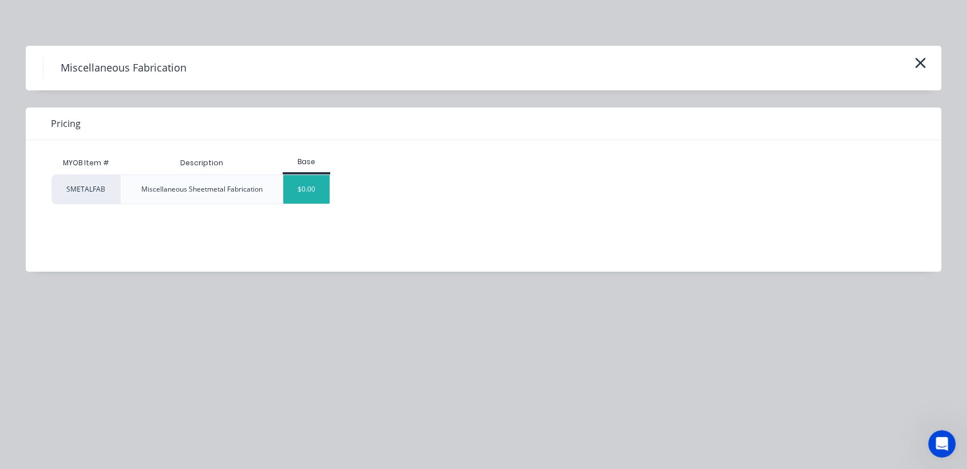
click at [318, 187] on div "$0.00" at bounding box center [306, 189] width 46 height 29
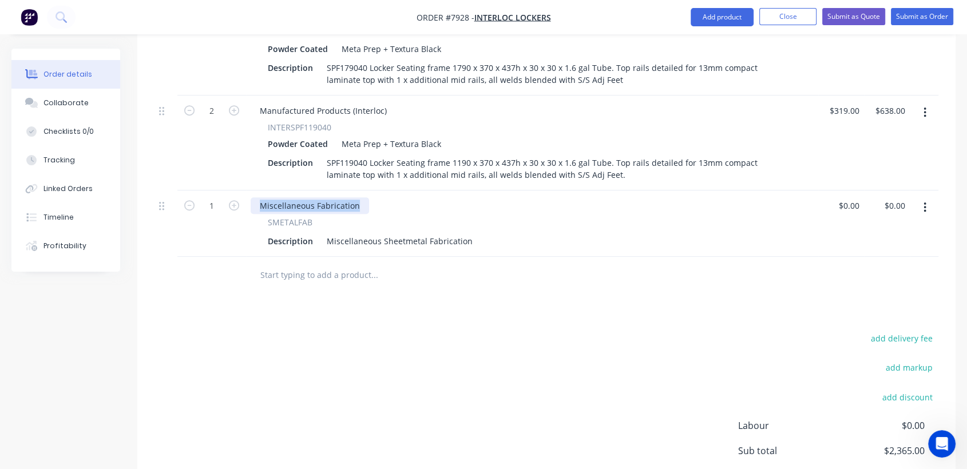
drag, startPoint x: 361, startPoint y: 189, endPoint x: 247, endPoint y: 179, distance: 115.0
click at [247, 191] on div "Miscellaneous Fabrication SMETALFAB Description Miscellaneous Sheetmetal Fabric…" at bounding box center [532, 224] width 572 height 66
type input "7\"
click at [212, 197] on input "7\" at bounding box center [212, 205] width 30 height 17
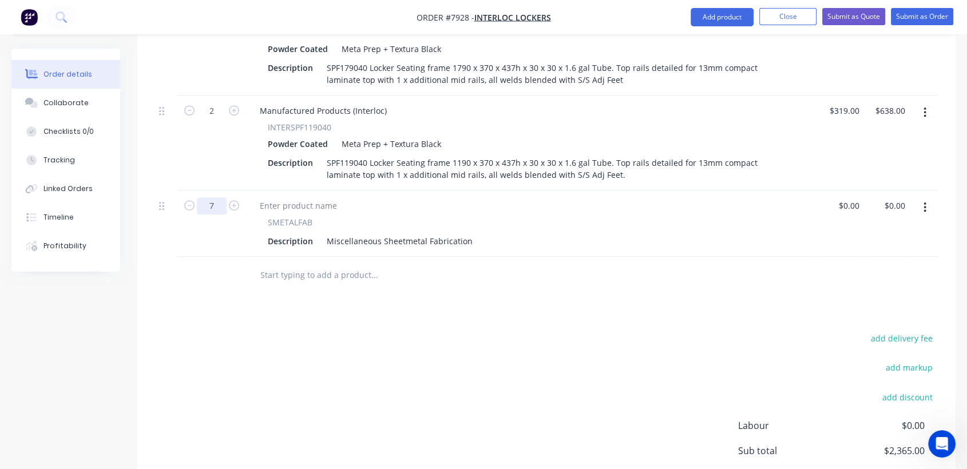
type input "7"
drag, startPoint x: 325, startPoint y: 224, endPoint x: 500, endPoint y: 252, distance: 177.4
click at [325, 233] on div "4 x Fixing Brackets to Anchor Feet" at bounding box center [390, 241] width 137 height 17
type input "$0.00"
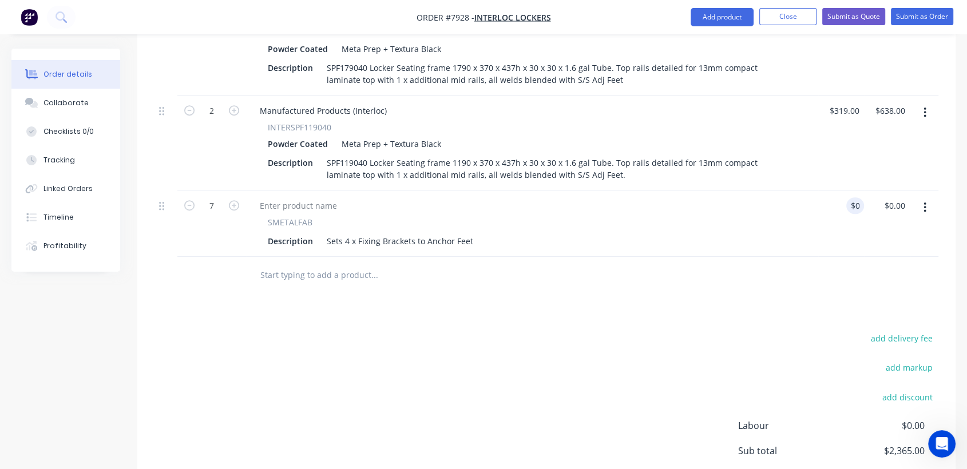
click at [309, 264] on input "text" at bounding box center [374, 275] width 229 height 23
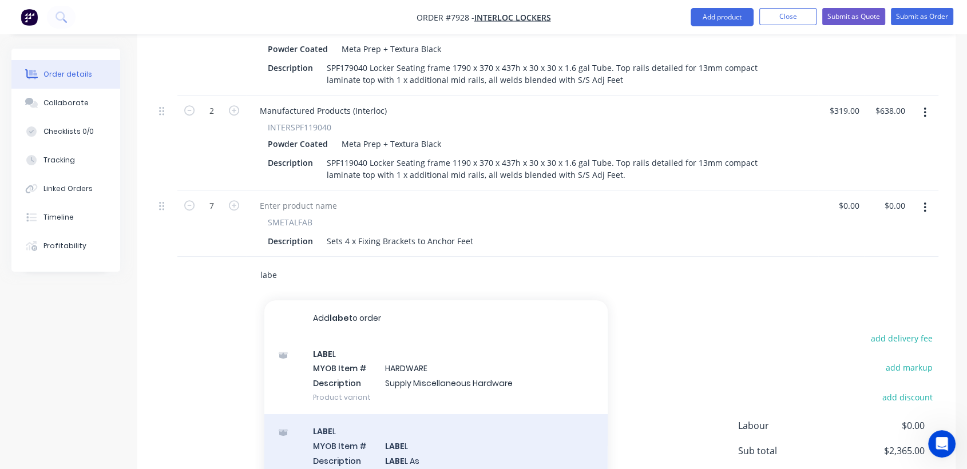
type input "labe"
click at [421, 428] on div "LABE L MYOB Item # LABE L Description LABE L As Product variant" at bounding box center [435, 452] width 343 height 77
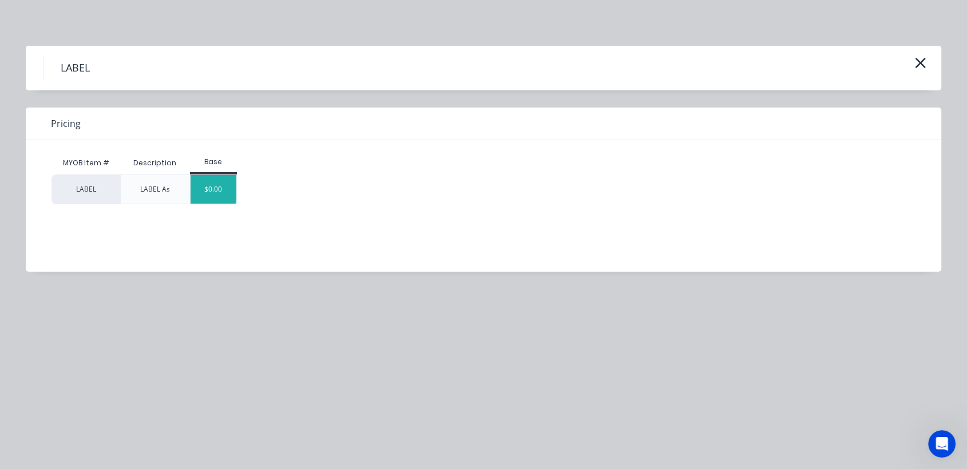
click at [216, 189] on div "$0.00" at bounding box center [214, 189] width 46 height 29
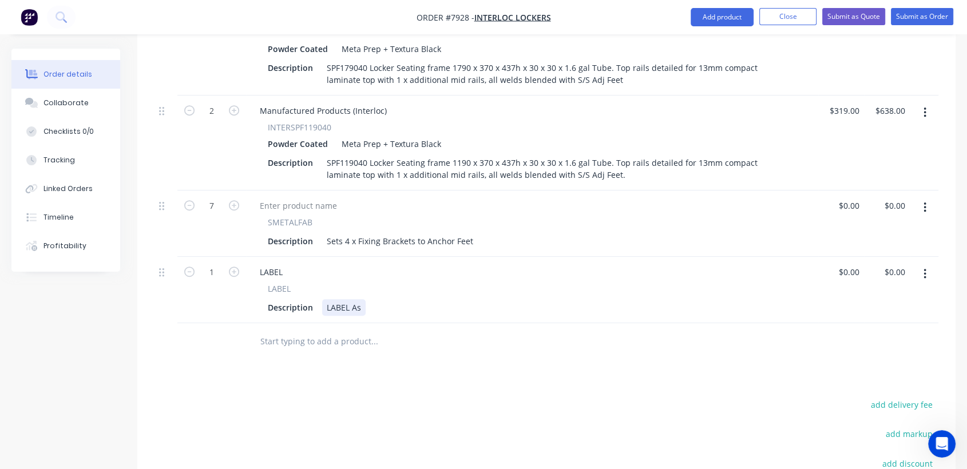
click at [361, 299] on div "LABEL As" at bounding box center [344, 307] width 44 height 17
type input "$0.00"
click at [345, 335] on input "text" at bounding box center [374, 341] width 229 height 23
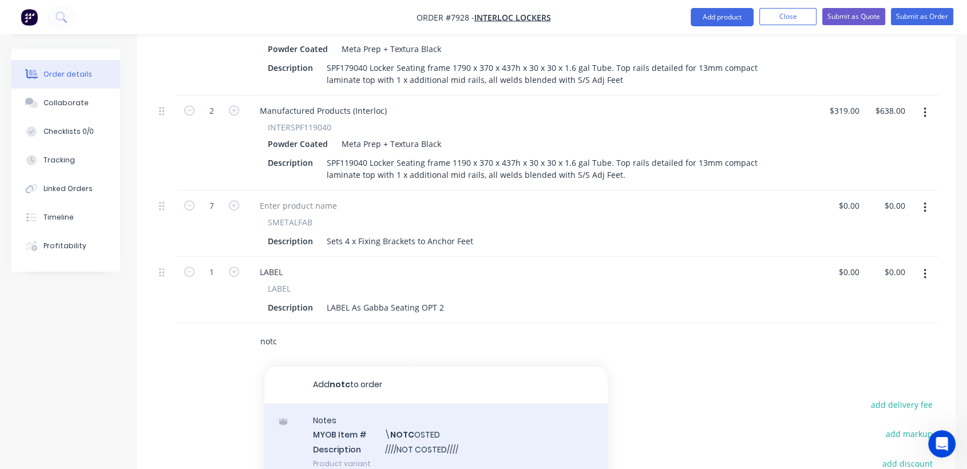
type input "notc"
click at [400, 430] on div "Notes MYOB Item # \ NOTC OSTED Description ////NOT COSTED//// Product variant" at bounding box center [435, 442] width 343 height 77
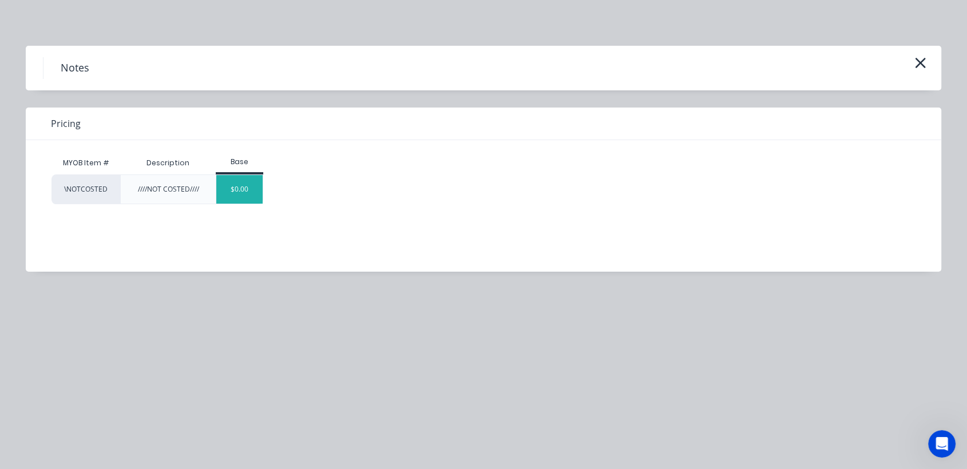
click at [250, 193] on div "$0.00" at bounding box center [239, 189] width 46 height 29
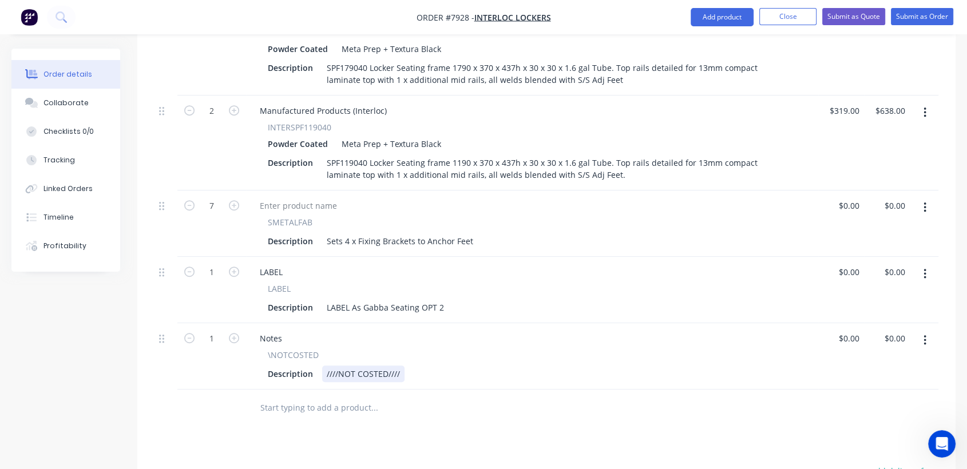
click at [401, 366] on div "////NOT COSTED////" at bounding box center [363, 374] width 82 height 17
type input "0"
click at [82, 103] on div "Collaborate" at bounding box center [66, 103] width 45 height 10
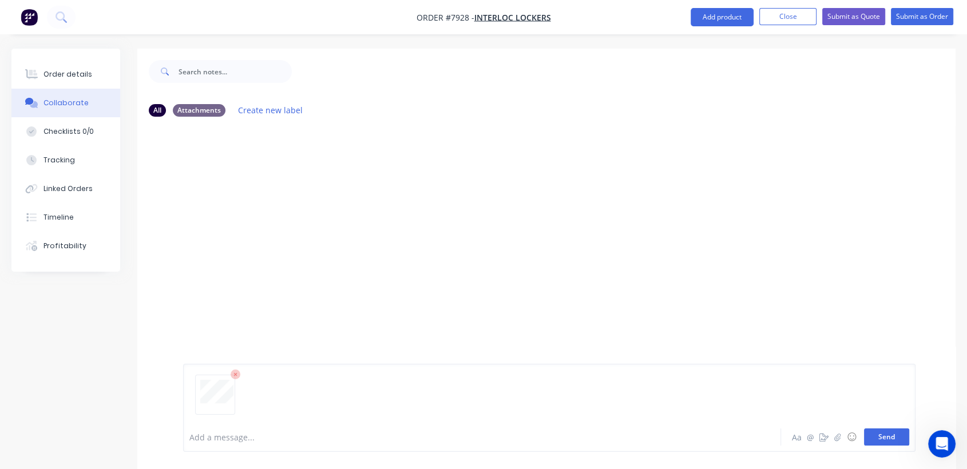
click at [885, 432] on button "Send" at bounding box center [886, 437] width 45 height 17
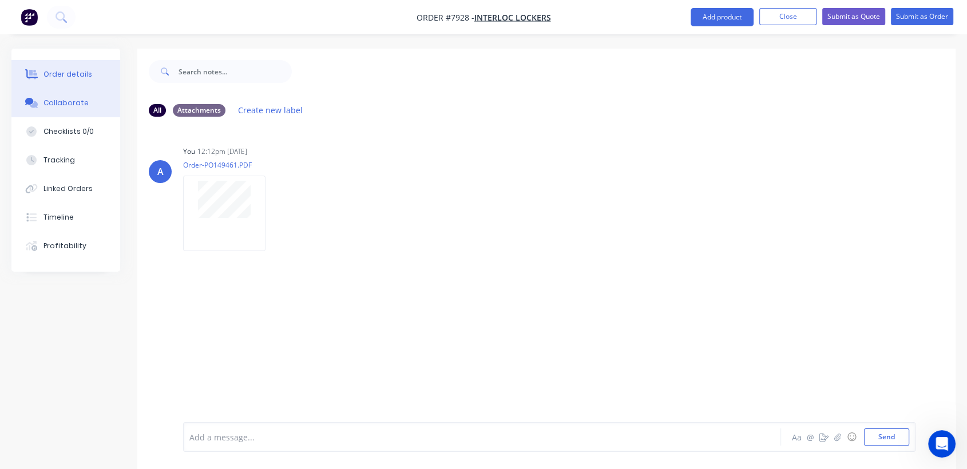
click at [61, 72] on div "Order details" at bounding box center [68, 74] width 49 height 10
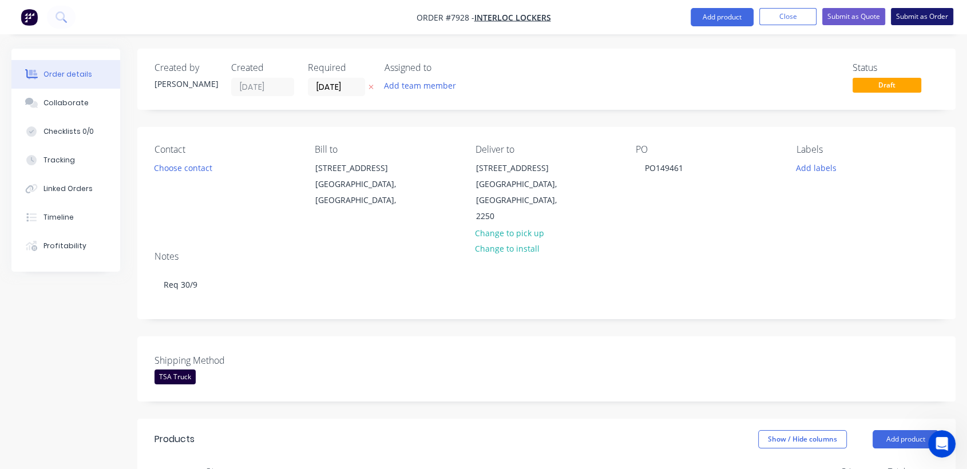
click at [921, 8] on button "Submit as Order" at bounding box center [922, 16] width 62 height 17
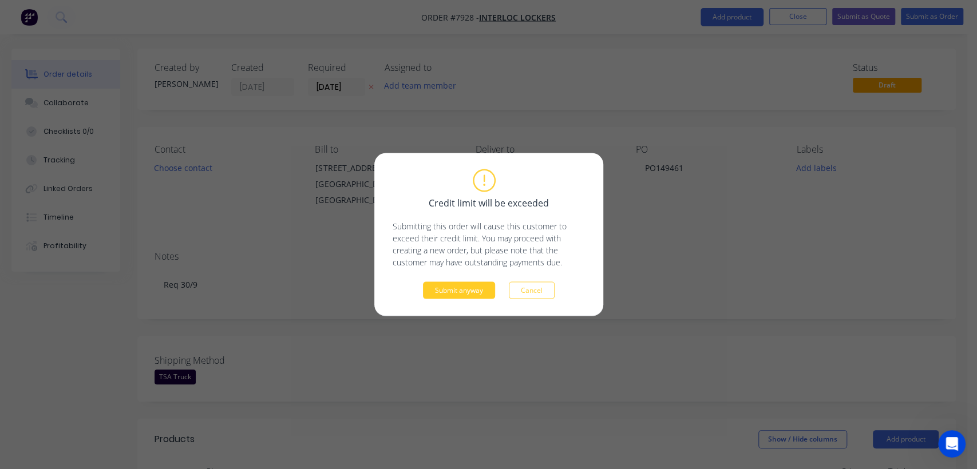
click at [473, 286] on button "Submit anyway" at bounding box center [459, 290] width 72 height 17
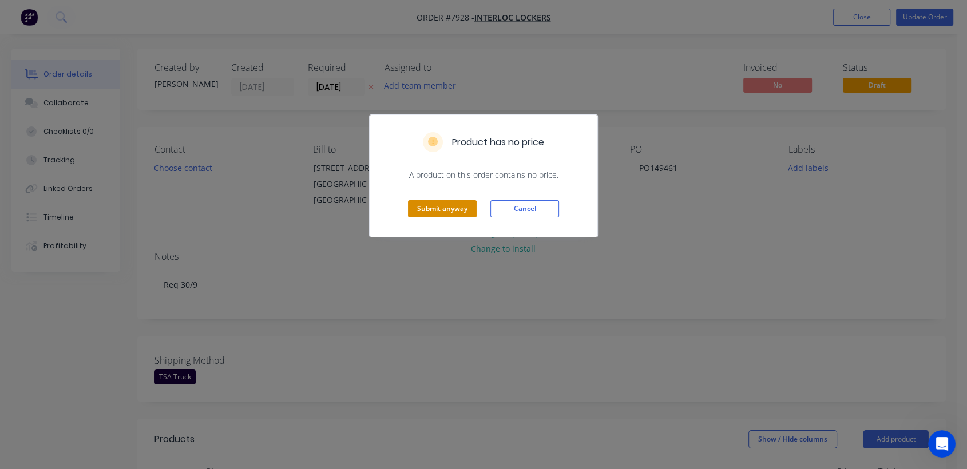
click at [445, 204] on button "Submit anyway" at bounding box center [442, 208] width 69 height 17
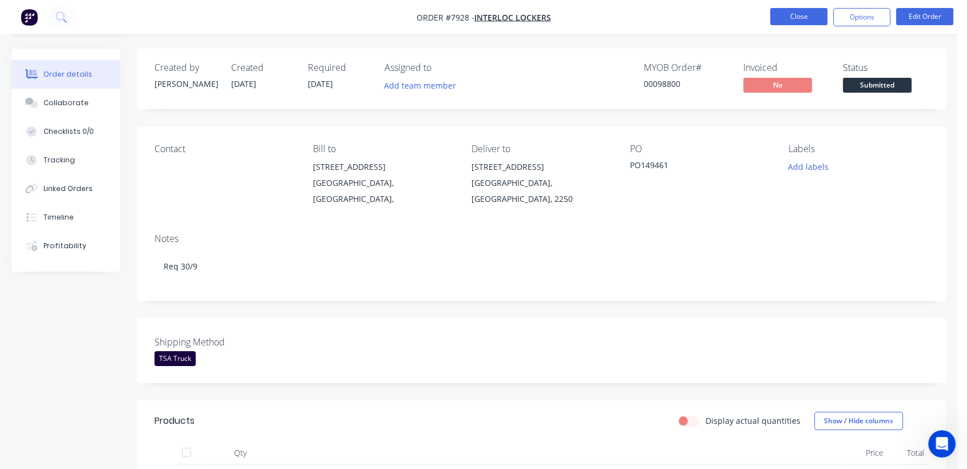
click at [801, 15] on button "Close" at bounding box center [799, 16] width 57 height 17
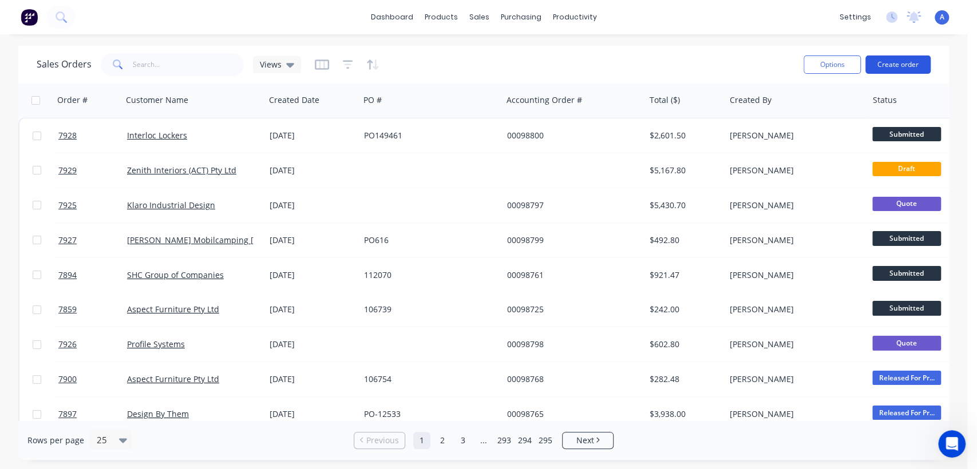
click at [889, 64] on button "Create order" at bounding box center [898, 65] width 65 height 18
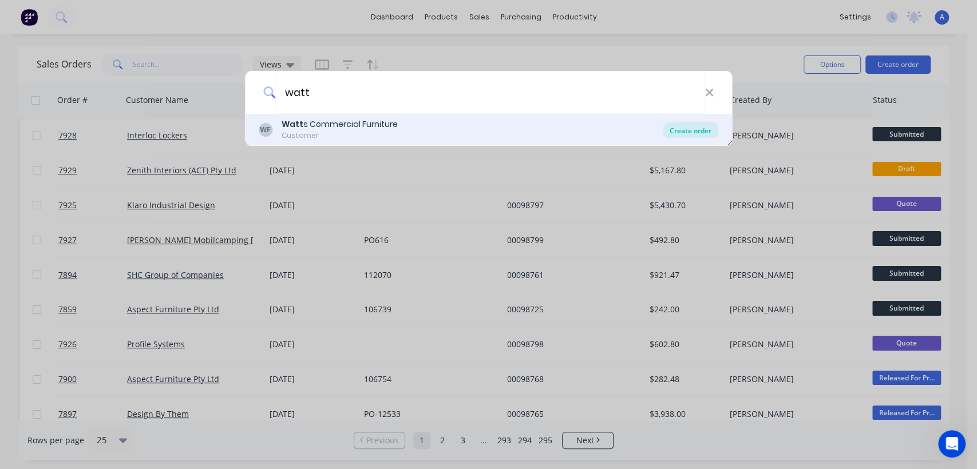
type input "watt"
click at [680, 128] on div "Create order" at bounding box center [691, 131] width 56 height 16
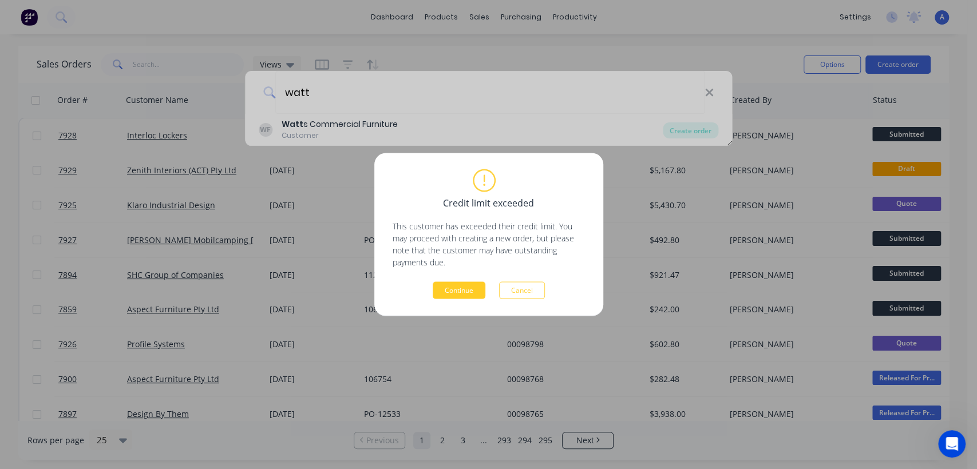
click at [463, 291] on button "Continue" at bounding box center [459, 290] width 53 height 17
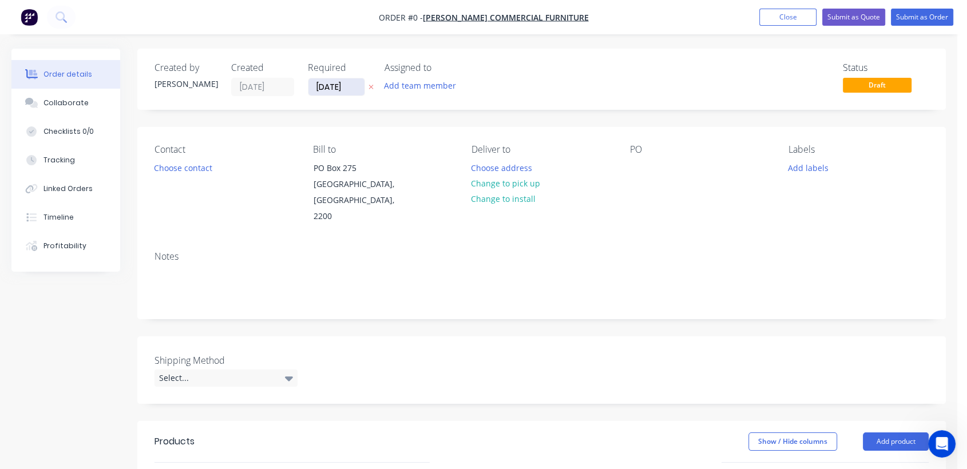
click at [358, 84] on input "[DATE]" at bounding box center [337, 86] width 56 height 17
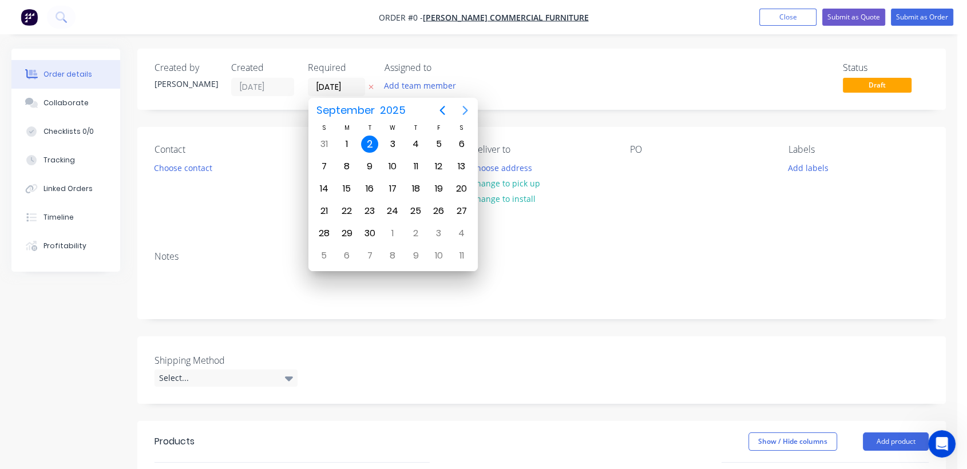
click at [465, 109] on icon "Next page" at bounding box center [465, 110] width 5 height 9
drag, startPoint x: 393, startPoint y: 228, endPoint x: 309, endPoint y: 246, distance: 85.3
click at [392, 228] on div "31" at bounding box center [392, 233] width 17 height 17
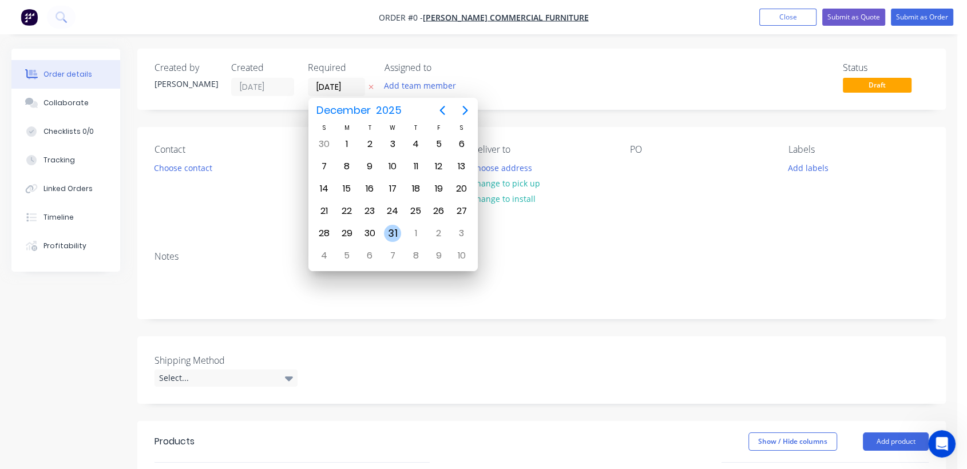
type input "[DATE]"
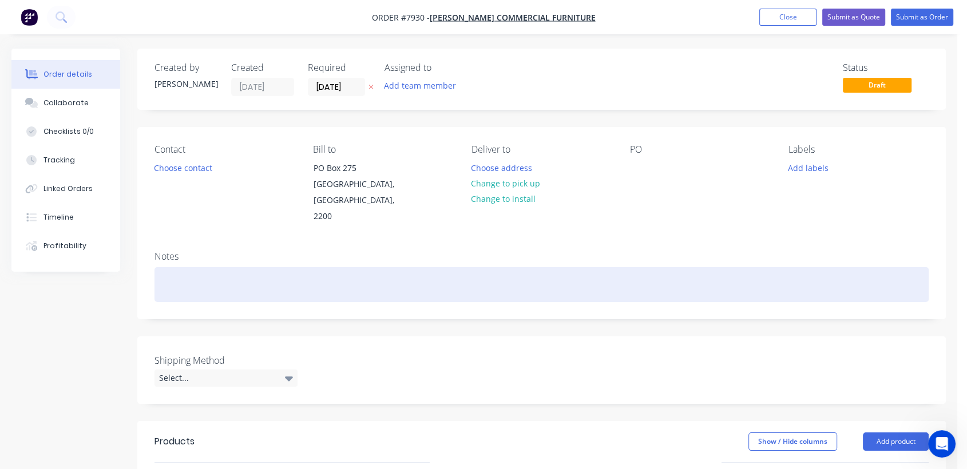
click at [188, 267] on div at bounding box center [542, 284] width 775 height 35
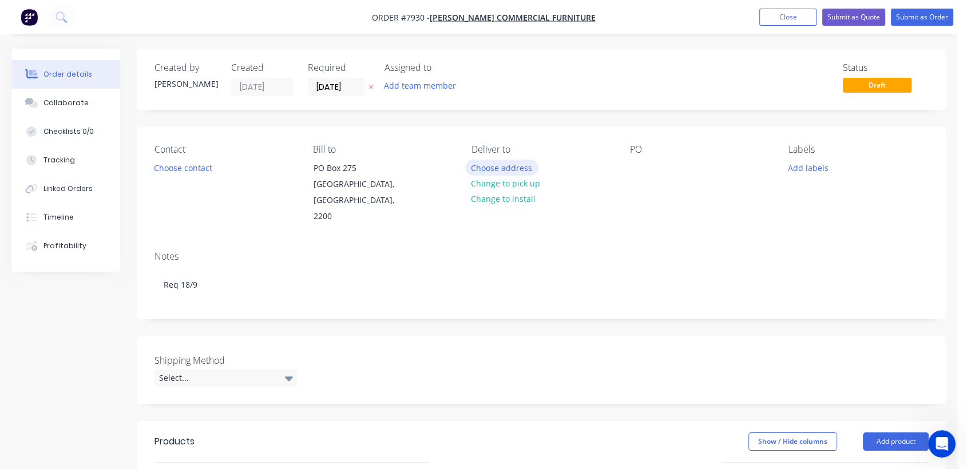
click at [523, 161] on button "Choose address" at bounding box center [501, 167] width 73 height 15
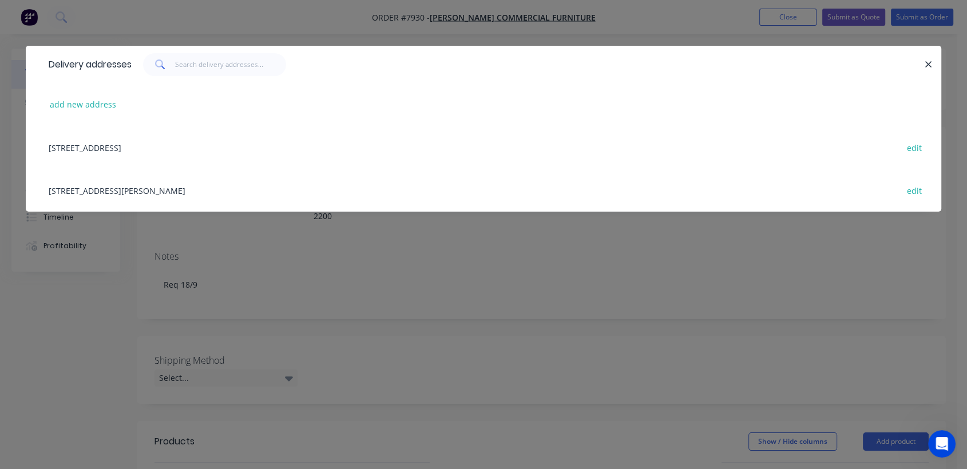
click at [188, 187] on div "[STREET_ADDRESS][PERSON_NAME] edit" at bounding box center [484, 190] width 882 height 43
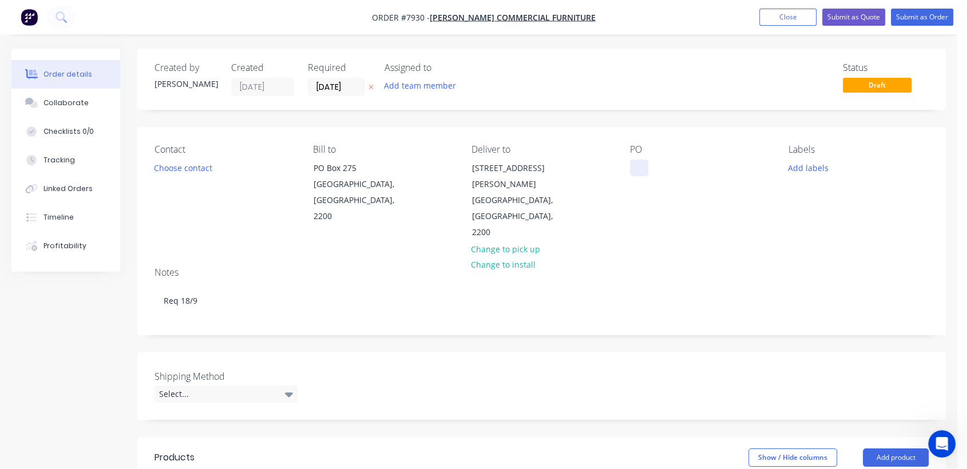
click at [642, 164] on div at bounding box center [639, 168] width 18 height 17
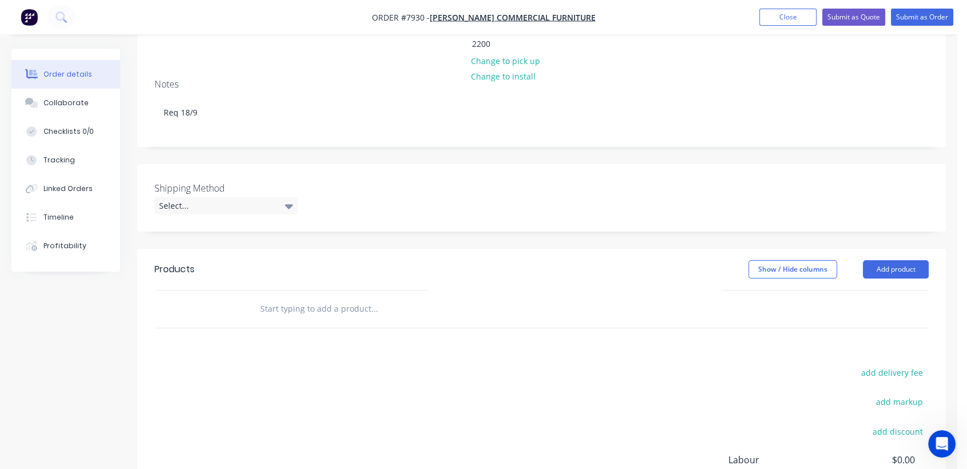
scroll to position [191, 0]
click at [169, 179] on label "Shipping Method" at bounding box center [226, 186] width 143 height 14
click at [175, 195] on div "Select..." at bounding box center [226, 203] width 143 height 17
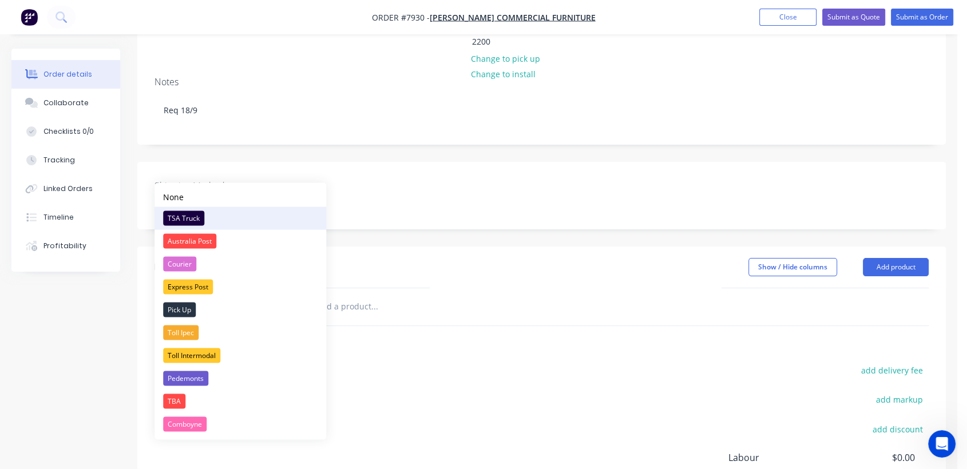
click at [193, 214] on div "TSA Truck" at bounding box center [183, 218] width 41 height 15
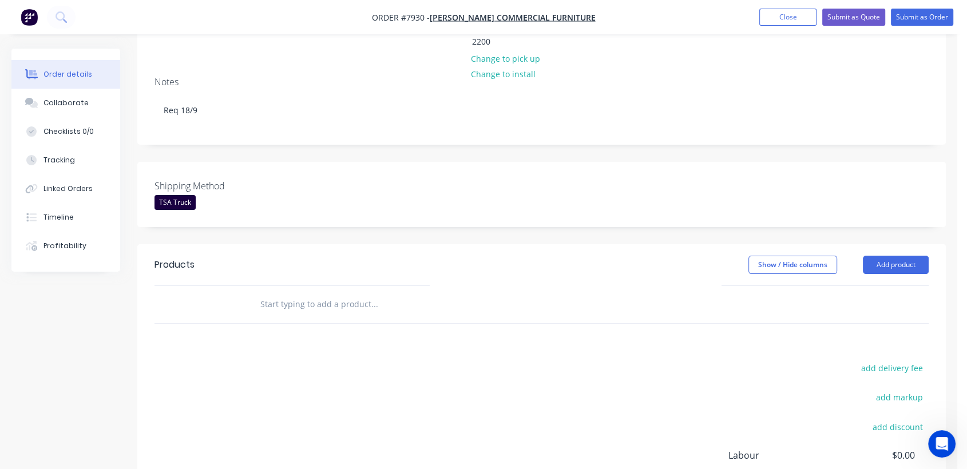
click at [345, 293] on input "text" at bounding box center [374, 304] width 229 height 23
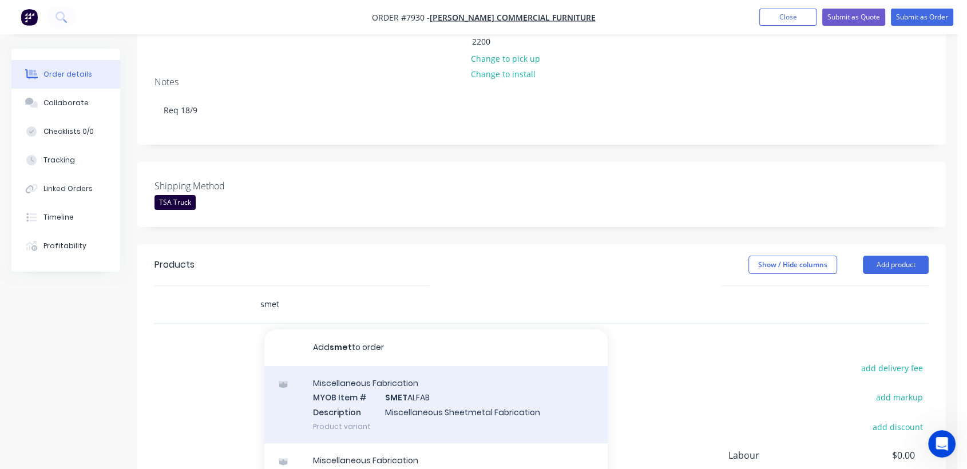
type input "smet"
click at [410, 372] on div "Miscellaneous Fabrication MYOB Item # SMET ALFAB Description Miscellaneous Shee…" at bounding box center [435, 404] width 343 height 77
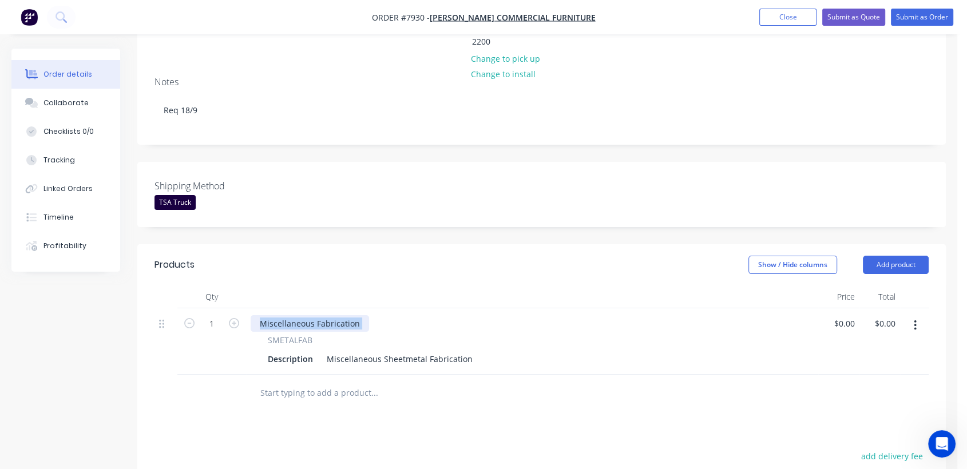
click at [360, 315] on div "Miscellaneous Fabrication" at bounding box center [532, 323] width 563 height 17
click at [341, 315] on div "Miscellaneous Fabrication" at bounding box center [310, 323] width 118 height 17
drag, startPoint x: 359, startPoint y: 291, endPoint x: 247, endPoint y: 285, distance: 111.8
click at [247, 309] on div "Miscellaneous Fabrication SMETALFAB Description Miscellaneous Sheetmetal Fabric…" at bounding box center [532, 342] width 572 height 66
click at [222, 315] on input "1" at bounding box center [212, 323] width 30 height 17
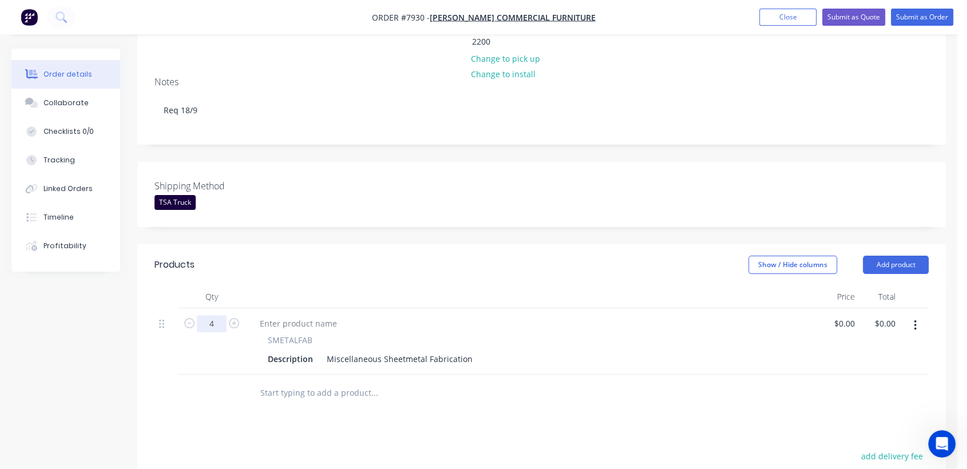
type input "4"
drag, startPoint x: 324, startPoint y: 325, endPoint x: 489, endPoint y: 335, distance: 165.7
click at [489, 335] on div "SMETALFAB Description Miscellaneous Sheetmetal Fabrication" at bounding box center [532, 342] width 572 height 66
type input "$0.00"
click at [915, 319] on icon "button" at bounding box center [915, 325] width 3 height 13
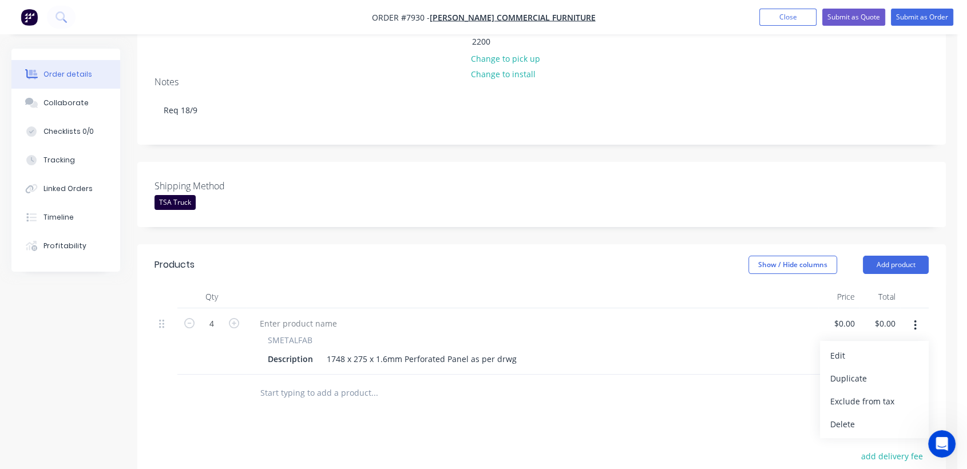
drag, startPoint x: 866, startPoint y: 349, endPoint x: 567, endPoint y: 306, distance: 301.9
click at [866, 370] on div "Duplicate" at bounding box center [875, 378] width 88 height 17
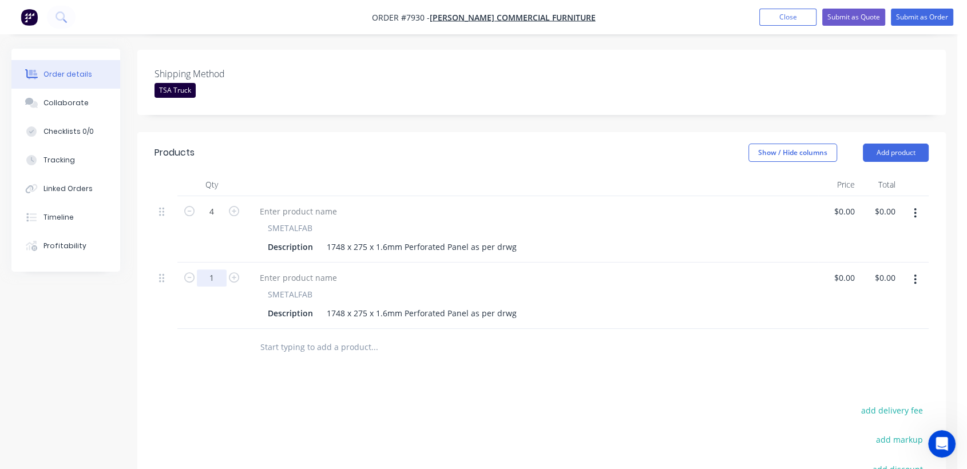
scroll to position [318, 0]
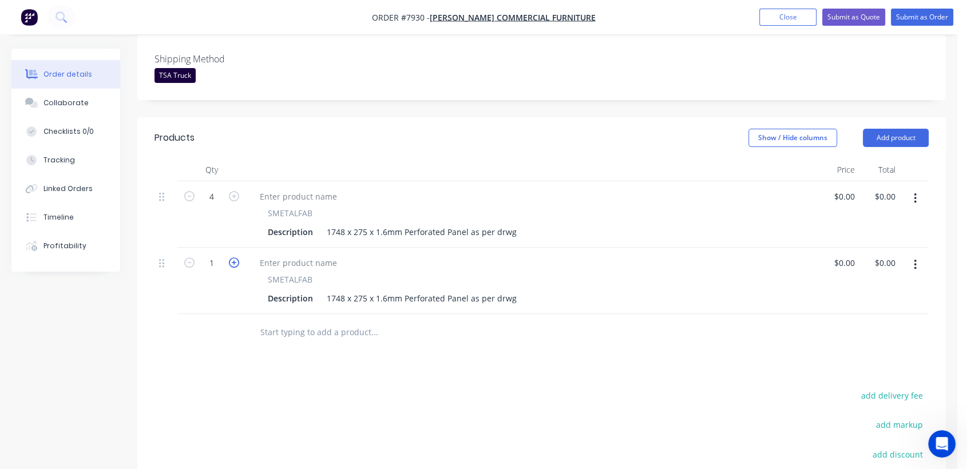
click at [237, 258] on icon "button" at bounding box center [234, 263] width 10 height 10
type input "4"
click at [335, 290] on div "1748 x 275 x 1.6mm Perforated Panel as per drwg" at bounding box center [421, 298] width 199 height 17
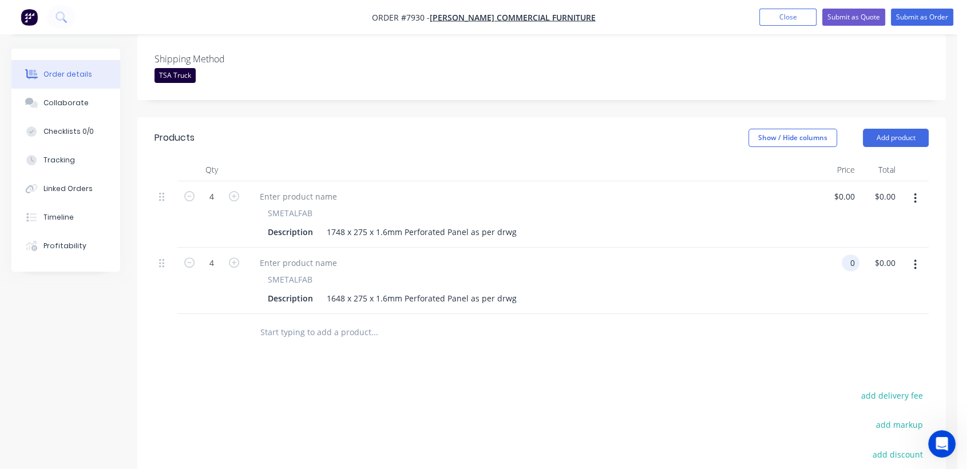
type input "$0.00"
click at [334, 321] on input "text" at bounding box center [374, 332] width 229 height 23
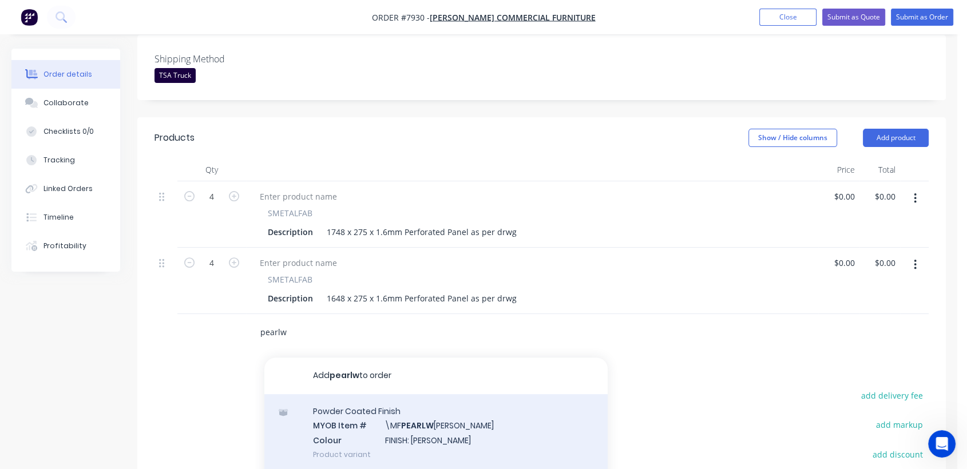
type input "pearlw"
click at [443, 402] on div "Powder Coated Finish MYOB Item # \MF PEARLW [PERSON_NAME] Colour FINISH: [PERSO…" at bounding box center [435, 432] width 343 height 77
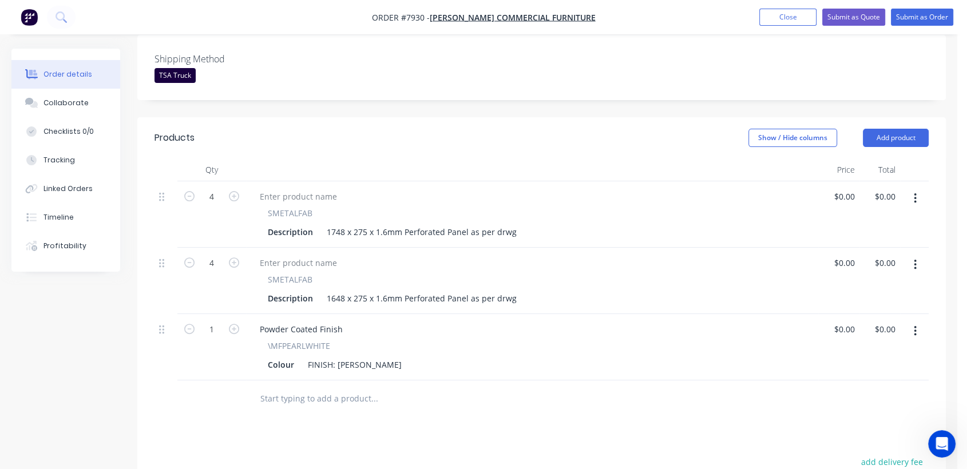
click at [313, 388] on input "text" at bounding box center [374, 399] width 229 height 23
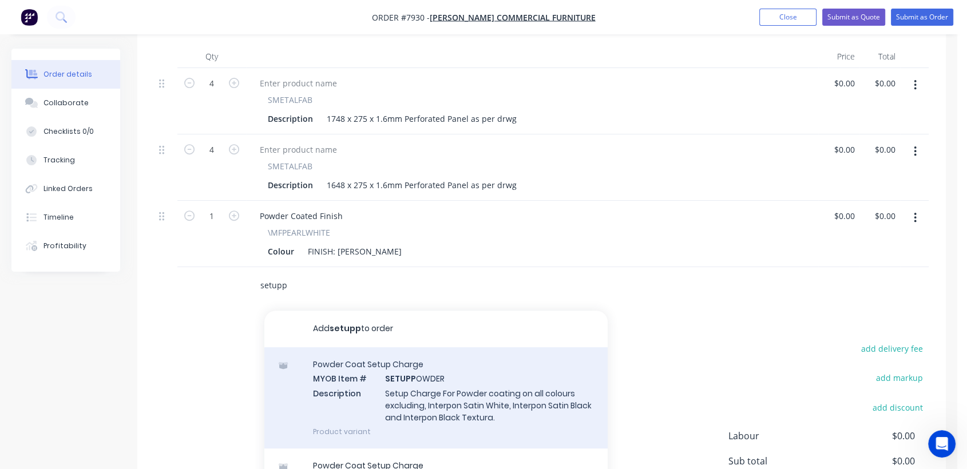
scroll to position [445, 0]
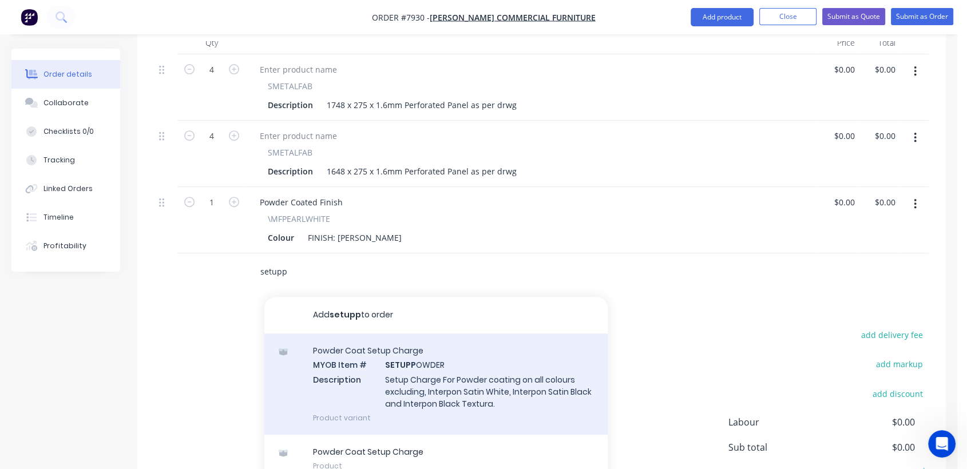
type input "setupp"
click at [404, 341] on div "Powder Coat Setup Charge MYOB Item # SETUPP OWDER Description Setup Charge For …" at bounding box center [435, 384] width 343 height 101
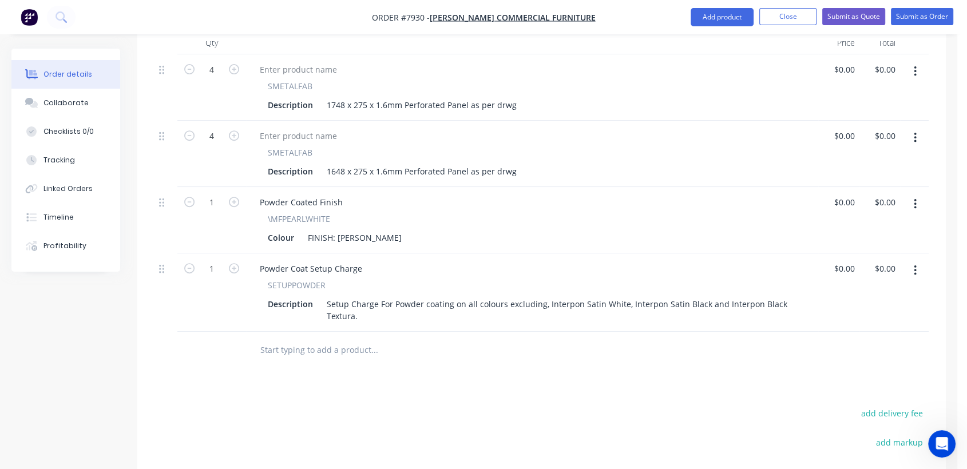
click at [333, 339] on input "text" at bounding box center [374, 350] width 229 height 23
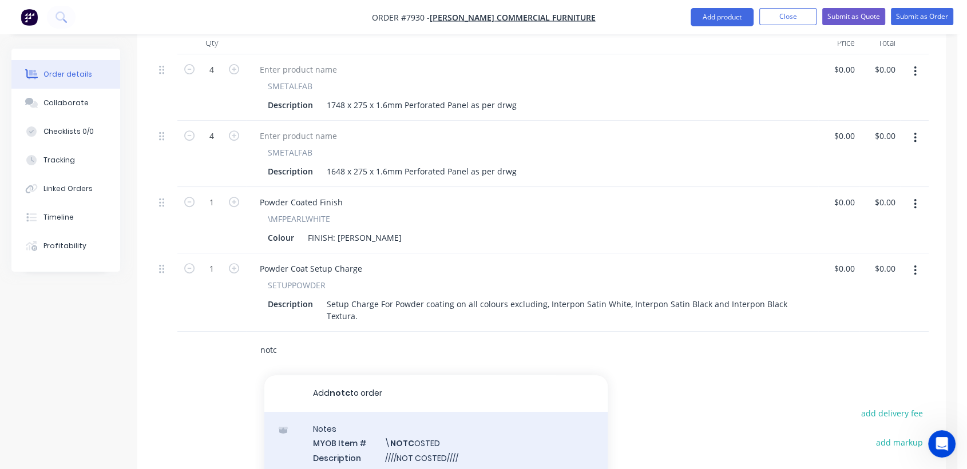
type input "notc"
click at [408, 412] on div "Notes MYOB Item # \ NOTC OSTED Description ////NOT COSTED//// Product variant" at bounding box center [435, 450] width 343 height 77
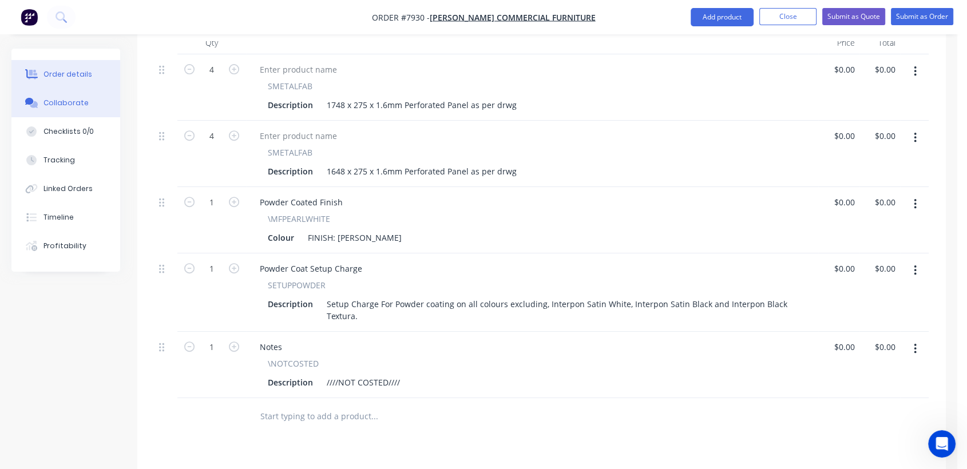
click at [65, 98] on div "Collaborate" at bounding box center [66, 103] width 45 height 10
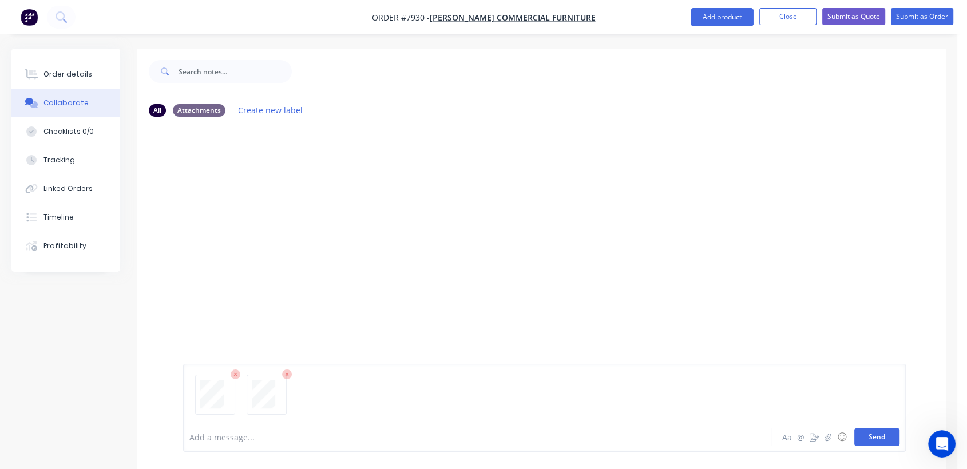
click at [863, 434] on button "Send" at bounding box center [877, 437] width 45 height 17
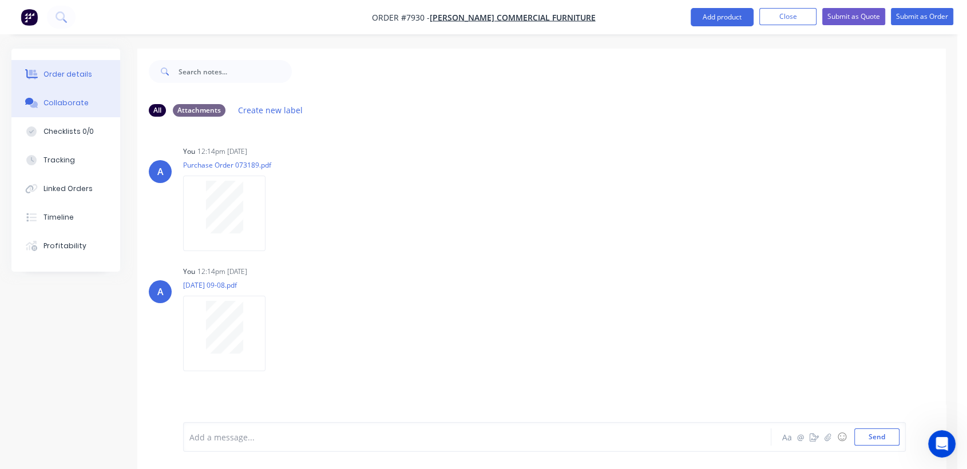
click at [55, 72] on div "Order details" at bounding box center [68, 74] width 49 height 10
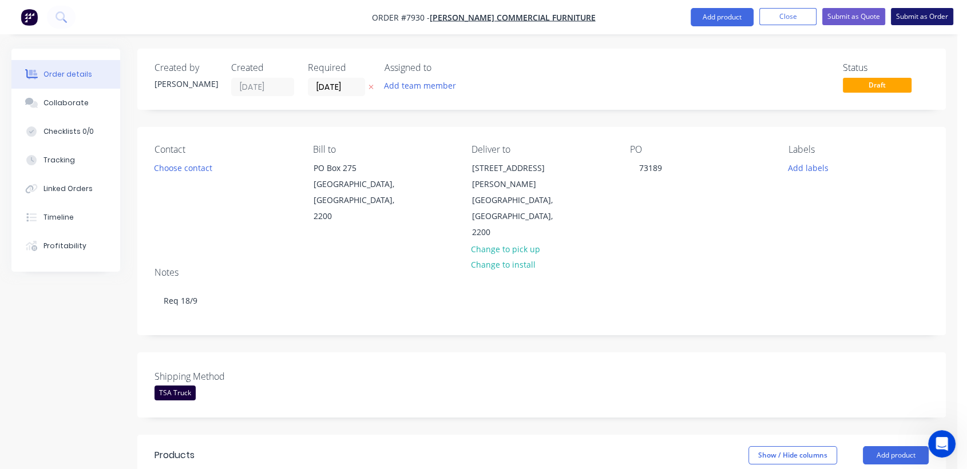
click at [910, 13] on button "Submit as Order" at bounding box center [922, 16] width 62 height 17
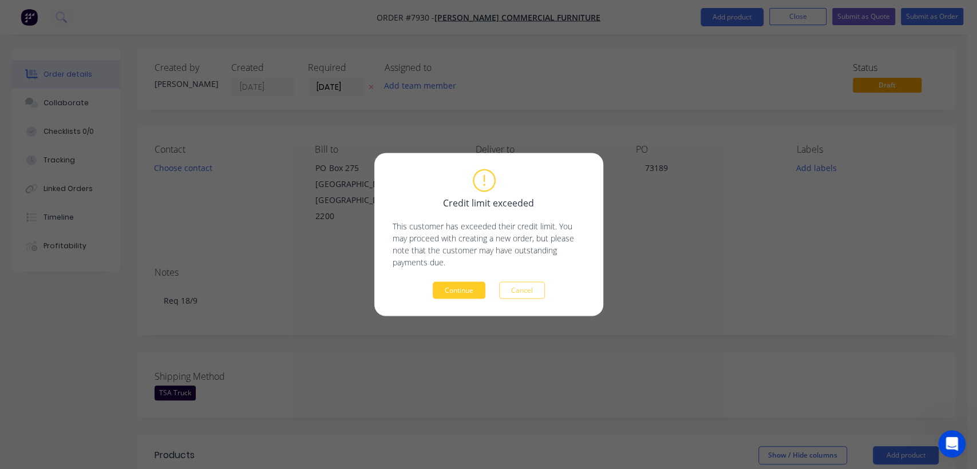
click at [464, 282] on button "Continue" at bounding box center [459, 290] width 53 height 17
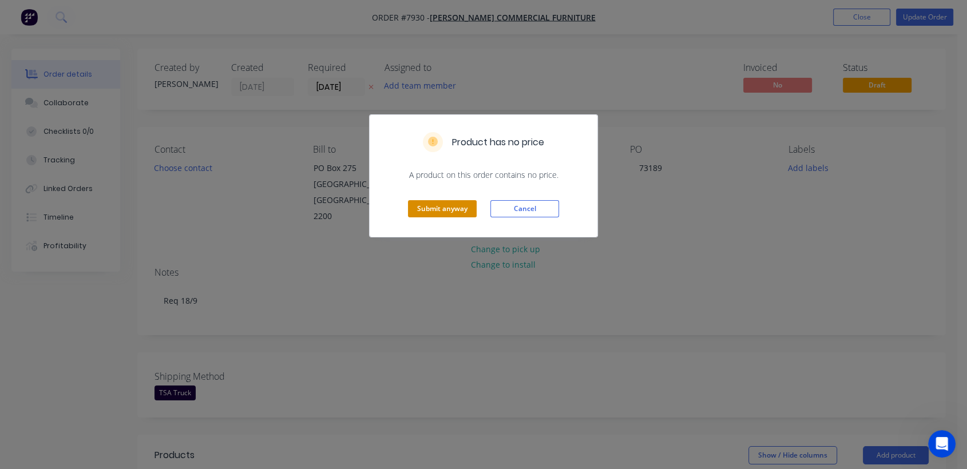
click at [437, 211] on button "Submit anyway" at bounding box center [442, 208] width 69 height 17
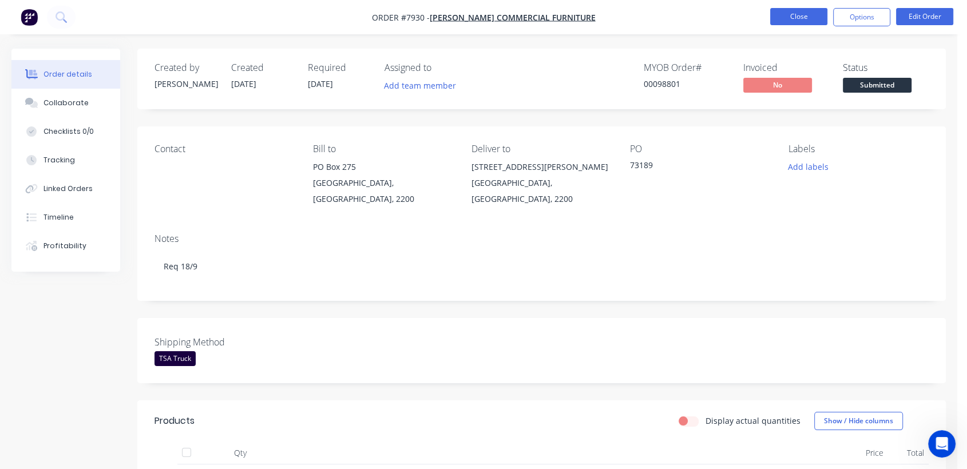
click at [810, 18] on button "Close" at bounding box center [799, 16] width 57 height 17
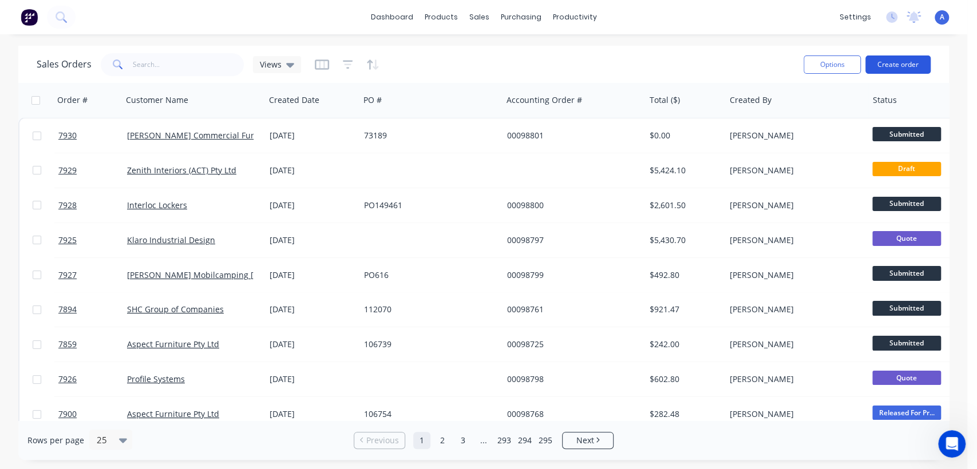
click at [902, 65] on button "Create order" at bounding box center [898, 65] width 65 height 18
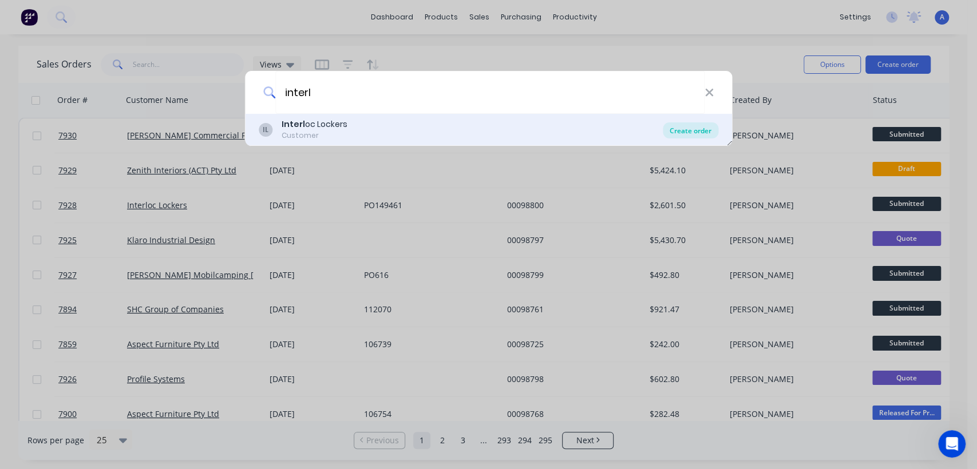
type input "interl"
click at [681, 125] on div "Create order" at bounding box center [691, 131] width 56 height 16
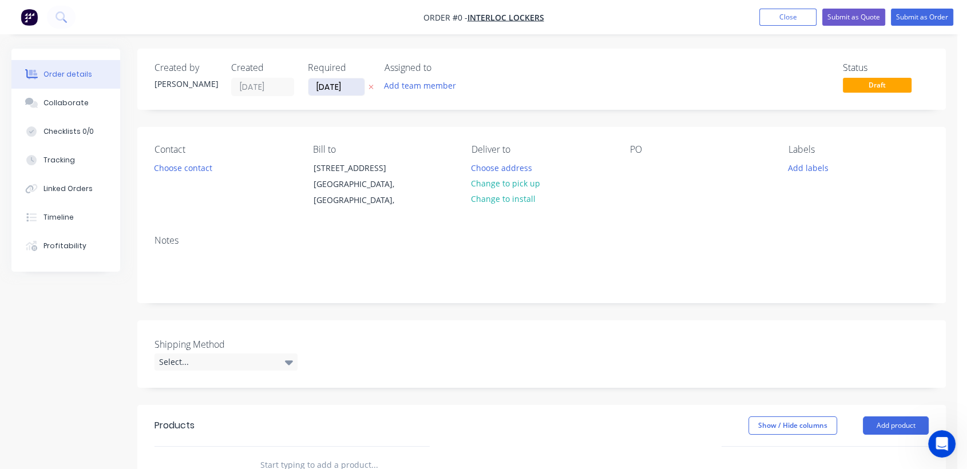
click at [353, 87] on input "[DATE]" at bounding box center [337, 86] width 56 height 17
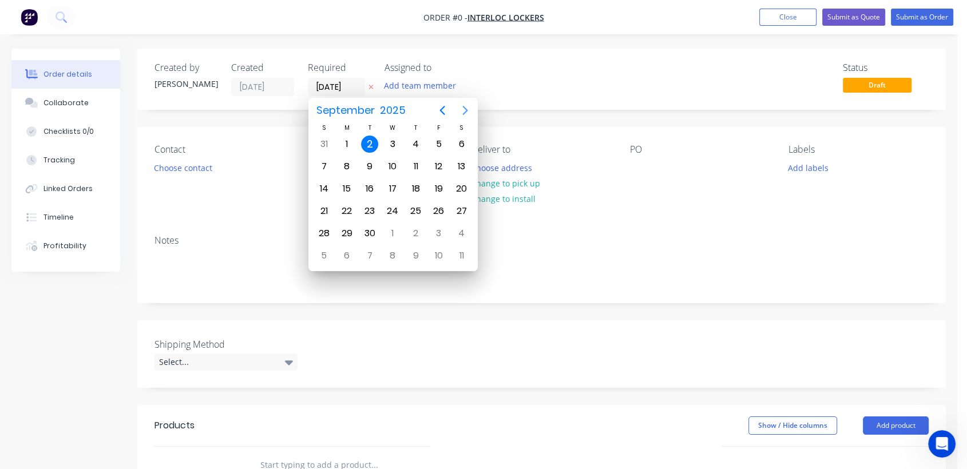
click at [463, 109] on icon "Next page" at bounding box center [466, 111] width 14 height 14
click at [394, 223] on div "31" at bounding box center [392, 234] width 23 height 22
type input "[DATE]"
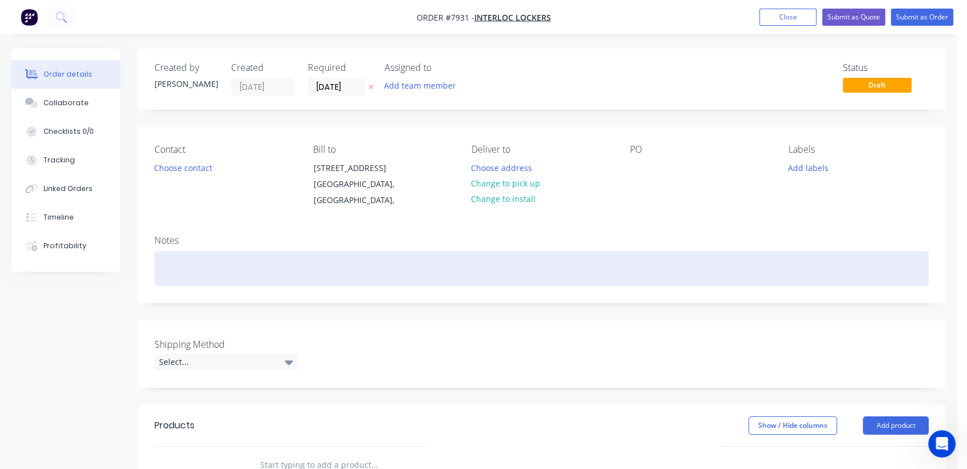
click at [192, 263] on div at bounding box center [542, 268] width 775 height 35
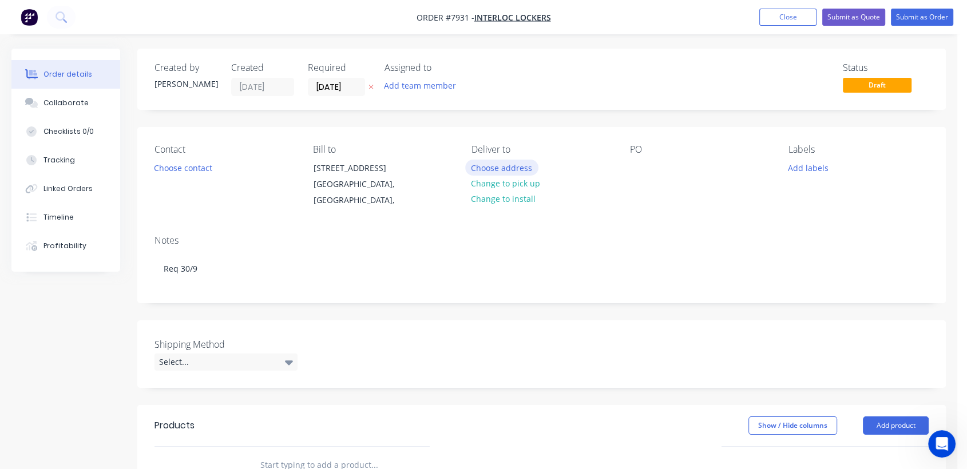
click at [517, 164] on button "Choose address" at bounding box center [501, 167] width 73 height 15
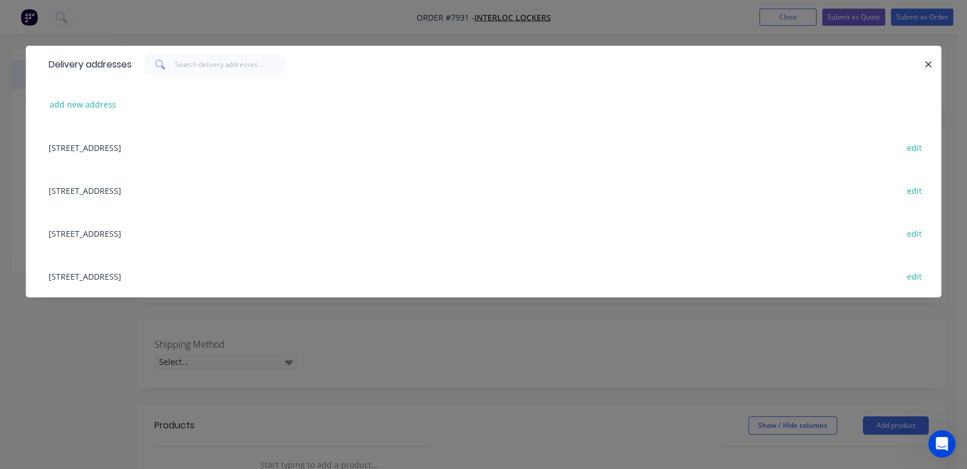
click at [110, 235] on div "[STREET_ADDRESS] edit" at bounding box center [484, 233] width 882 height 43
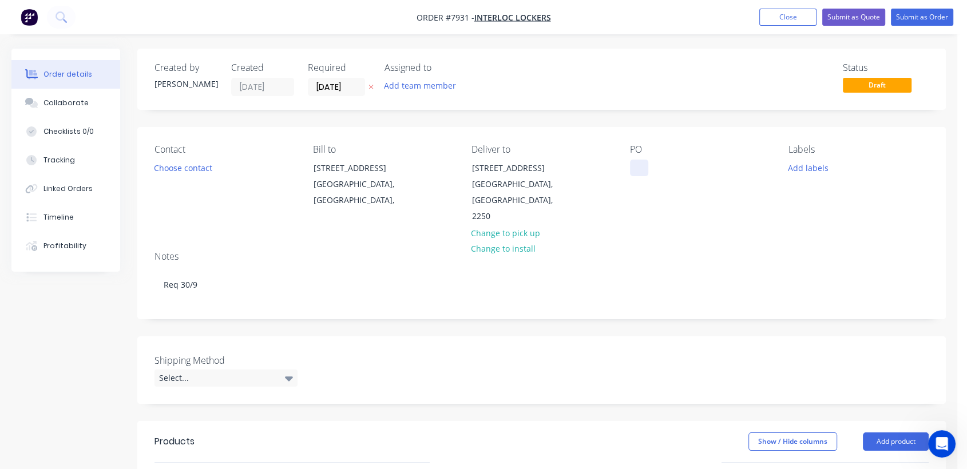
click at [637, 168] on div at bounding box center [639, 168] width 18 height 17
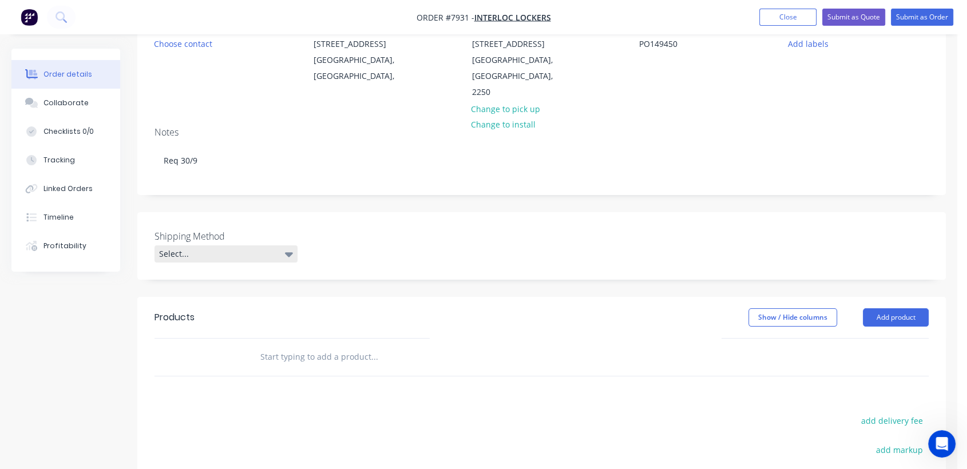
scroll to position [127, 0]
click at [192, 243] on div "Select..." at bounding box center [226, 251] width 143 height 17
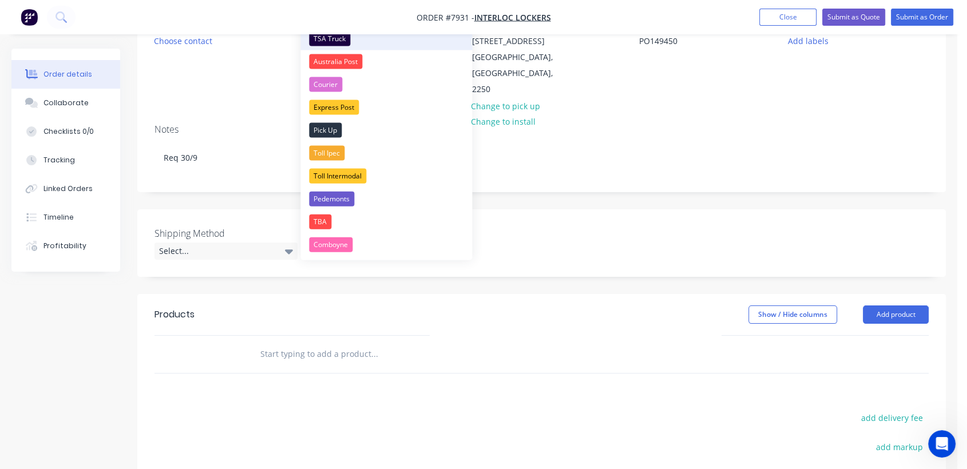
click at [339, 40] on div "TSA Truck" at bounding box center [329, 38] width 41 height 15
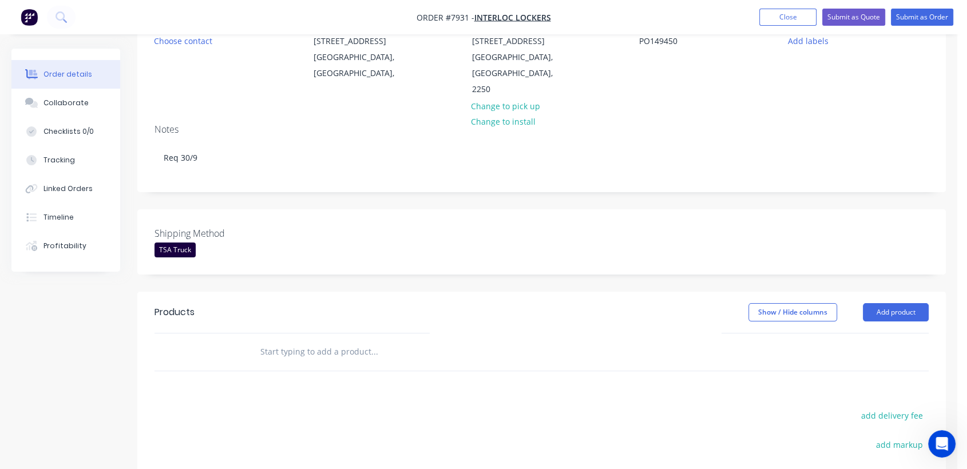
click at [337, 341] on input "text" at bounding box center [374, 352] width 229 height 23
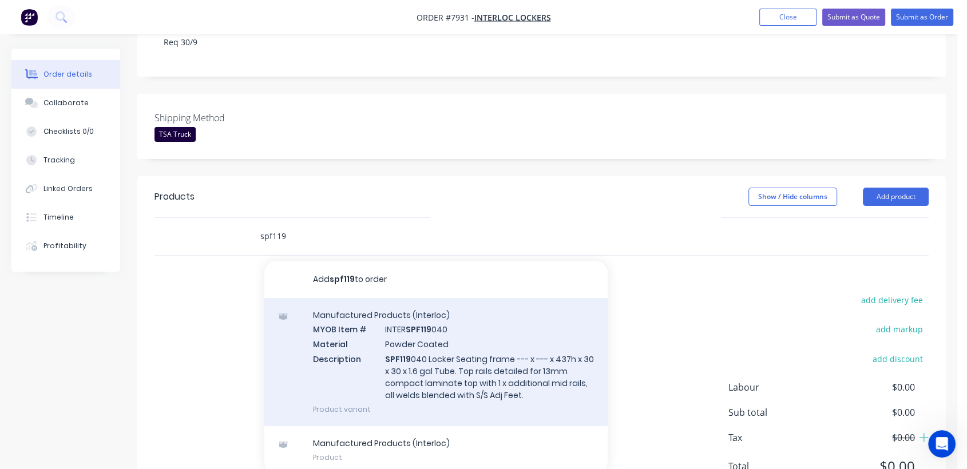
scroll to position [254, 0]
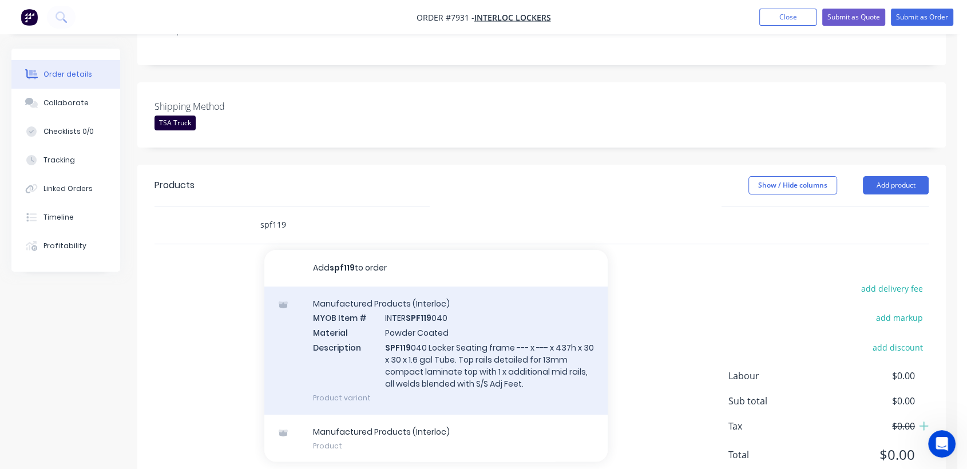
type input "spf119"
click at [447, 335] on div "Manufactured Products (Interloc) MYOB Item # INTER SPF119 040 Material Powder C…" at bounding box center [435, 351] width 343 height 128
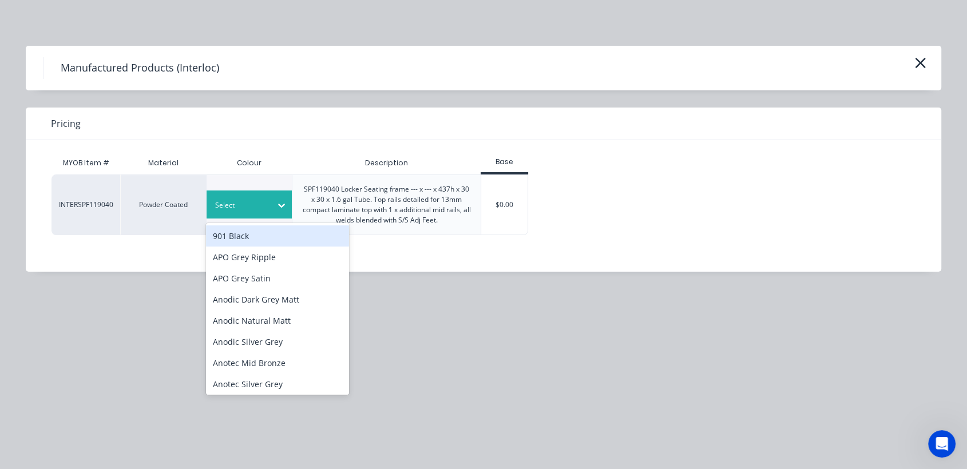
click at [261, 206] on div at bounding box center [241, 205] width 52 height 13
type input "met"
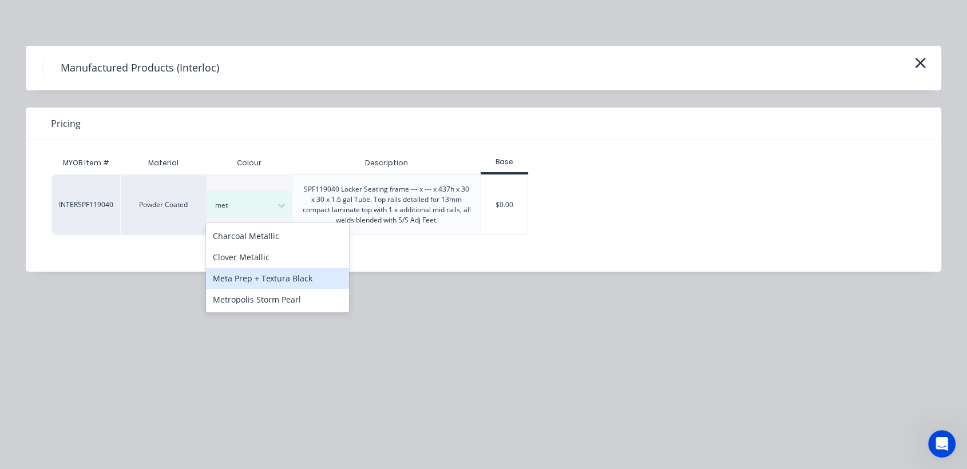
click at [275, 276] on div "Meta Prep + Textura Black" at bounding box center [277, 278] width 143 height 21
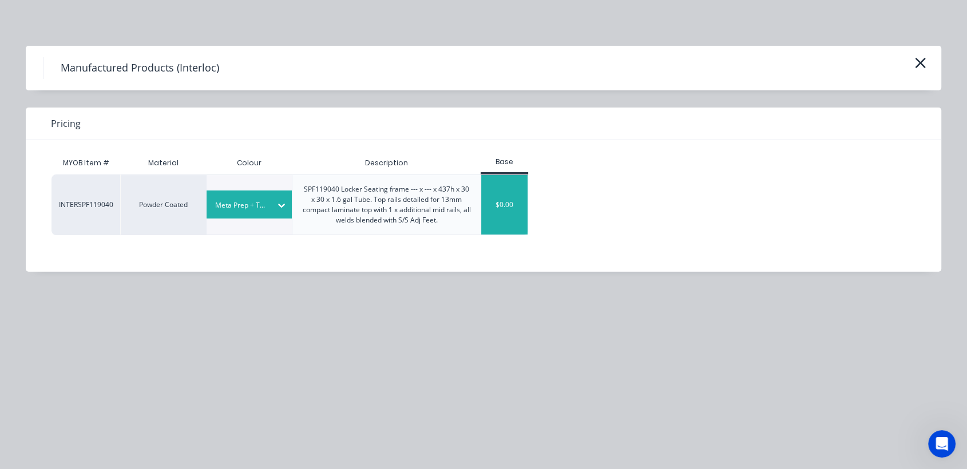
click at [504, 212] on div "$0.00" at bounding box center [504, 205] width 46 height 60
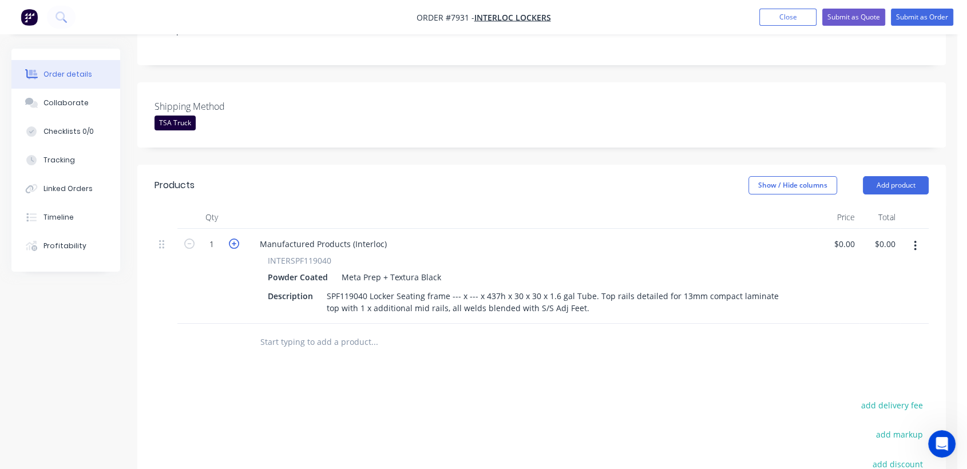
click at [234, 239] on icon "button" at bounding box center [234, 244] width 10 height 10
type input "3"
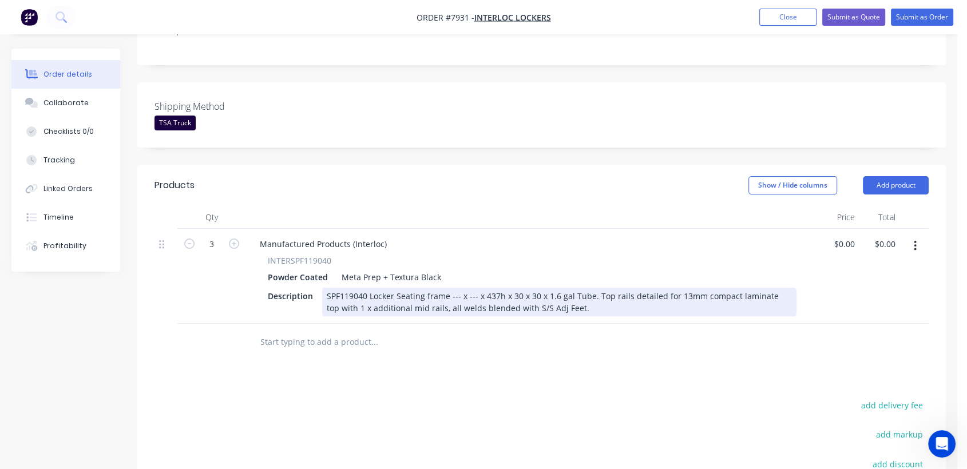
click at [453, 288] on div "SPF119040 Locker Seating frame --- x --- x 437h x 30 x 30 x 1.6 gal Tube. Top r…" at bounding box center [559, 302] width 475 height 29
drag, startPoint x: 456, startPoint y: 279, endPoint x: 450, endPoint y: 279, distance: 6.3
click at [450, 288] on div "SPF119040 Locker Seating frame --- x --- x 437h x 30 x 30 x 1.6 gal Tube. Top r…" at bounding box center [559, 302] width 475 height 29
drag, startPoint x: 484, startPoint y: 278, endPoint x: 476, endPoint y: 278, distance: 7.4
click at [476, 288] on div "SPF119040 Locker Seating frame 1190 x --- x 437h x 30 x 30 x 1.6 gal Tube. Top …" at bounding box center [559, 302] width 475 height 29
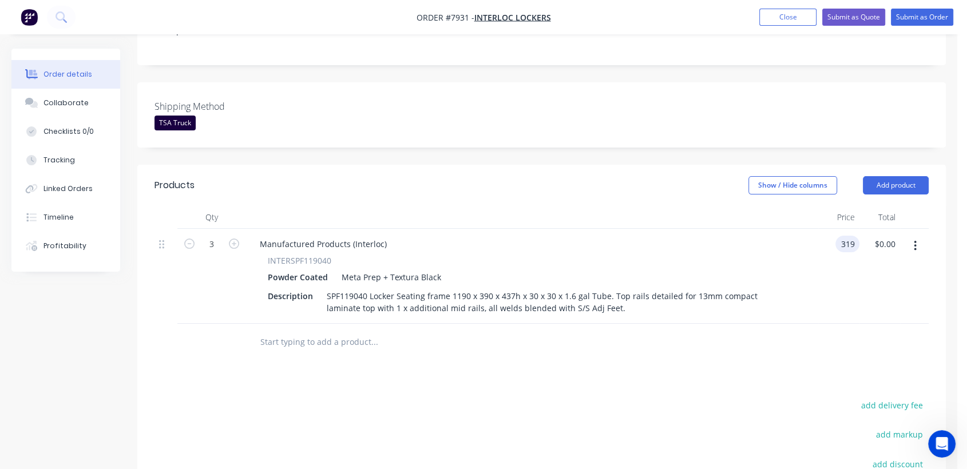
type input "$319.00"
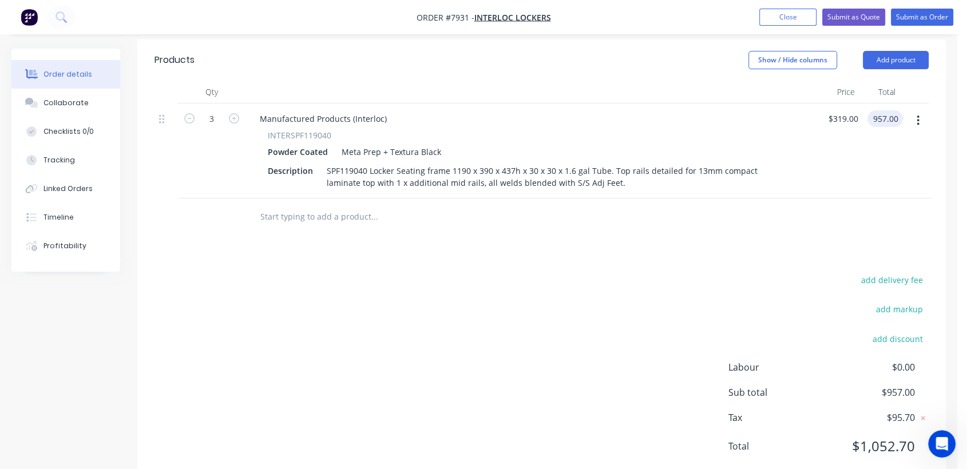
scroll to position [381, 0]
type input "$957.00"
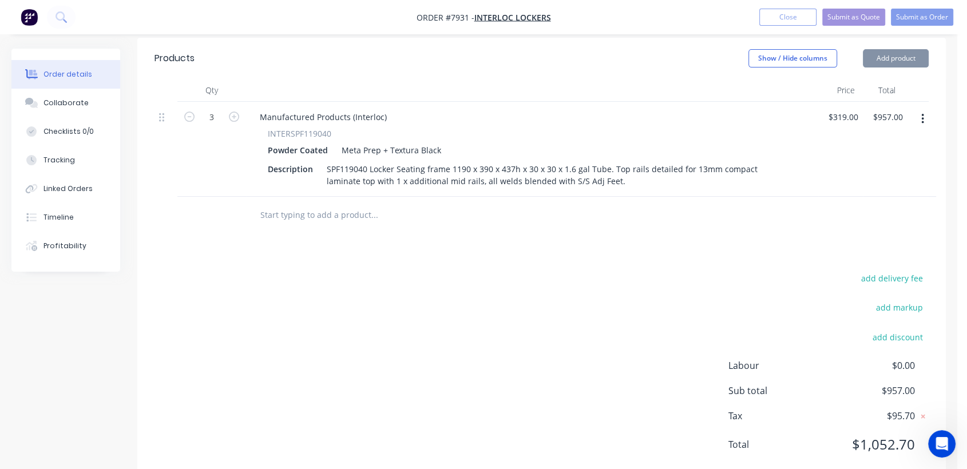
click at [298, 204] on input "text" at bounding box center [374, 215] width 229 height 23
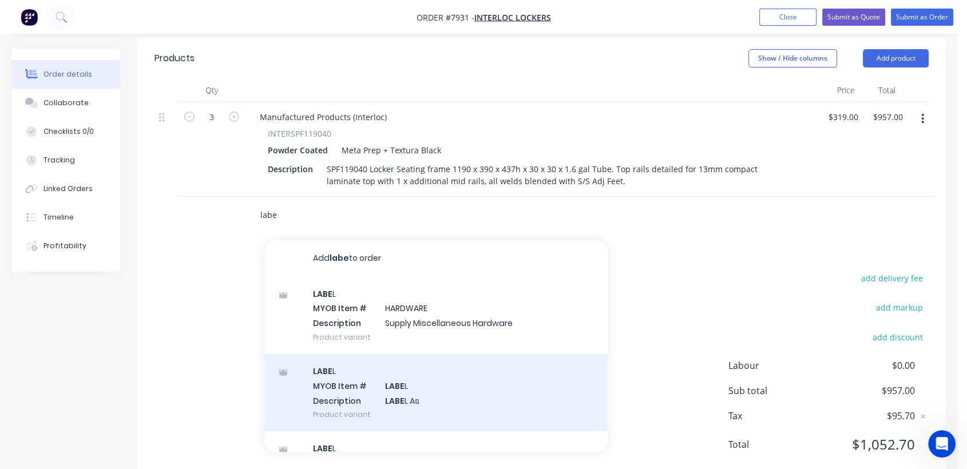
type input "labe"
click at [398, 380] on div "LABE L MYOB Item # LABE L Description LABE L As Product variant" at bounding box center [435, 392] width 343 height 77
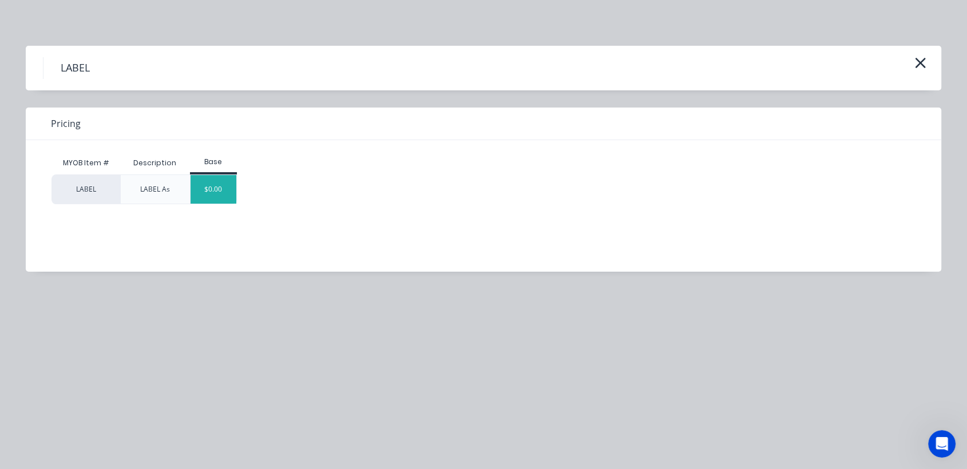
click at [219, 189] on div "$0.00" at bounding box center [214, 189] width 46 height 29
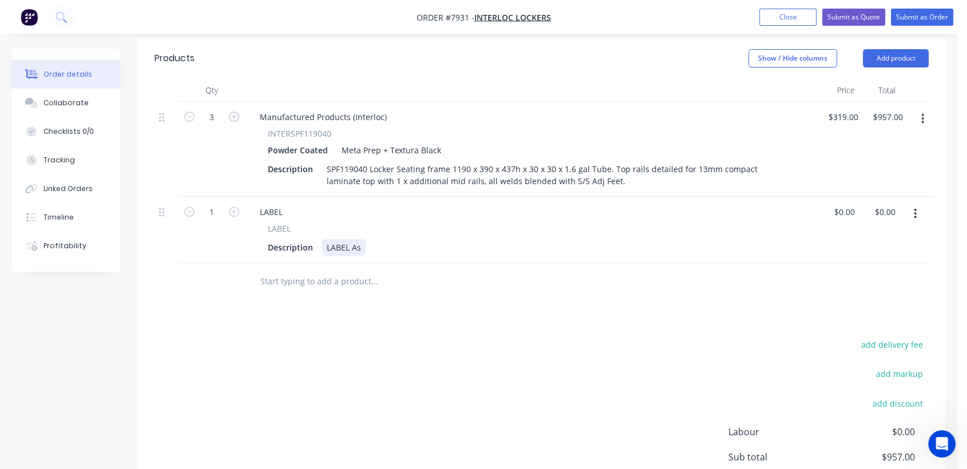
click at [362, 239] on div "LABEL As" at bounding box center [344, 247] width 44 height 17
type input "0"
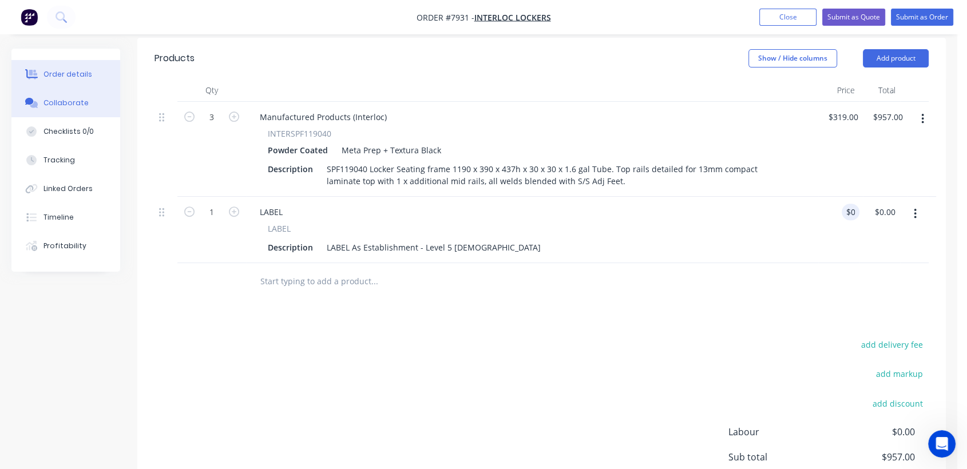
click at [80, 102] on div "Collaborate" at bounding box center [66, 103] width 45 height 10
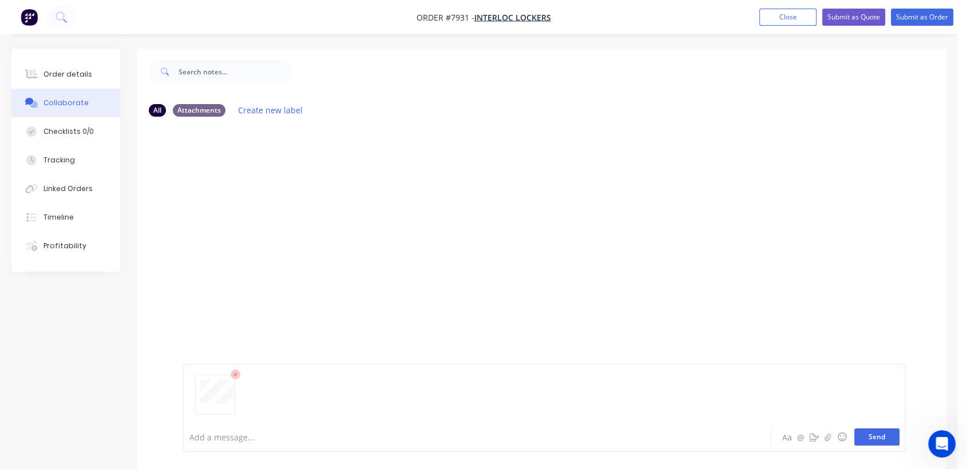
click at [875, 432] on button "Send" at bounding box center [877, 437] width 45 height 17
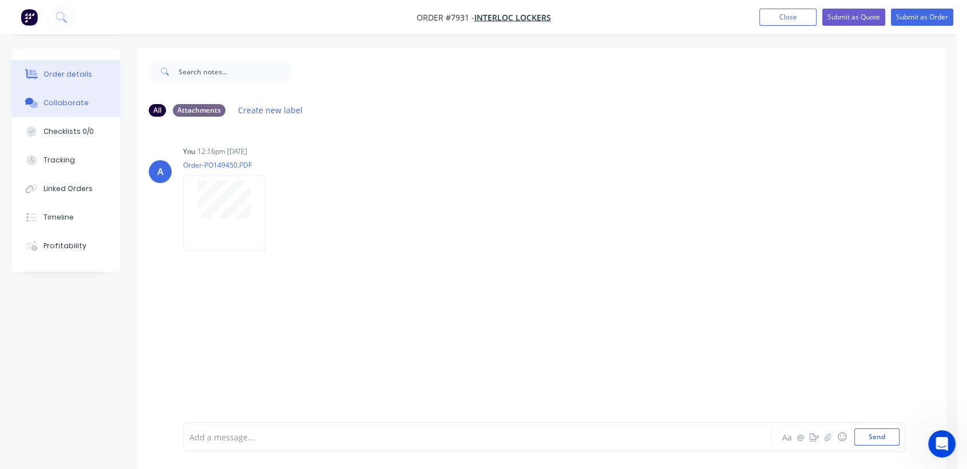
click at [73, 74] on div "Order details" at bounding box center [68, 74] width 49 height 10
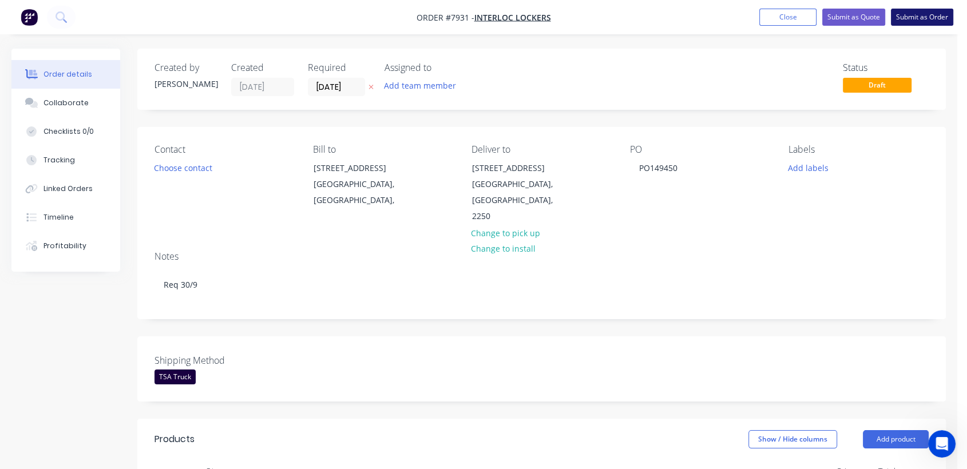
click at [943, 15] on button "Submit as Order" at bounding box center [922, 17] width 62 height 17
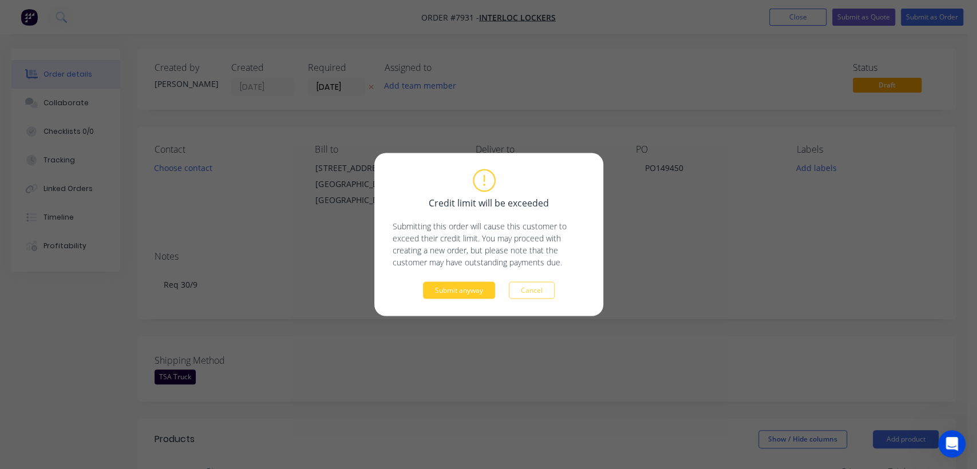
click at [472, 297] on button "Submit anyway" at bounding box center [459, 290] width 72 height 17
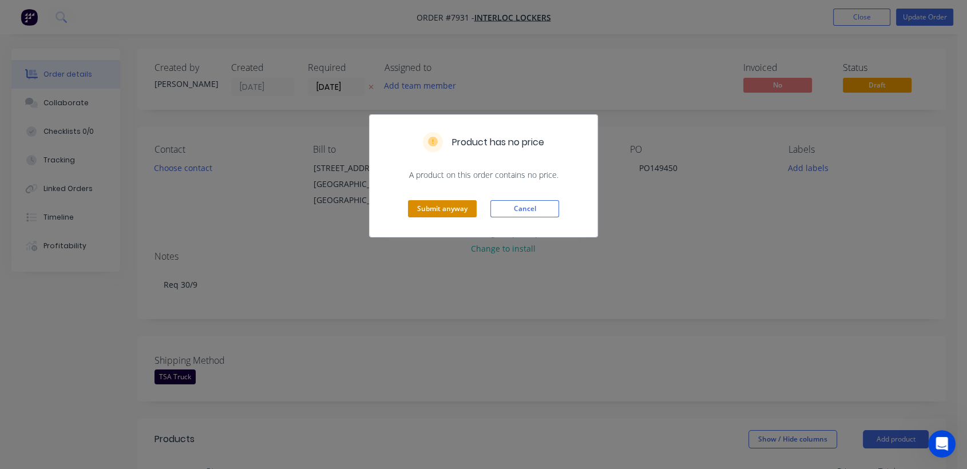
click at [455, 209] on button "Submit anyway" at bounding box center [442, 208] width 69 height 17
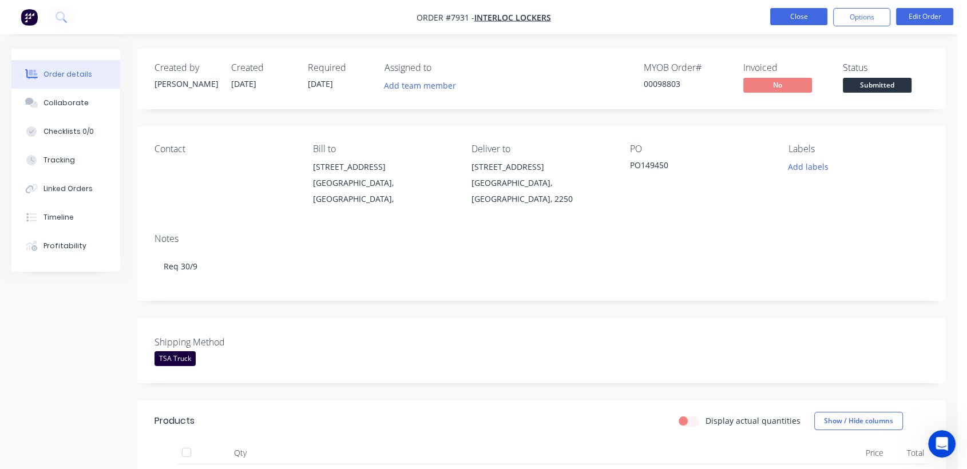
click at [794, 19] on button "Close" at bounding box center [799, 16] width 57 height 17
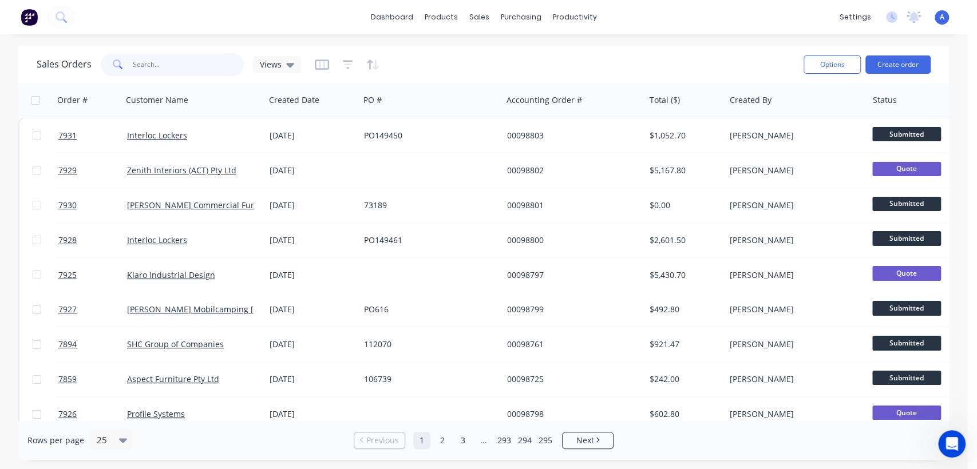
click at [200, 58] on input "text" at bounding box center [189, 64] width 112 height 23
type input "7651"
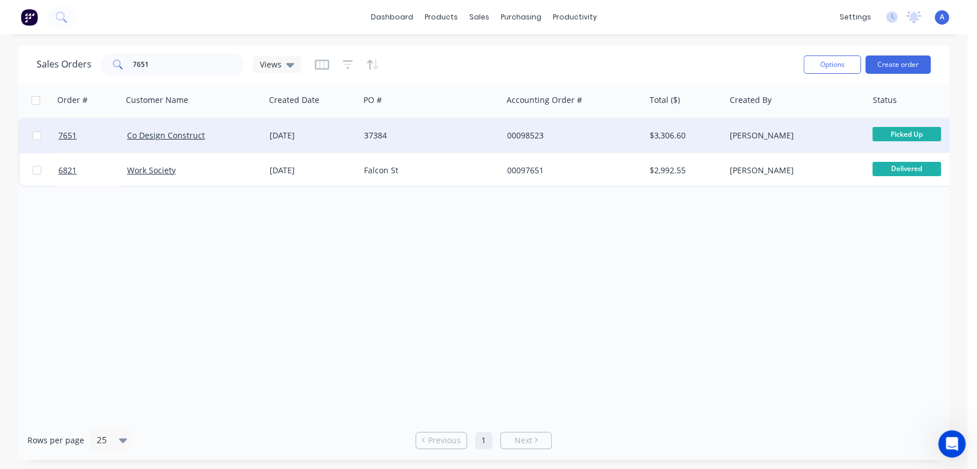
click at [405, 128] on div "37384" at bounding box center [431, 135] width 143 height 34
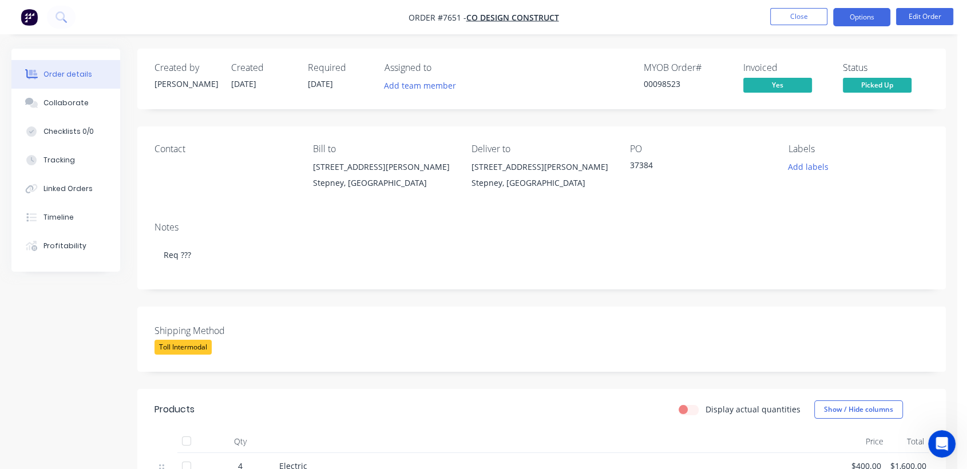
click at [854, 14] on button "Options" at bounding box center [861, 17] width 57 height 18
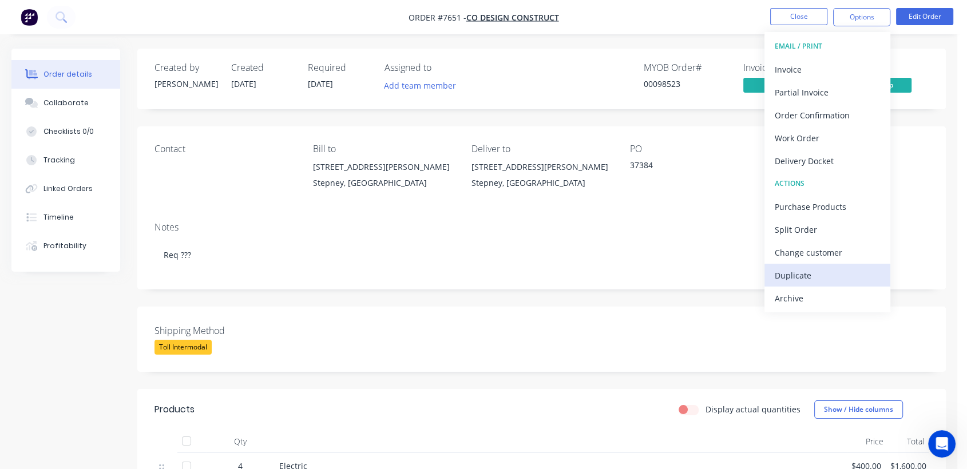
click at [797, 270] on div "Duplicate" at bounding box center [827, 275] width 105 height 17
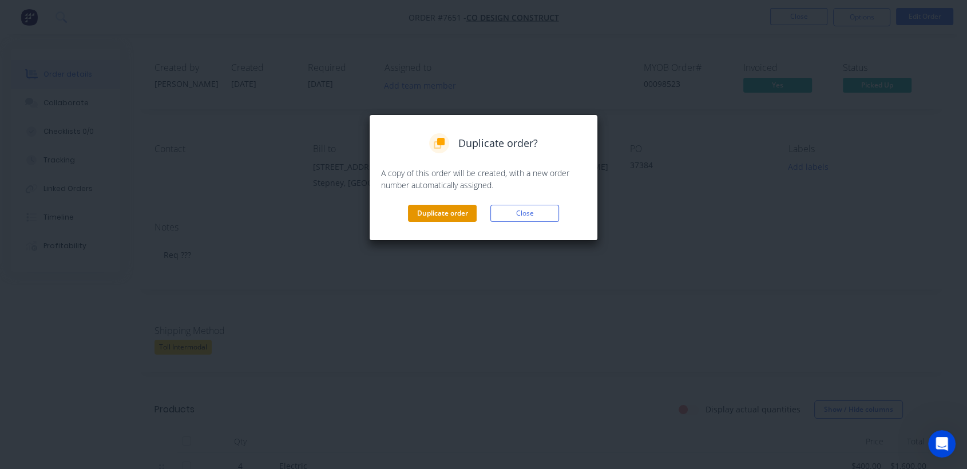
click at [452, 214] on button "Duplicate order" at bounding box center [442, 213] width 69 height 17
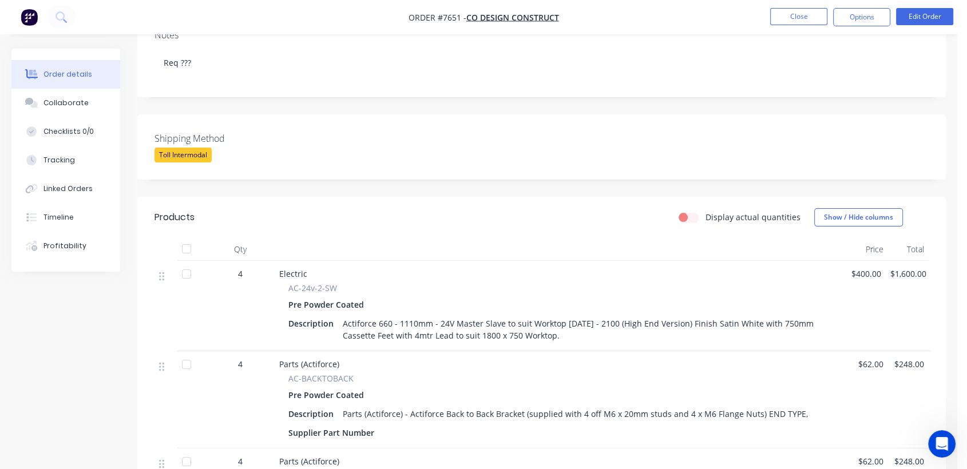
scroll to position [191, 0]
click at [787, 15] on button "Close" at bounding box center [799, 16] width 57 height 17
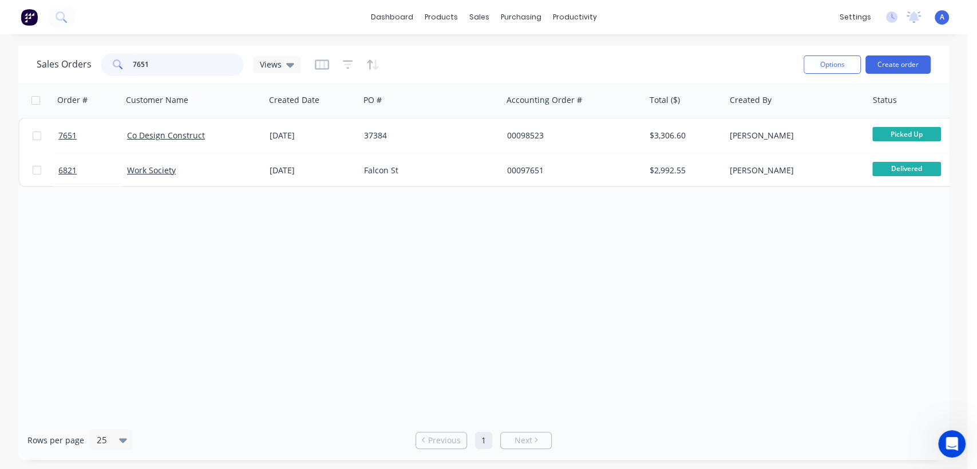
drag, startPoint x: 156, startPoint y: 61, endPoint x: 87, endPoint y: 45, distance: 70.7
click at [87, 45] on div "dashboard products sales purchasing productivity dashboard products Product Cat…" at bounding box center [483, 234] width 967 height 469
type input "7468"
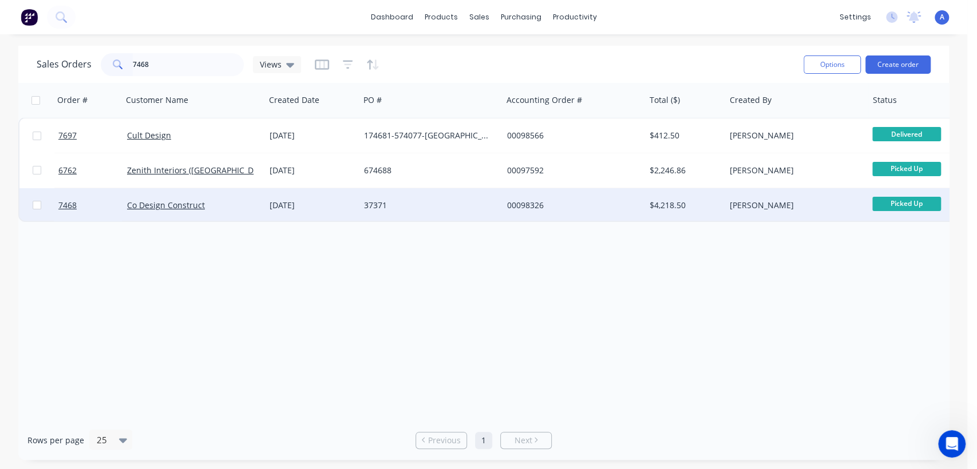
click at [389, 200] on div "37371" at bounding box center [427, 205] width 127 height 11
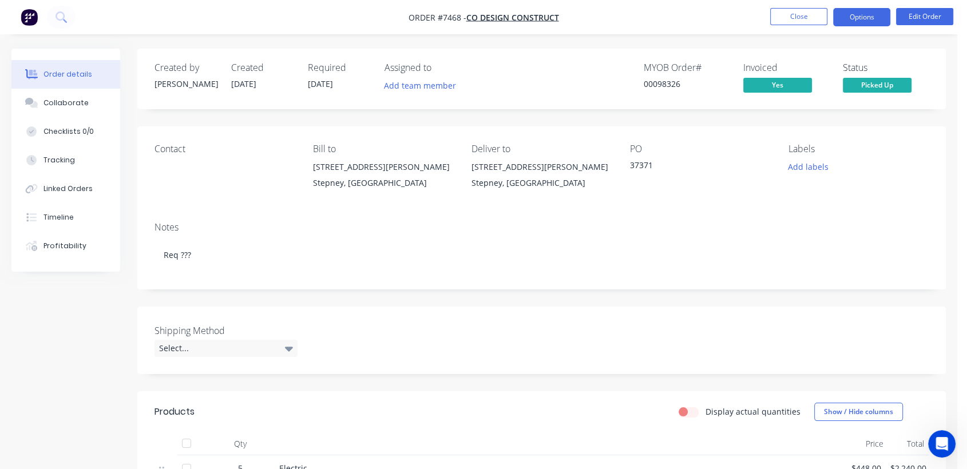
click at [863, 15] on button "Options" at bounding box center [861, 17] width 57 height 18
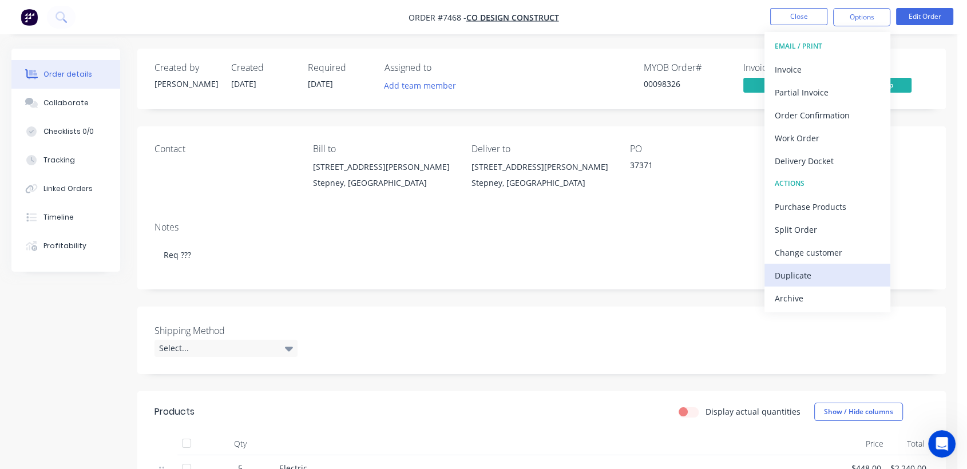
click at [797, 272] on div "Duplicate" at bounding box center [827, 275] width 105 height 17
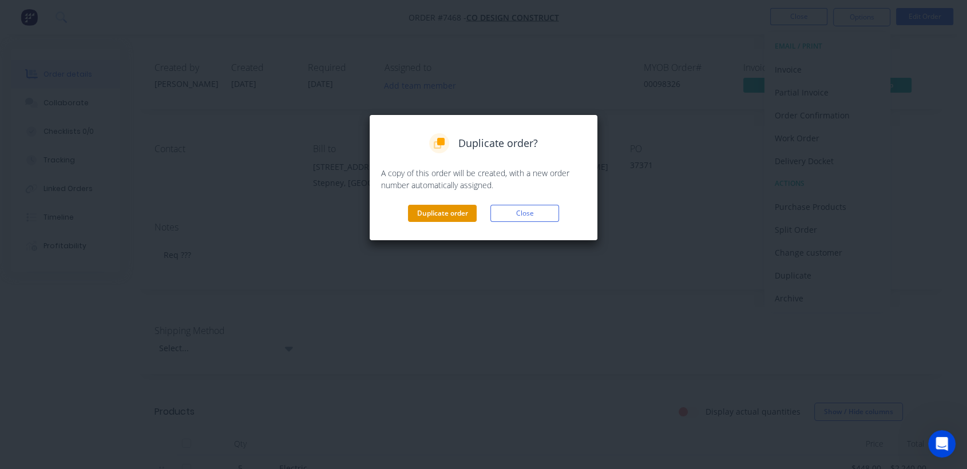
click at [441, 208] on button "Duplicate order" at bounding box center [442, 213] width 69 height 17
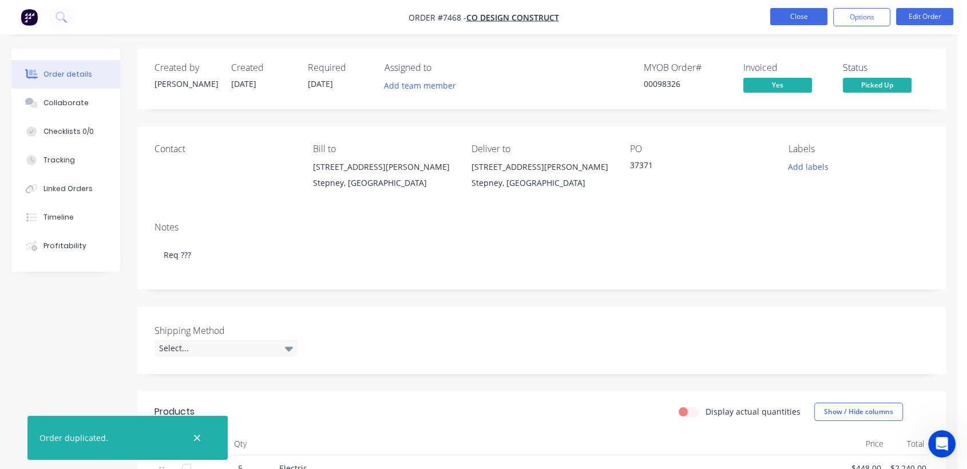
click at [802, 15] on button "Close" at bounding box center [799, 16] width 57 height 17
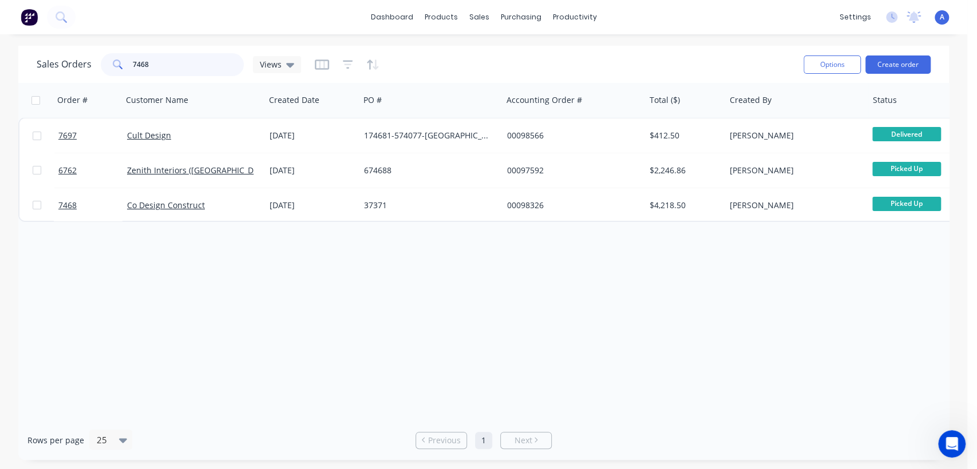
drag, startPoint x: 139, startPoint y: 62, endPoint x: 93, endPoint y: 54, distance: 46.4
click at [94, 54] on div "Sales Orders 7468 Views" at bounding box center [169, 64] width 264 height 23
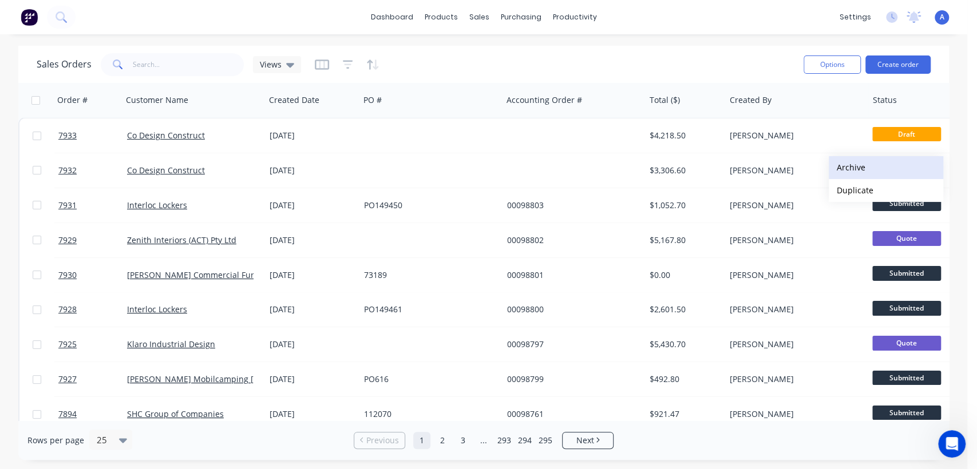
click at [843, 166] on button "Archive" at bounding box center [886, 167] width 114 height 23
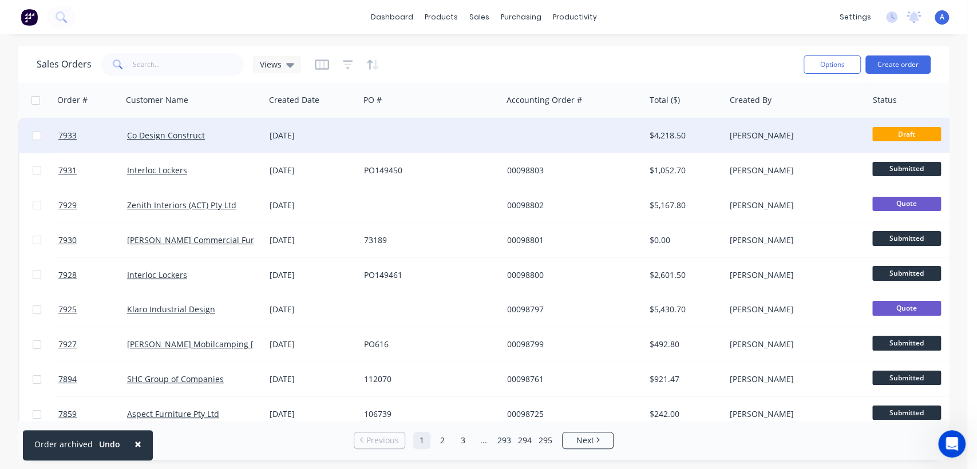
click at [401, 131] on div at bounding box center [431, 135] width 143 height 34
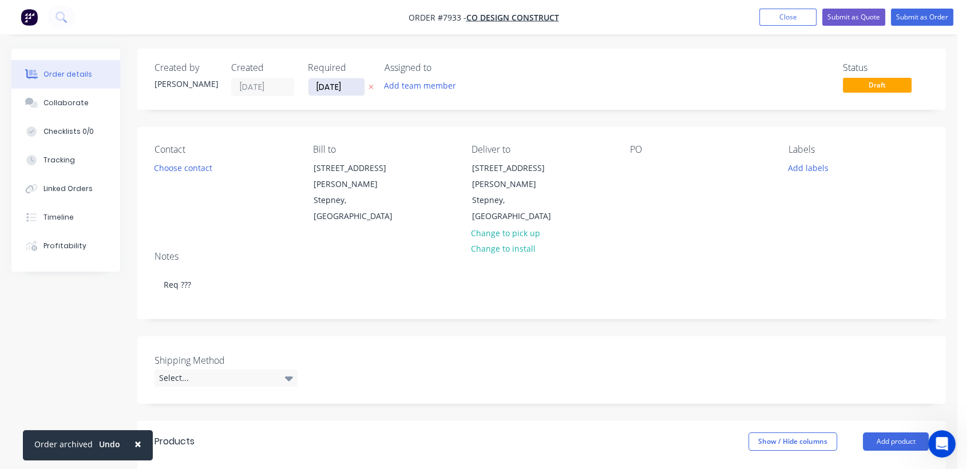
click at [360, 85] on input "[DATE]" at bounding box center [337, 86] width 56 height 17
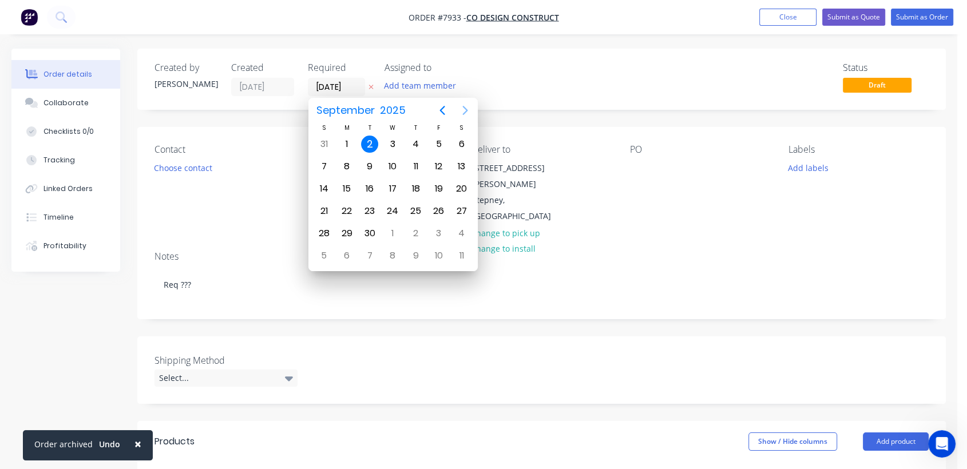
click at [460, 109] on icon "Next page" at bounding box center [466, 111] width 14 height 14
click at [392, 226] on div "31" at bounding box center [392, 233] width 17 height 17
type input "[DATE]"
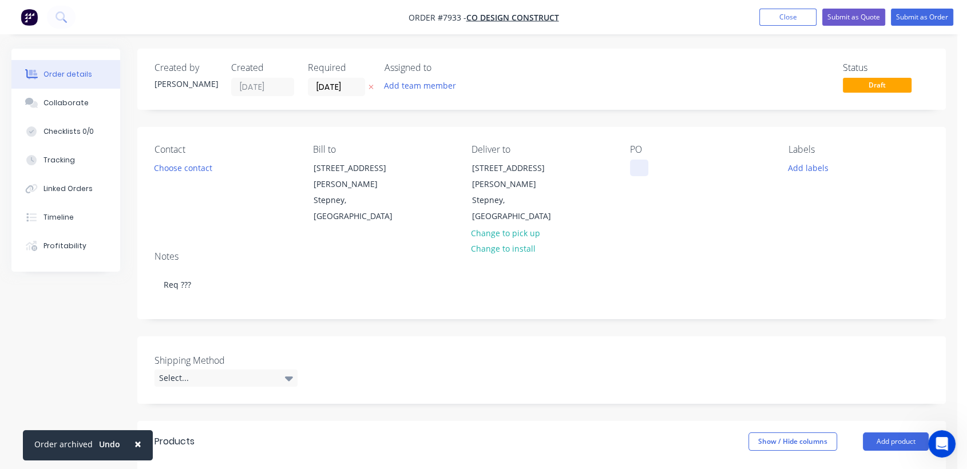
click at [639, 167] on div at bounding box center [639, 168] width 18 height 17
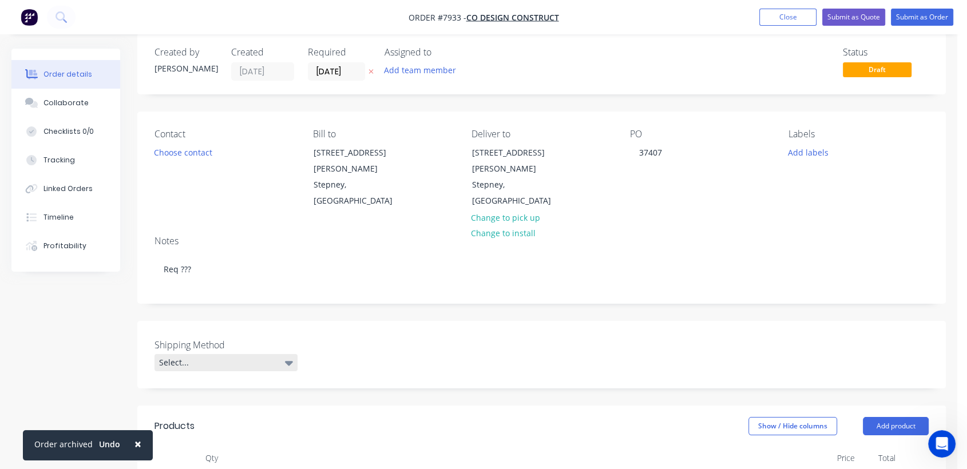
scroll to position [127, 0]
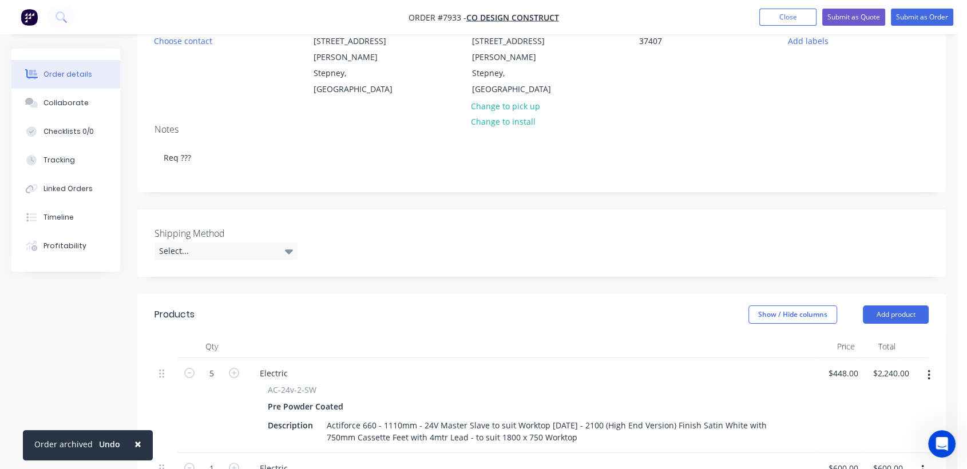
click at [251, 227] on div "Shipping Method Select..." at bounding box center [226, 243] width 143 height 33
click at [256, 243] on div "Select..." at bounding box center [226, 251] width 143 height 17
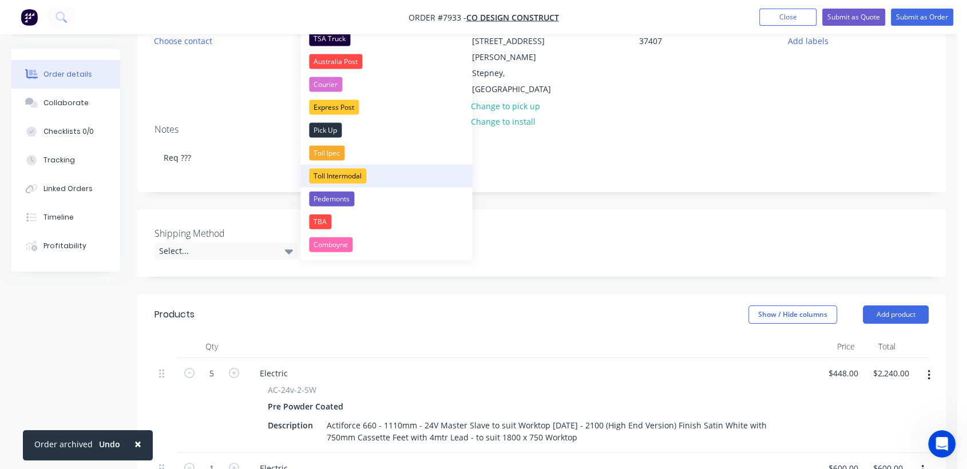
click at [355, 171] on div "Toll Intermodal" at bounding box center [337, 176] width 57 height 15
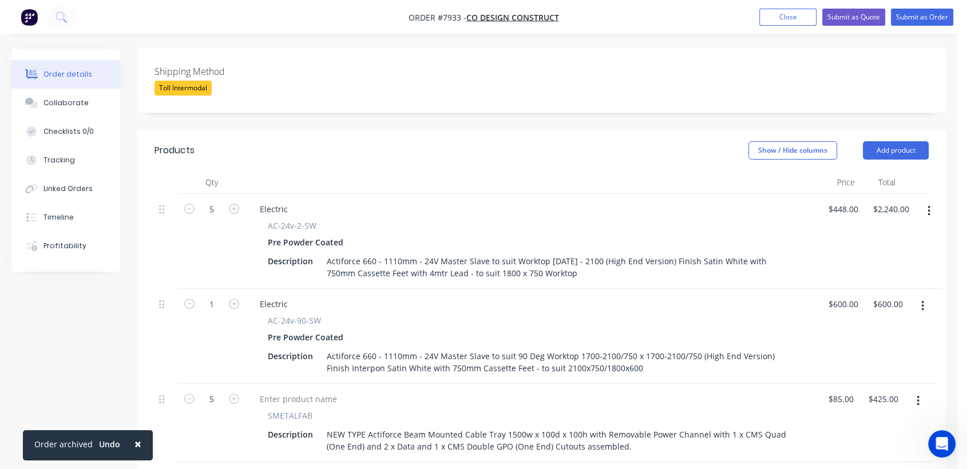
scroll to position [318, 0]
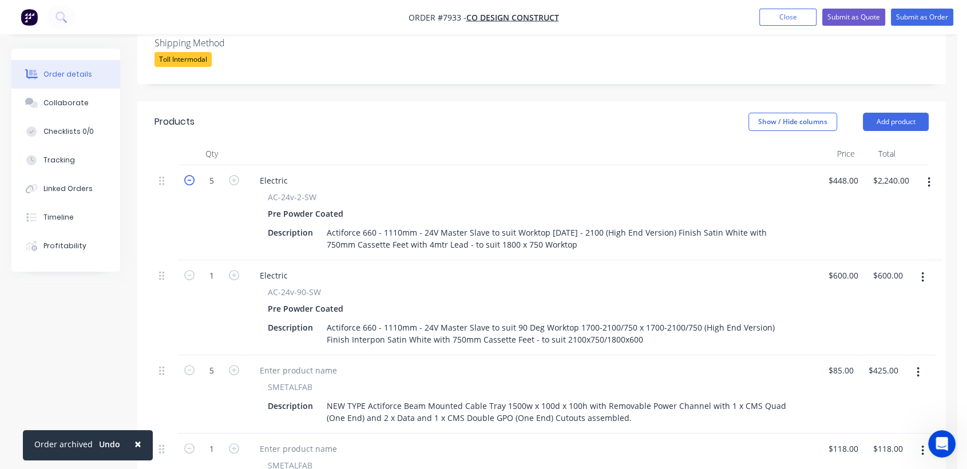
click at [189, 175] on icon "button" at bounding box center [189, 180] width 10 height 10
type input "4"
type input "$1,792.00"
click at [189, 175] on icon "button" at bounding box center [189, 180] width 10 height 10
type input "3"
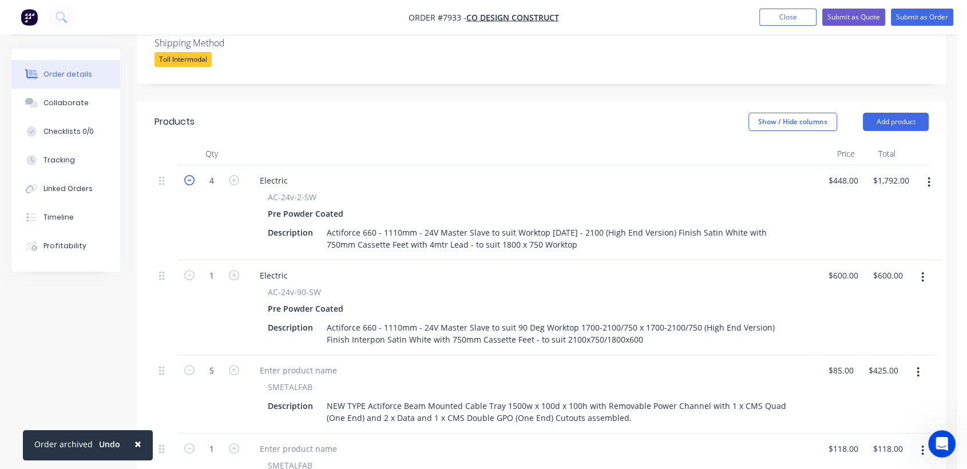
type input "$1,344.00"
click at [189, 175] on icon "button" at bounding box center [189, 180] width 10 height 10
type input "2"
type input "$896.00"
click at [189, 175] on icon "button" at bounding box center [189, 180] width 10 height 10
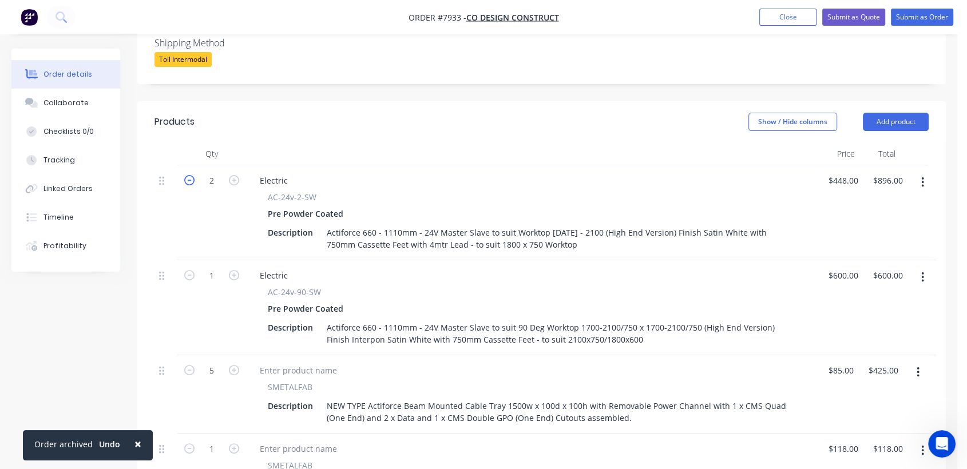
type input "1"
type input "$448.00"
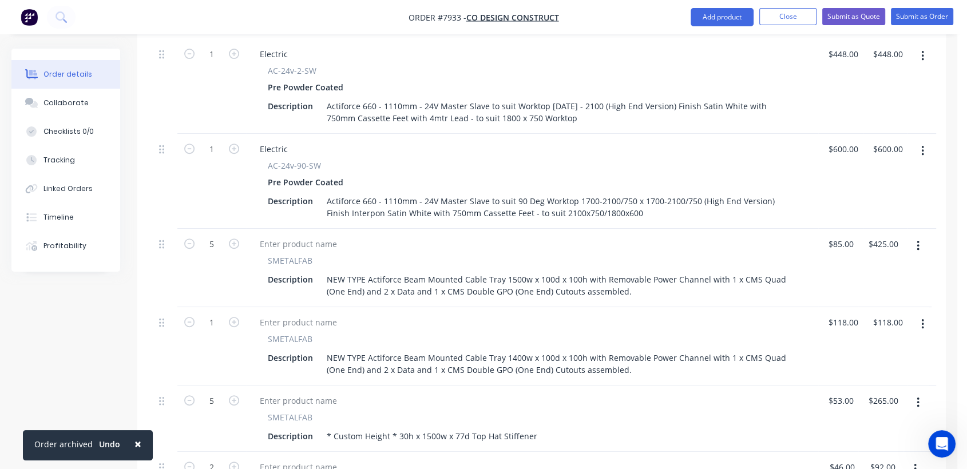
scroll to position [445, 0]
click at [922, 144] on icon "button" at bounding box center [923, 150] width 3 height 13
click at [861, 241] on div "Delete" at bounding box center [882, 249] width 88 height 17
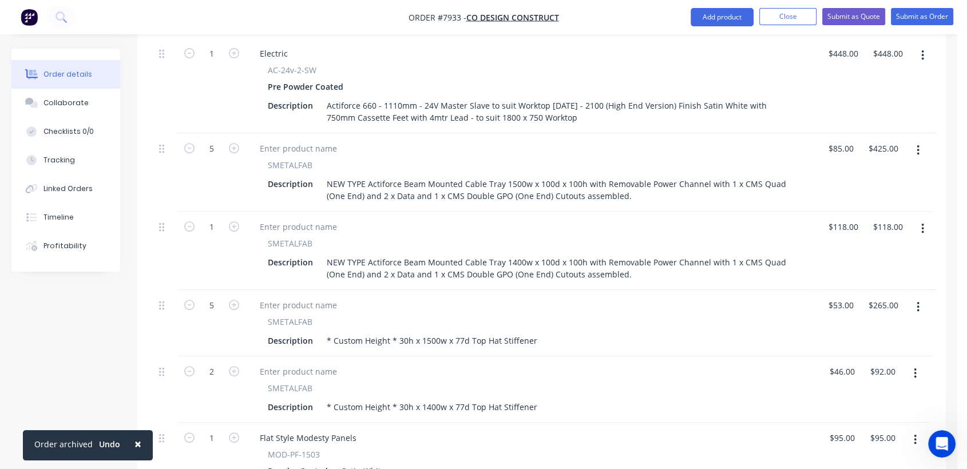
click at [924, 223] on icon "button" at bounding box center [923, 229] width 3 height 13
click at [852, 319] on div "Delete" at bounding box center [882, 327] width 88 height 17
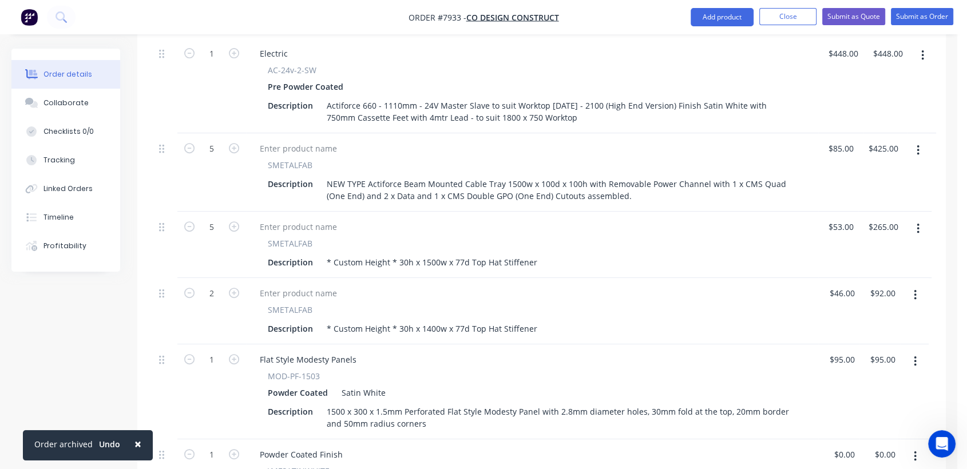
click at [918, 223] on icon "button" at bounding box center [918, 229] width 3 height 13
click at [850, 319] on div "Delete" at bounding box center [877, 327] width 88 height 17
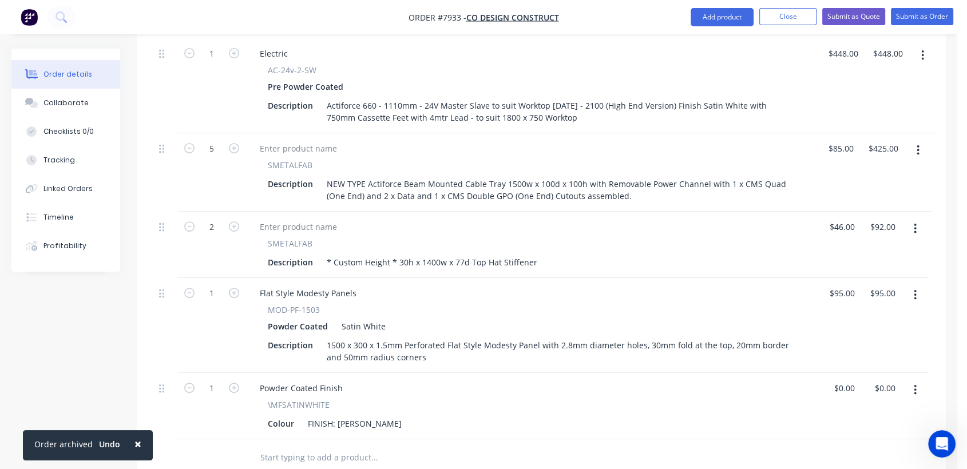
click at [911, 219] on button "button" at bounding box center [915, 229] width 27 height 21
click at [851, 319] on div "Delete" at bounding box center [875, 327] width 88 height 17
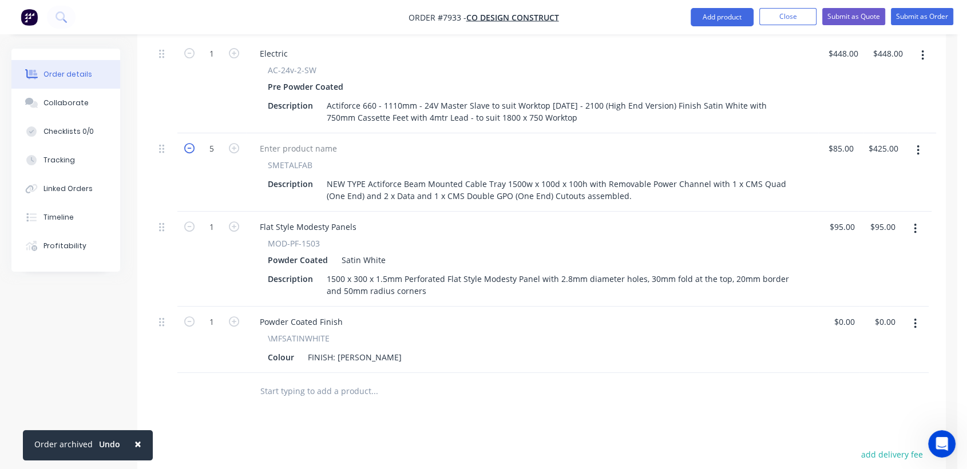
click at [187, 143] on icon "button" at bounding box center [189, 148] width 10 height 10
type input "4"
type input "$340.00"
click at [187, 143] on icon "button" at bounding box center [189, 148] width 10 height 10
type input "3"
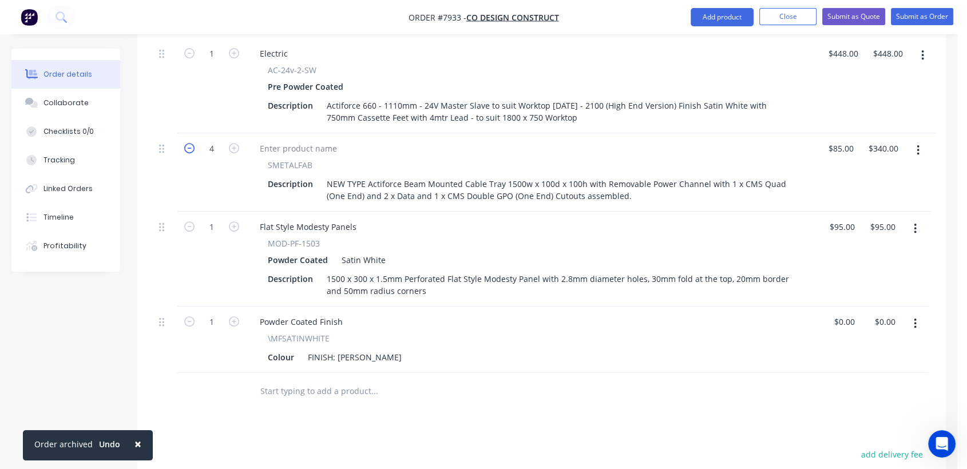
type input "$255.00"
click at [187, 143] on icon "button" at bounding box center [189, 148] width 10 height 10
type input "2"
type input "$170.00"
click at [187, 143] on icon "button" at bounding box center [189, 148] width 10 height 10
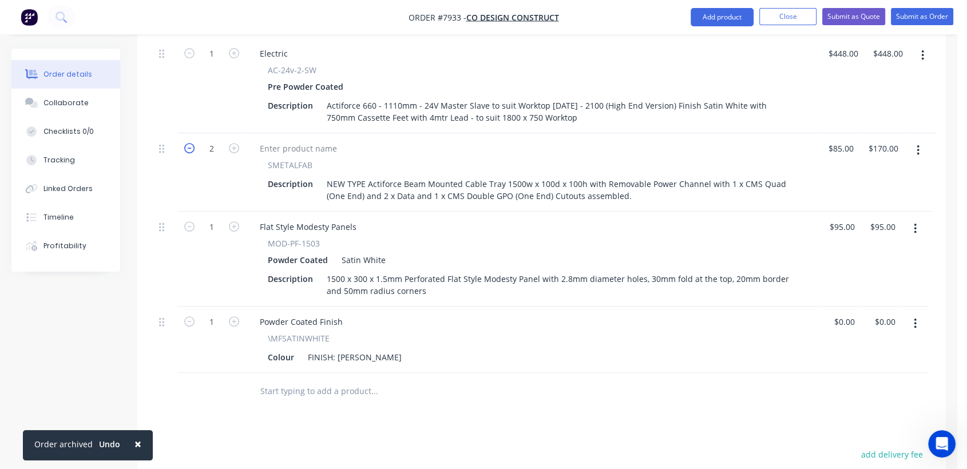
type input "1"
type input "$85.00"
click at [915, 223] on icon "button" at bounding box center [915, 229] width 3 height 13
click at [840, 319] on div "Delete" at bounding box center [875, 327] width 88 height 17
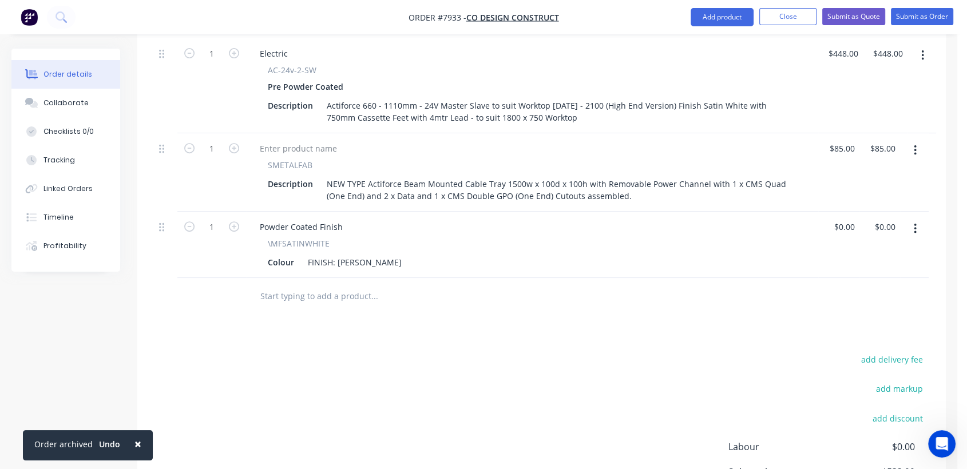
click at [330, 285] on input "text" at bounding box center [374, 296] width 229 height 23
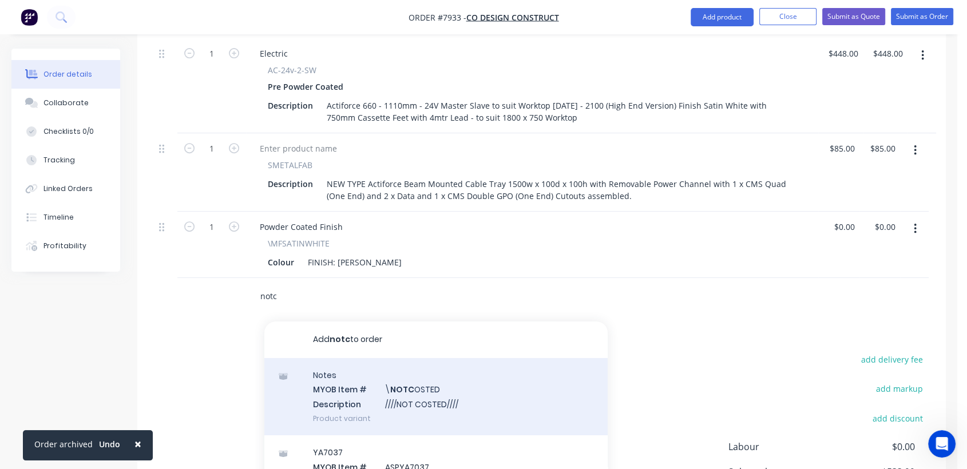
type input "notc"
click at [451, 378] on div "Notes MYOB Item # \ NOTC OSTED Description ////NOT COSTED//// Product variant" at bounding box center [435, 396] width 343 height 77
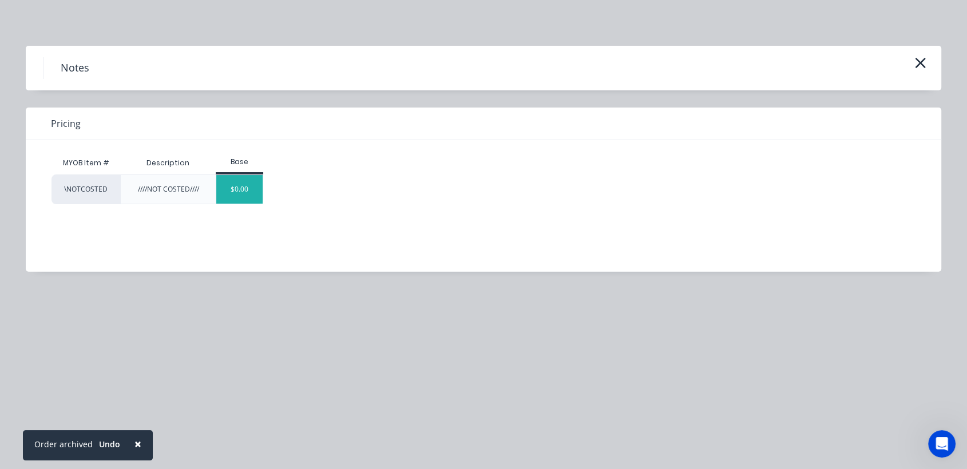
click at [249, 189] on div "$0.00" at bounding box center [239, 189] width 46 height 29
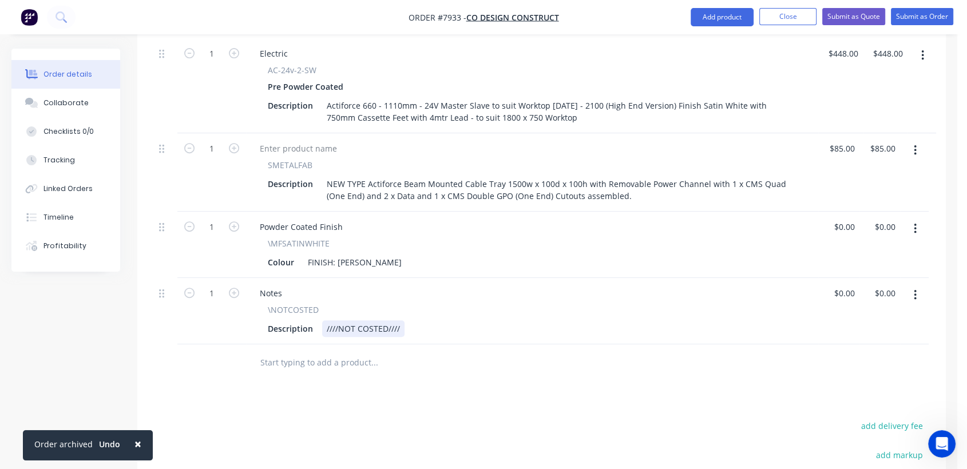
click at [402, 321] on div "////NOT COSTED////" at bounding box center [363, 329] width 82 height 17
type input "$0.00"
click at [45, 103] on div "Collaborate" at bounding box center [66, 103] width 45 height 10
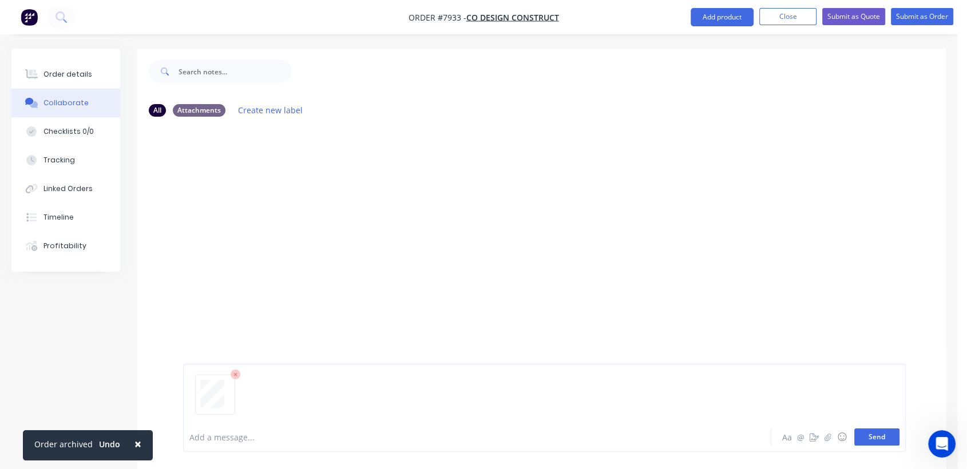
click at [874, 439] on button "Send" at bounding box center [877, 437] width 45 height 17
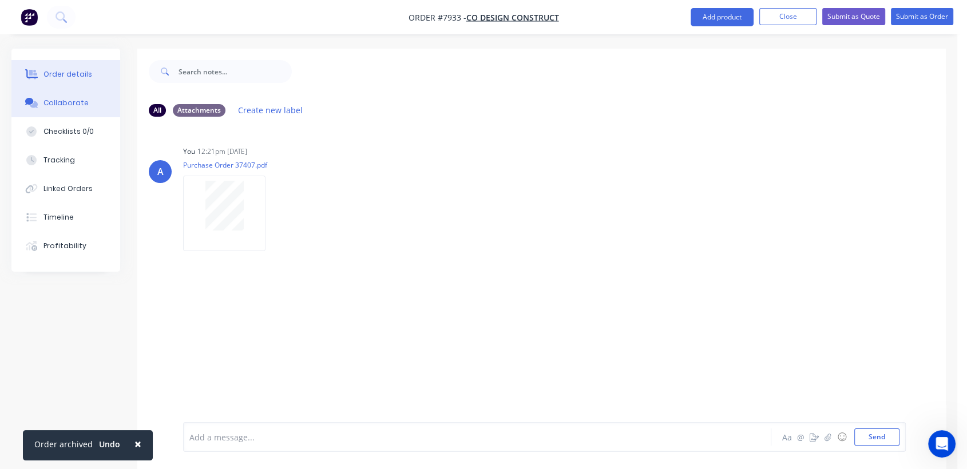
click at [66, 74] on div "Order details" at bounding box center [68, 74] width 49 height 10
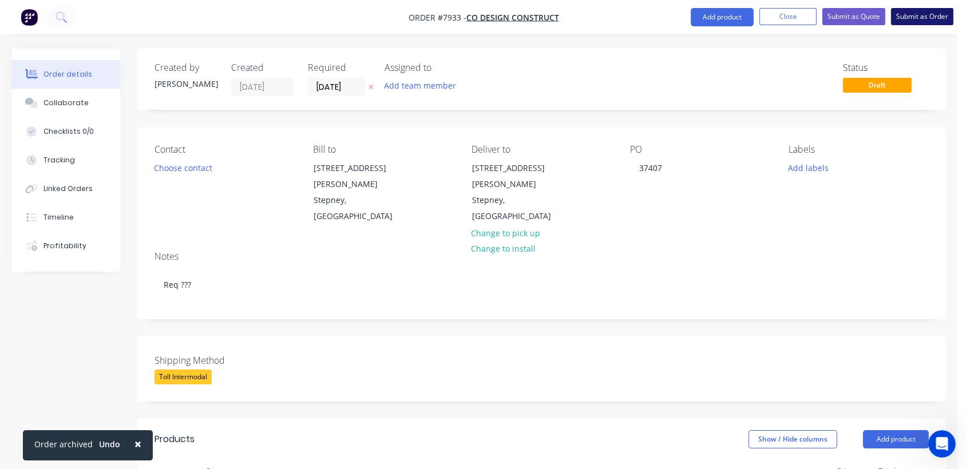
click at [940, 21] on button "Submit as Order" at bounding box center [922, 16] width 62 height 17
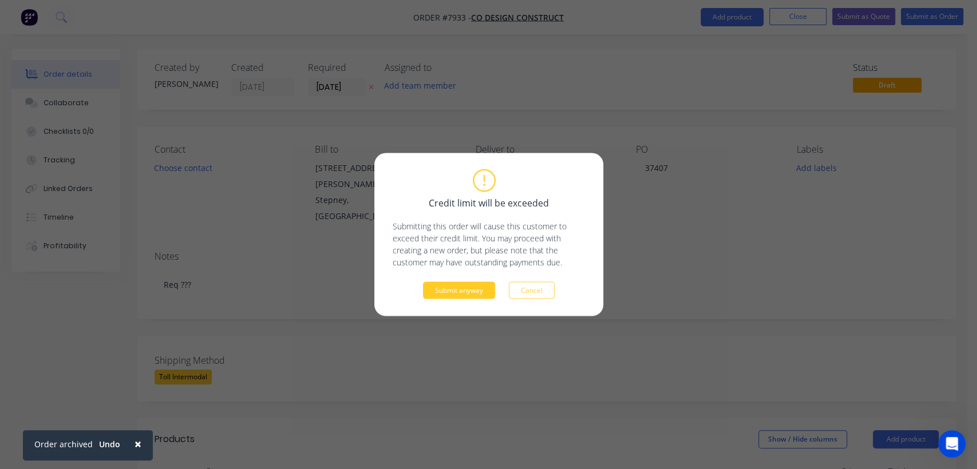
click at [468, 290] on button "Submit anyway" at bounding box center [459, 290] width 72 height 17
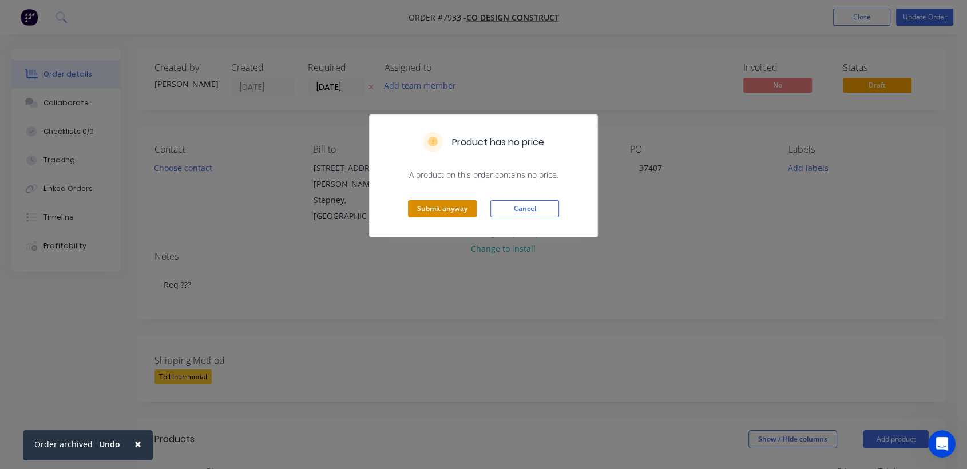
click at [456, 212] on button "Submit anyway" at bounding box center [442, 208] width 69 height 17
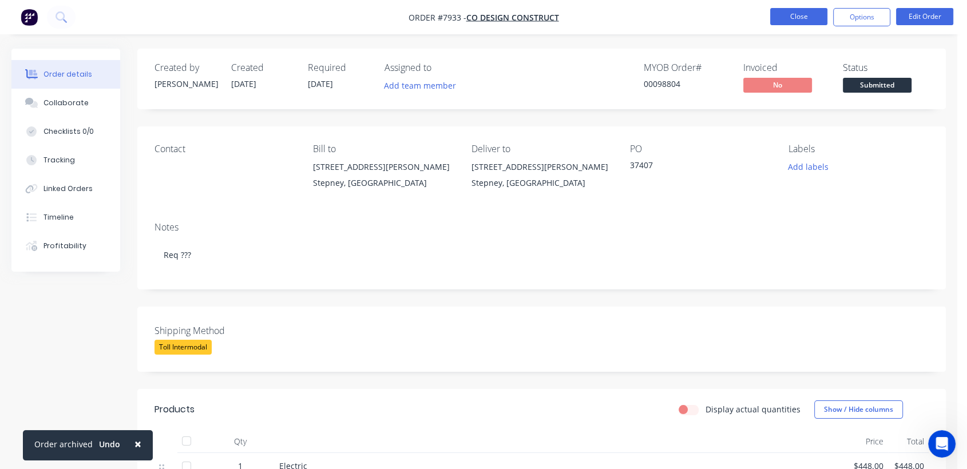
click at [792, 14] on button "Close" at bounding box center [799, 16] width 57 height 17
